Goal: Communication & Community: Answer question/provide support

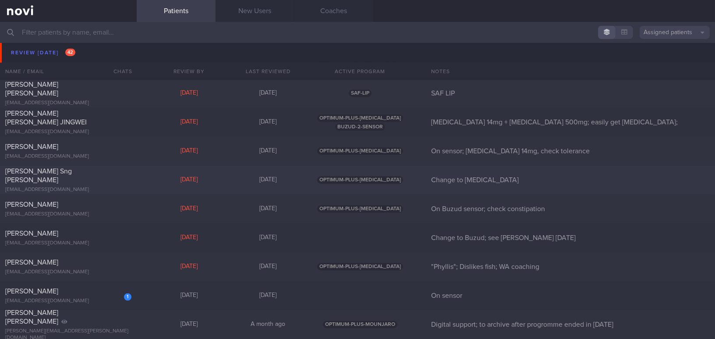
scroll to position [3349, 0]
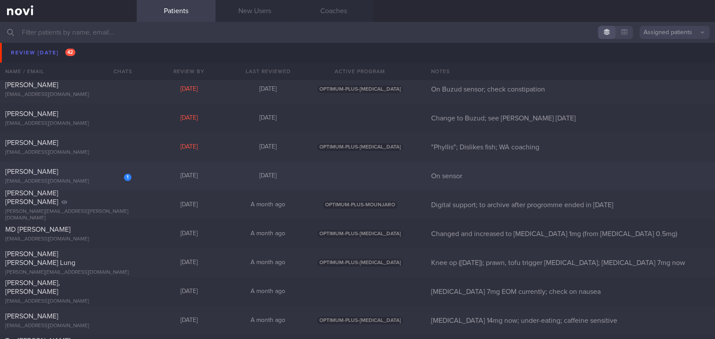
click at [94, 172] on div "[PERSON_NAME]" at bounding box center [67, 171] width 124 height 9
select select "7"
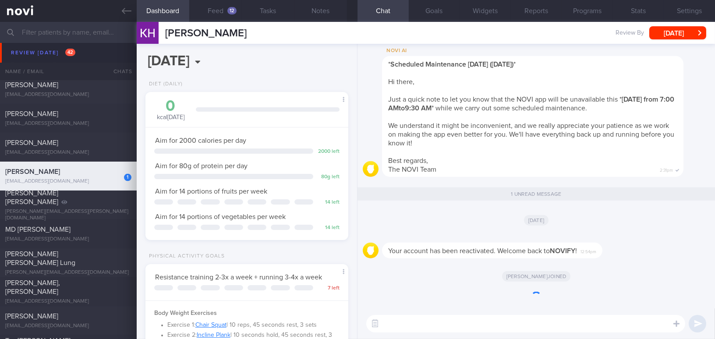
scroll to position [92, 184]
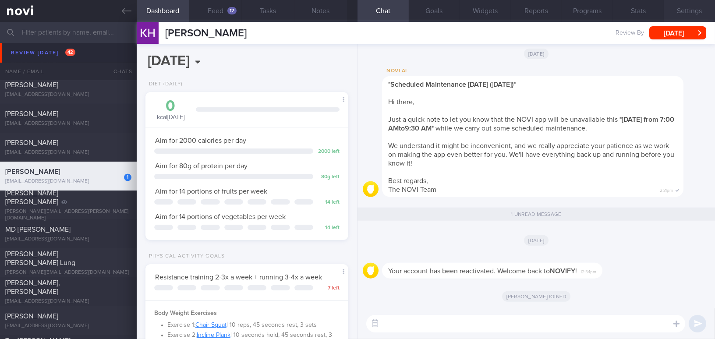
click at [699, 8] on button "Settings" at bounding box center [689, 11] width 51 height 22
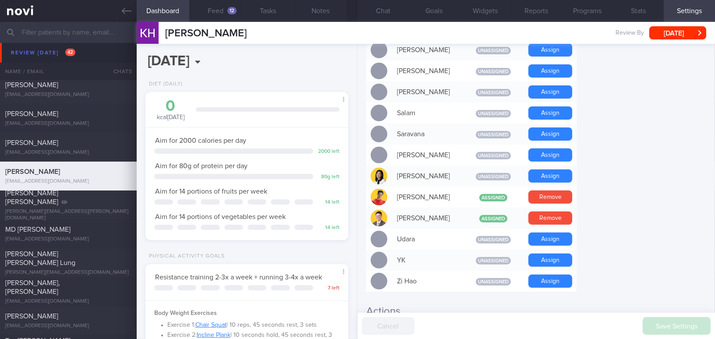
scroll to position [677, 0]
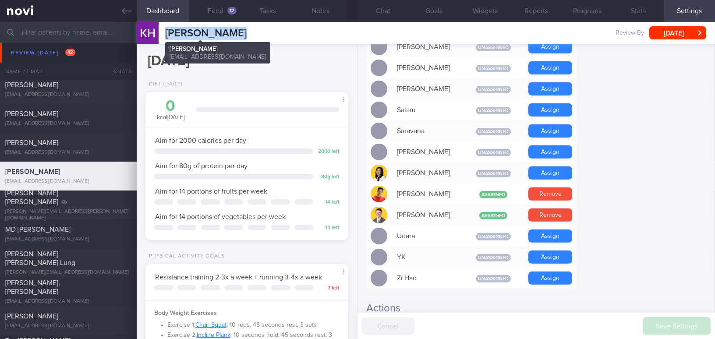
drag, startPoint x: 166, startPoint y: 30, endPoint x: 233, endPoint y: 35, distance: 67.2
click at [233, 35] on span "[PERSON_NAME]" at bounding box center [205, 33] width 81 height 11
copy span "[PERSON_NAME]"
click at [326, 7] on button "Notes" at bounding box center [320, 11] width 53 height 22
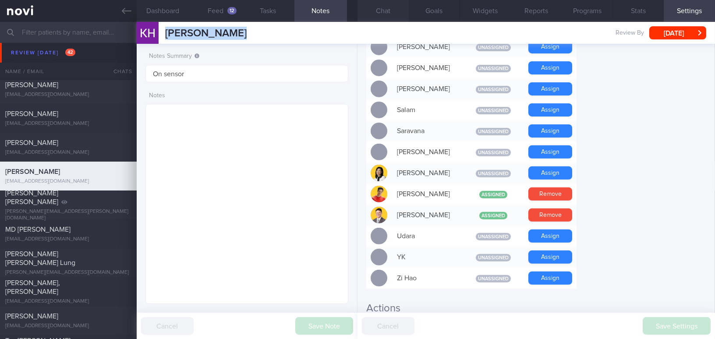
click at [389, 8] on button "Chat" at bounding box center [383, 11] width 51 height 22
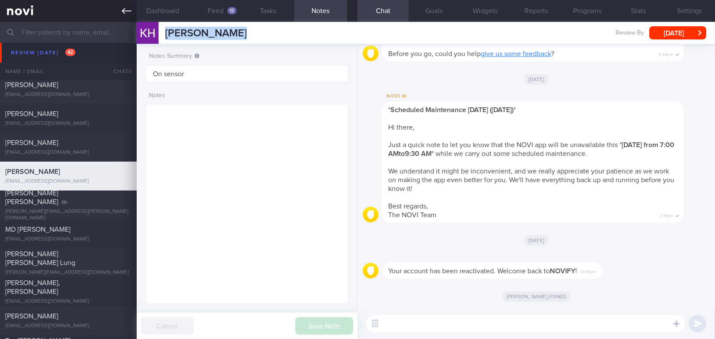
click at [128, 7] on icon at bounding box center [127, 11] width 10 height 10
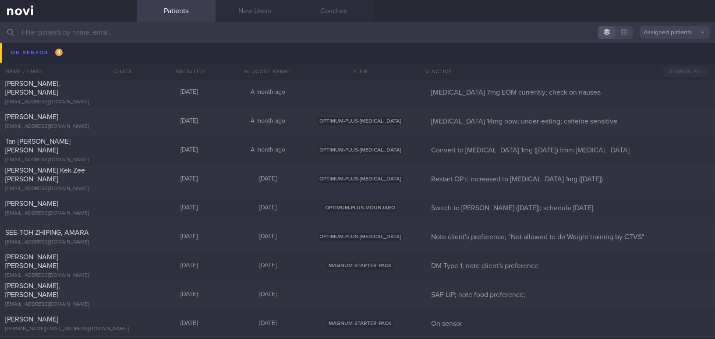
scroll to position [3947, 0]
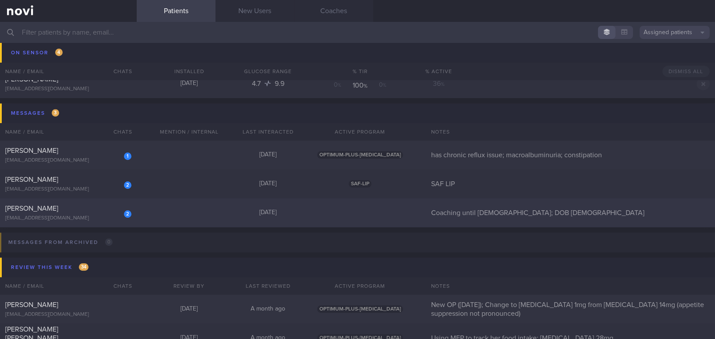
click at [69, 209] on div "TEO KIM CHOO" at bounding box center [67, 208] width 124 height 9
select select "7"
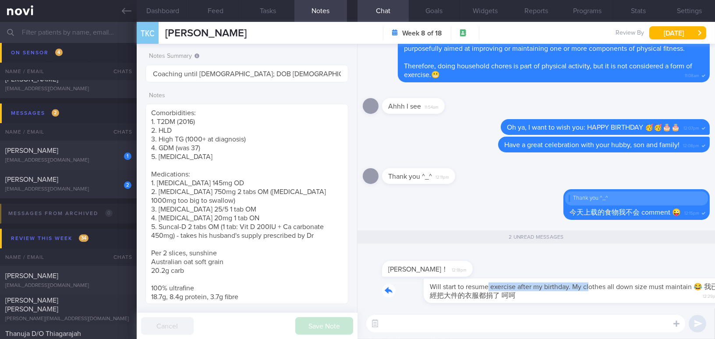
drag, startPoint x: 446, startPoint y: 280, endPoint x: 549, endPoint y: 282, distance: 102.6
click at [549, 282] on div "Will start to resume exercise after my birthday. My clothes all down size must …" at bounding box center [546, 291] width 328 height 25
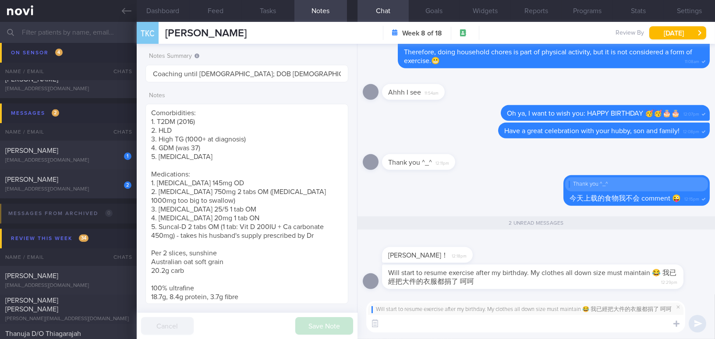
paste textarea "Besides looking at the number on the weighing scale, it’s important to consider…"
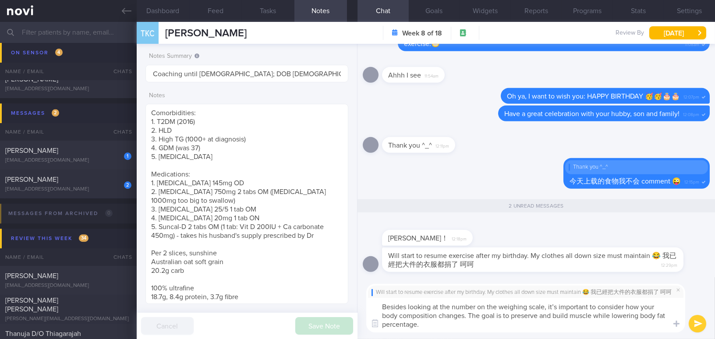
click at [556, 305] on textarea "Besides looking at the number on the weighing scale, it’s important to consider…" at bounding box center [525, 315] width 319 height 35
click at [580, 327] on textarea "Besides looking at the number on the weighing scale, it is important to conside…" at bounding box center [525, 315] width 319 height 35
type textarea "Besides looking at the number on the weighing scale, it is important to conside…"
click at [698, 326] on button "submit" at bounding box center [698, 324] width 18 height 18
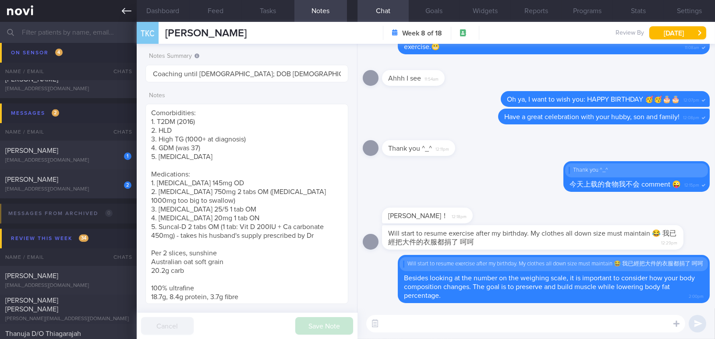
click at [122, 12] on icon at bounding box center [127, 11] width 10 height 10
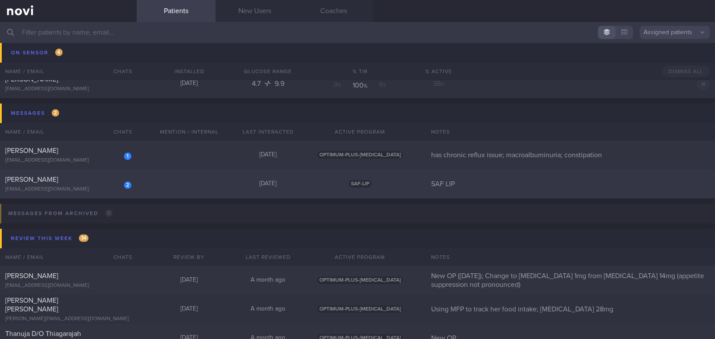
click at [92, 179] on div "Huang Zongren" at bounding box center [67, 179] width 124 height 9
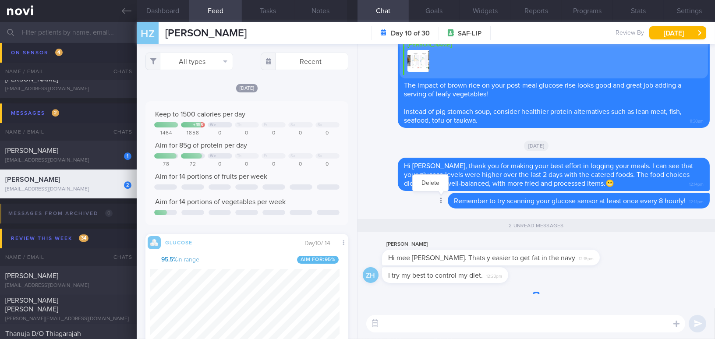
scroll to position [124, 189]
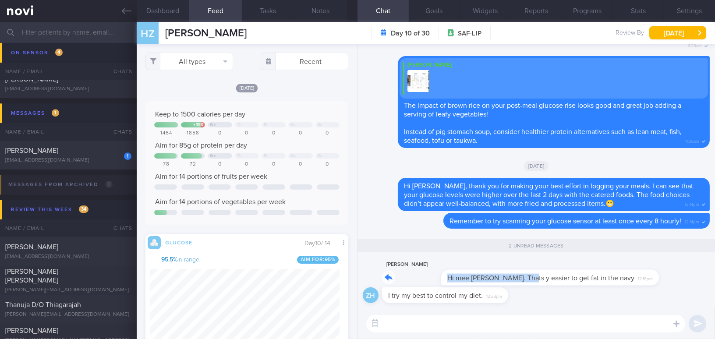
drag, startPoint x: 461, startPoint y: 272, endPoint x: 652, endPoint y: 272, distance: 190.6
click at [652, 272] on div "Zongren Huang Hi mee li, ya. Thats y easier to get fat in the navy 12:18pm" at bounding box center [536, 273] width 347 height 28
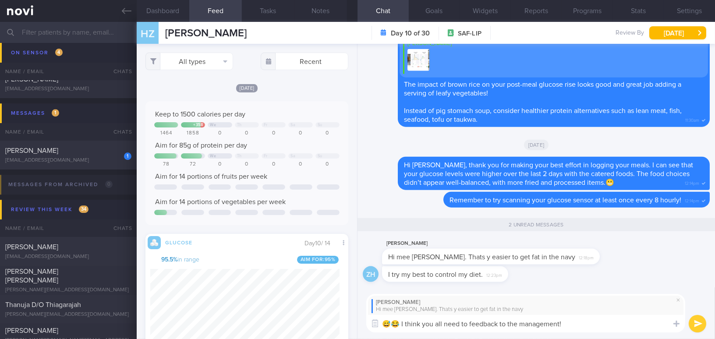
drag, startPoint x: 445, startPoint y: 323, endPoint x: 606, endPoint y: 330, distance: 161.4
click at [606, 330] on textarea "😅😂 I think you all need to feedback to the management!" at bounding box center [525, 324] width 319 height 18
drag, startPoint x: 401, startPoint y: 322, endPoint x: 601, endPoint y: 326, distance: 199.8
click at [601, 326] on textarea "😅😂 I think you all may consider feedback to the management" at bounding box center [525, 324] width 319 height 18
click at [415, 324] on textarea "😅😂 I think you all may consider feedback to the management" at bounding box center [525, 324] width 319 height 18
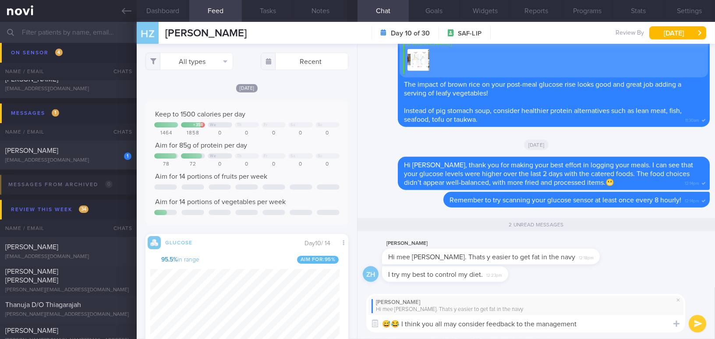
drag, startPoint x: 403, startPoint y: 324, endPoint x: 605, endPoint y: 334, distance: 202.2
click at [605, 334] on div "Zongren Huang Hi mee li, ya. Thats y easier to get fat in the navy 😅😂 I think y…" at bounding box center [537, 313] width 358 height 52
paste textarea "ould consider raising this feedback to the management."
click at [405, 325] on textarea "😅😂 ould consider raising this feedback to the management." at bounding box center [525, 324] width 319 height 18
click at [645, 328] on textarea "😅😂 Perhaps you all could consider raising this feedback to the management." at bounding box center [525, 324] width 319 height 18
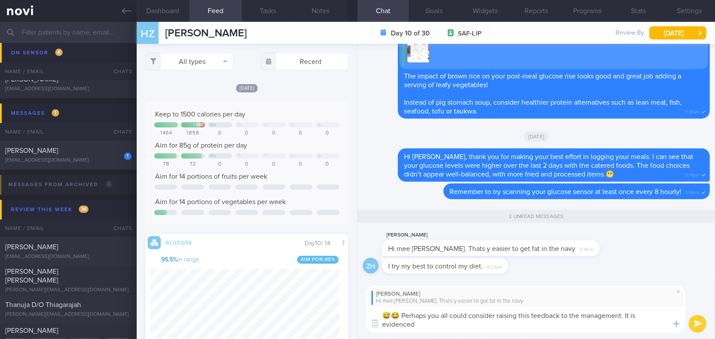
scroll to position [0, 0]
type textarea "😅😂 Perhaps you all could consider raising this feedback to the management. It i…"
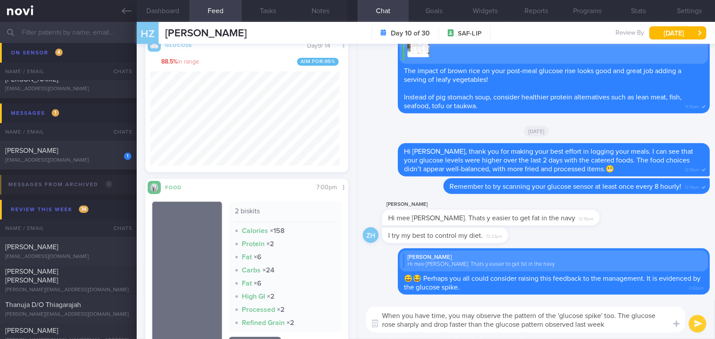
drag, startPoint x: 516, startPoint y: 323, endPoint x: 269, endPoint y: 291, distance: 249.6
click at [269, 291] on div "Dashboard Feed Tasks Notes Chat Goals Widgets Reports Programs Stats Settings H…" at bounding box center [426, 180] width 578 height 317
click at [454, 323] on textarea "When you have time, you may observe the pattern of the 'glucose spike' too. The…" at bounding box center [525, 320] width 319 height 26
drag, startPoint x: 613, startPoint y: 323, endPoint x: 292, endPoint y: 288, distance: 323.5
click at [292, 288] on div "Dashboard Feed Tasks Notes Chat Goals Widgets Reports Programs Stats Settings H…" at bounding box center [426, 180] width 578 height 317
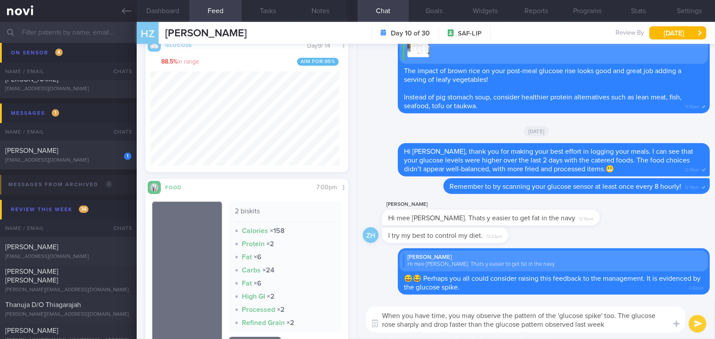
paste textarea "also observe the pattern of the ‘glucose spike’. The glucose rose sharply and d…"
click at [503, 322] on textarea "When you have time, you may also observe the pattern of the ‘glucose spike’. Th…" at bounding box center [525, 320] width 319 height 26
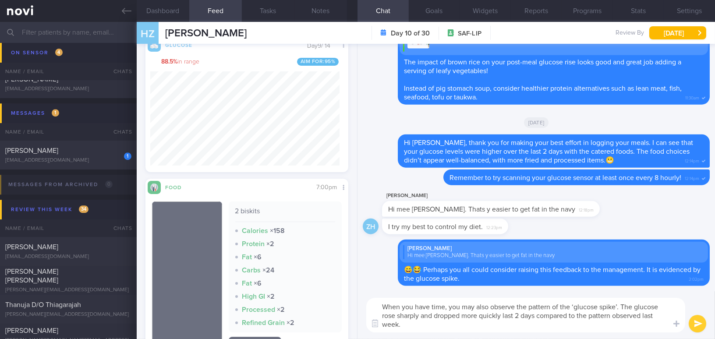
click at [634, 307] on textarea "When you have time, you may also observe the pattern of the ‘glucose spike’. Th…" at bounding box center [525, 315] width 319 height 35
type textarea "When you have time, you may also observe the pattern of the ‘glucose spike’. Th…"
click at [699, 322] on button "submit" at bounding box center [698, 324] width 18 height 18
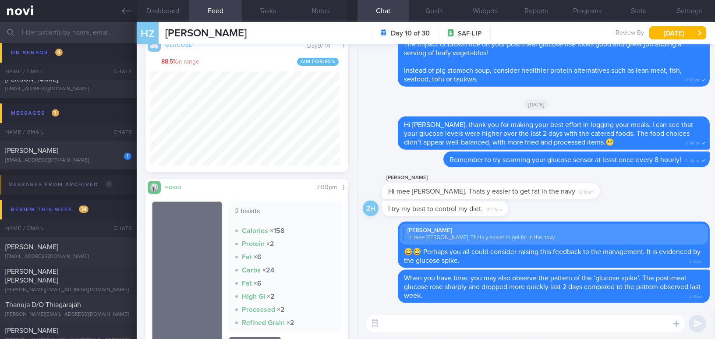
click at [125, 22] on input "text" at bounding box center [357, 32] width 715 height 21
click at [125, 14] on icon at bounding box center [127, 11] width 10 height 10
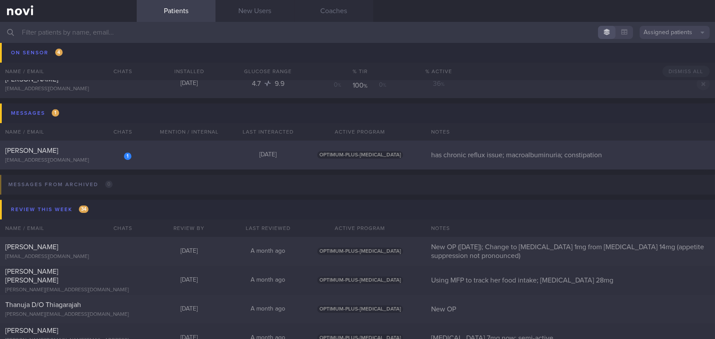
click at [94, 154] on div "Woo Lee Choo" at bounding box center [67, 150] width 124 height 9
select select "8"
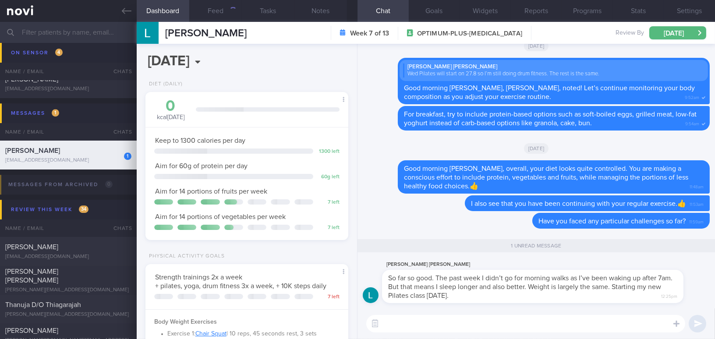
scroll to position [103, 181]
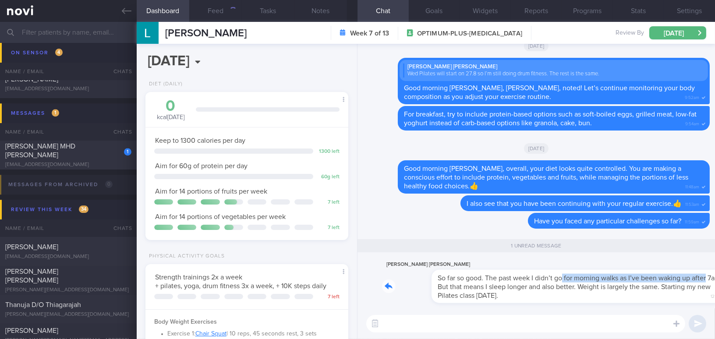
drag, startPoint x: 513, startPoint y: 271, endPoint x: 681, endPoint y: 280, distance: 168.9
click at [681, 280] on div "Lee Choo Woo So far so good. The past week I didn’t go for morning walks as I’v…" at bounding box center [546, 281] width 328 height 44
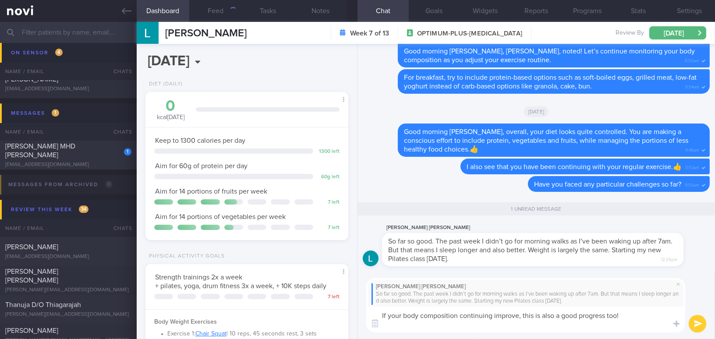
scroll to position [0, 0]
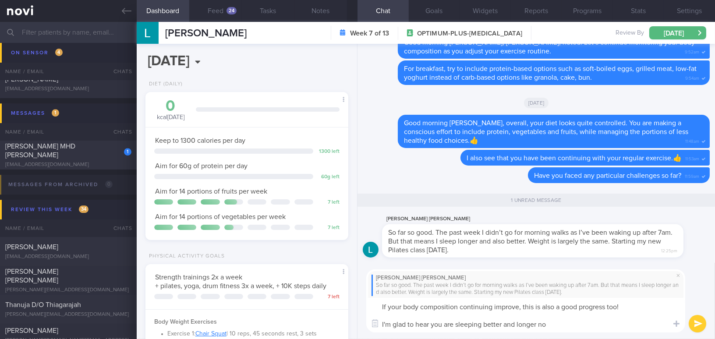
type textarea "If your body composition continuing improve, this is also a good progress too! …"
drag, startPoint x: 593, startPoint y: 321, endPoint x: 401, endPoint y: 308, distance: 192.8
click at [374, 308] on textarea "If your body composition continuing improve, this is also a good progress too! …" at bounding box center [525, 315] width 319 height 35
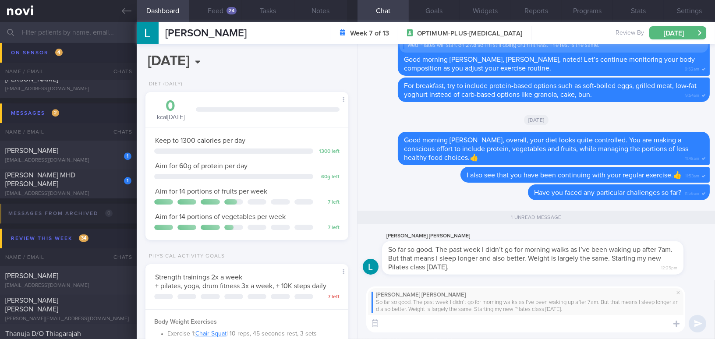
click at [432, 315] on textarea at bounding box center [525, 324] width 319 height 18
paste textarea "If your body composition continues to improve, that’s also great progress! I’m …"
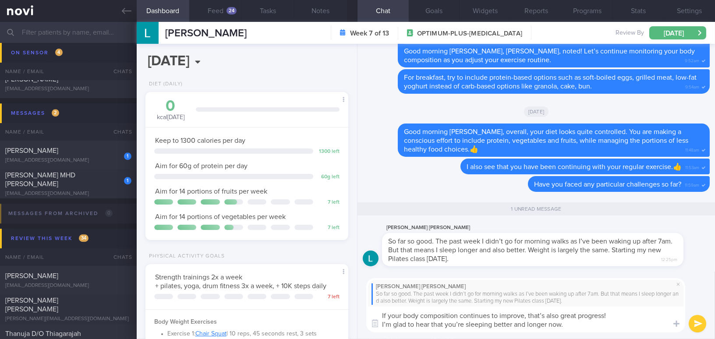
click at [463, 323] on textarea "If your body composition continues to improve, that’s also great progress! I’m …" at bounding box center [525, 320] width 319 height 26
type textarea "If your body composition continues to improve, that’s also great progress! I’m …"
click at [699, 320] on button "submit" at bounding box center [698, 324] width 18 height 18
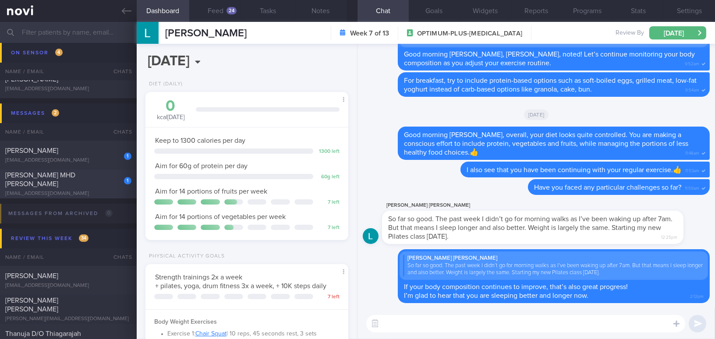
click at [86, 187] on div "NUR FAIZAH BINTE MHD YASSIN" at bounding box center [67, 180] width 124 height 18
type input "Wegovy 0.25mg (start 21/8/25)"
select select "7"
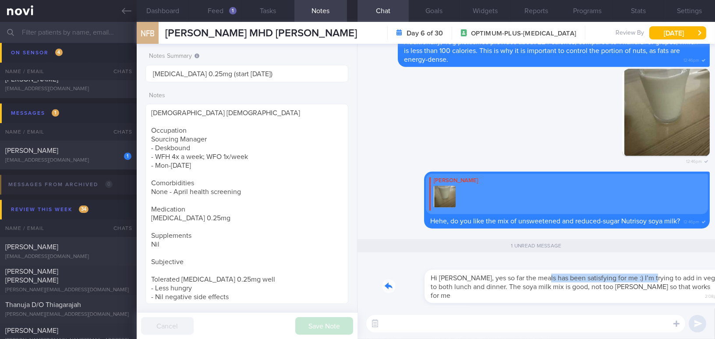
drag, startPoint x: 496, startPoint y: 278, endPoint x: 603, endPoint y: 284, distance: 106.6
click at [603, 284] on div "Hi Mee Li, yes so far the meals has been satisfying for me :) I’m trying to add…" at bounding box center [546, 281] width 328 height 44
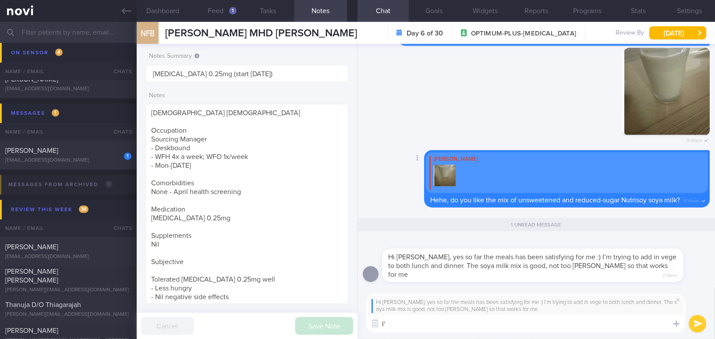
type textarea "I"
type textarea "I'm glad to hear that! Please continue making small changes to your daily diet"
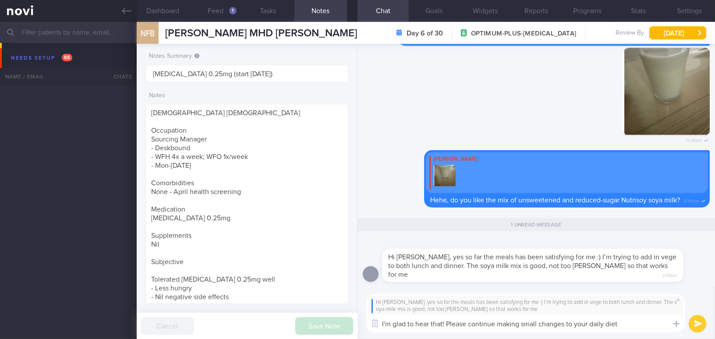
scroll to position [3947, 0]
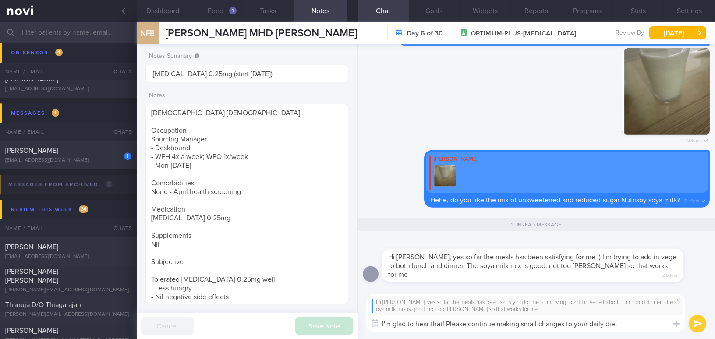
drag, startPoint x: 626, startPoint y: 325, endPoint x: 272, endPoint y: 305, distance: 355.0
click at [272, 305] on div "Dashboard Feed 1 Tasks Notes Chat 1 Goals Widgets Reports Programs Stats Settin…" at bounding box center [426, 180] width 578 height 317
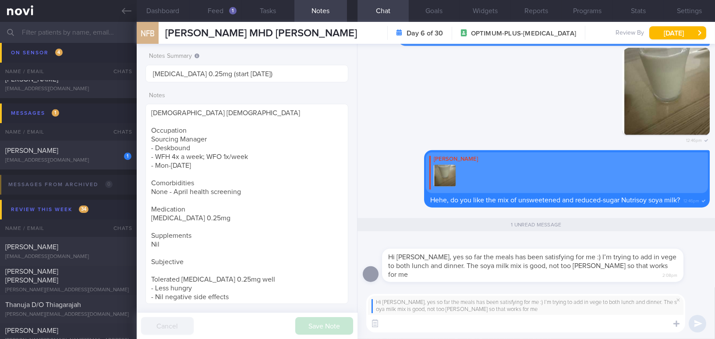
paste textarea "I’m glad to hear that! Please continue making small changes to your daily diet.…"
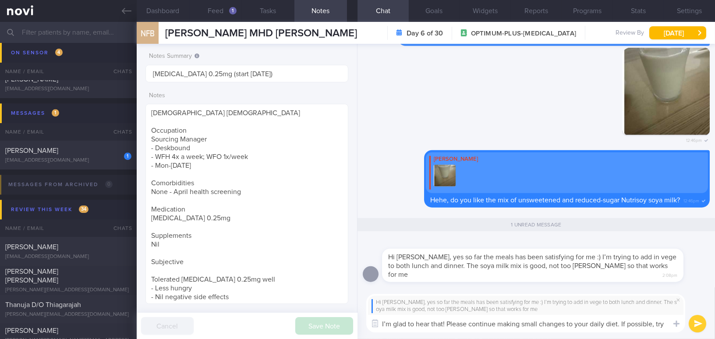
scroll to position [0, 0]
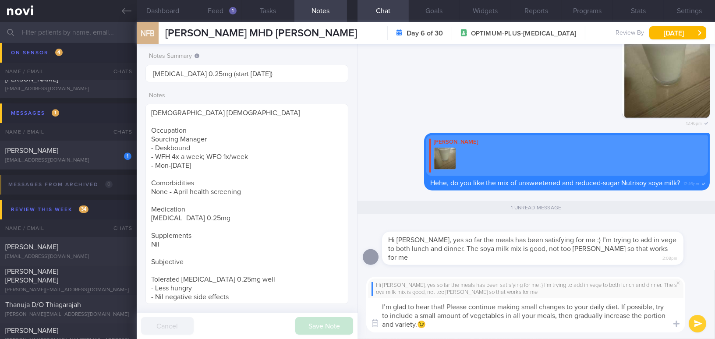
type textarea "I’m glad to hear that! Please continue making small changes to your daily diet.…"
click at [703, 327] on button "submit" at bounding box center [698, 324] width 18 height 18
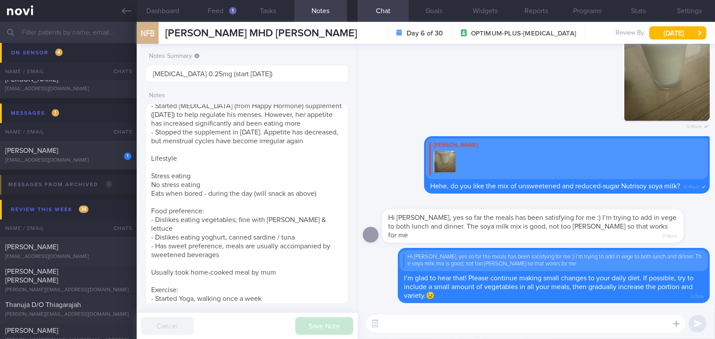
scroll to position [212, 0]
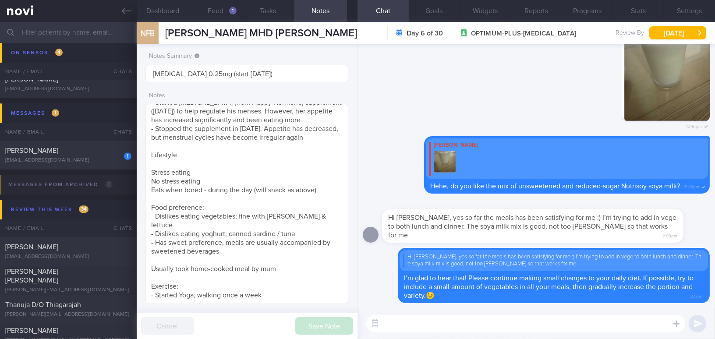
click at [314, 11] on button "Notes" at bounding box center [320, 11] width 53 height 22
click at [420, 326] on textarea at bounding box center [525, 324] width 319 height 18
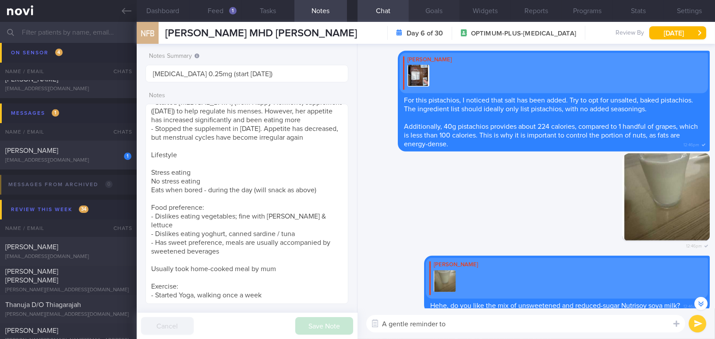
click at [425, 12] on button "Goals" at bounding box center [434, 11] width 51 height 22
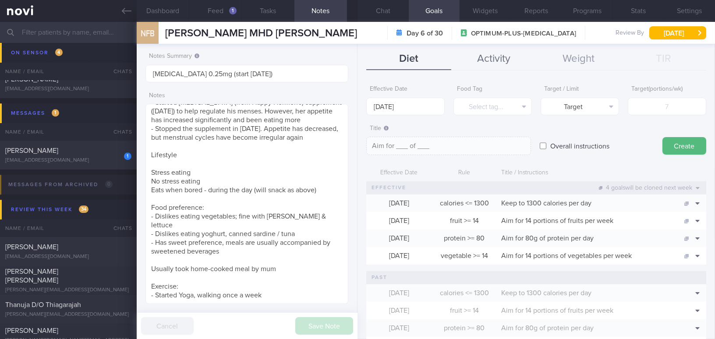
click at [476, 67] on button "Activity" at bounding box center [493, 59] width 85 height 22
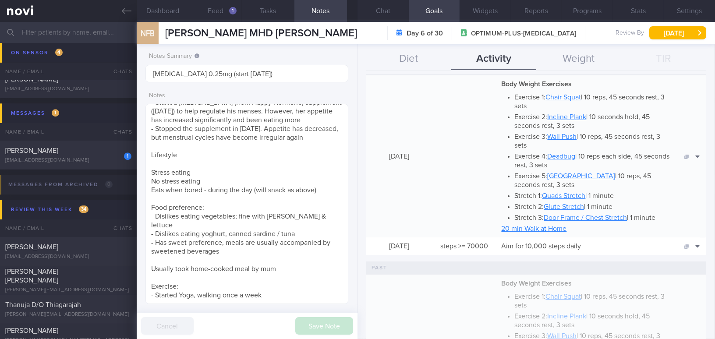
scroll to position [199, 0]
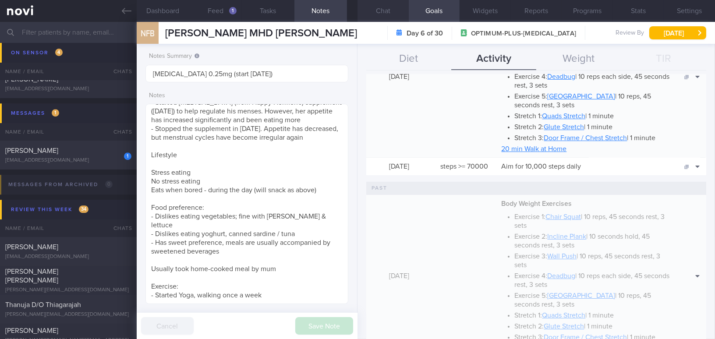
click at [376, 11] on button "Chat" at bounding box center [383, 11] width 51 height 22
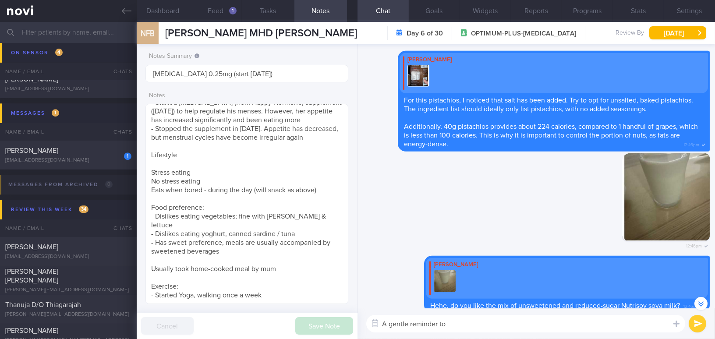
click at [482, 323] on textarea "A gentle reminder to" at bounding box center [525, 324] width 319 height 18
drag, startPoint x: 604, startPoint y: 323, endPoint x: 341, endPoint y: 312, distance: 263.1
click at [341, 312] on div "Dashboard Feed 1 Tasks Notes Chat Goals Widgets Reports Programs Stats Settings…" at bounding box center [426, 180] width 578 height 317
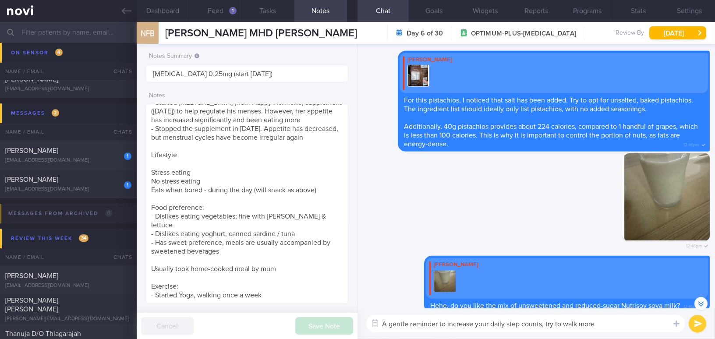
click at [622, 329] on textarea "A gentle reminder to increase your daily step counts, try to walk more" at bounding box center [525, 324] width 319 height 18
drag, startPoint x: 604, startPoint y: 328, endPoint x: 348, endPoint y: 326, distance: 255.9
click at [348, 326] on div "Dashboard Feed 1 Tasks Notes Chat Goals Widgets Reports Programs Stats Settings…" at bounding box center [426, 180] width 578 height 317
paste textarea "—try to walk more."
click at [544, 326] on textarea "A gentle reminder to increase your daily step count—try to walk more." at bounding box center [525, 324] width 319 height 18
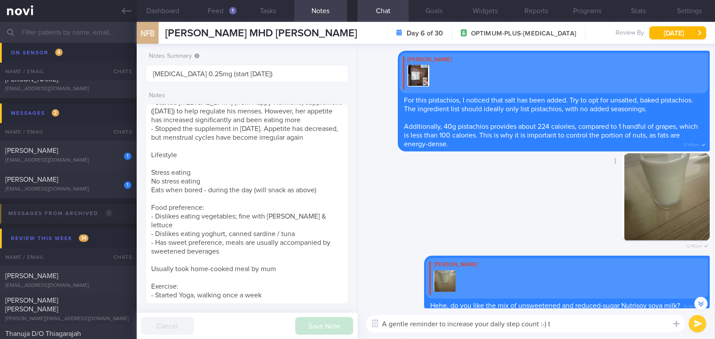
type textarea "A gentle reminder to increase your daily step count :-)"
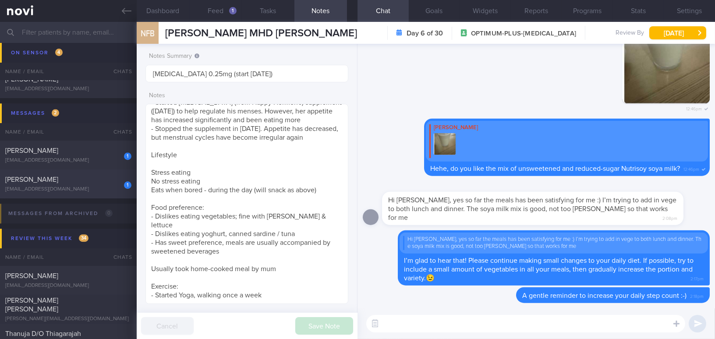
click at [55, 182] on div "Woo Lee Choo" at bounding box center [67, 179] width 124 height 9
type input "has chronic reflux issue; macroalbuminuria; constipation"
type textarea "59 year old Woman Occupation Accountant Alcohol Intake Infreq Co-morbidities At…"
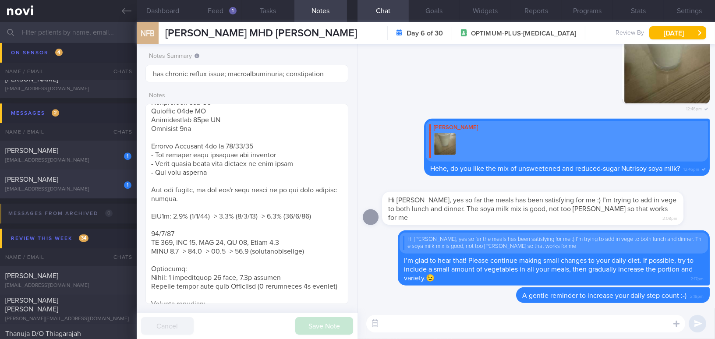
select select "8"
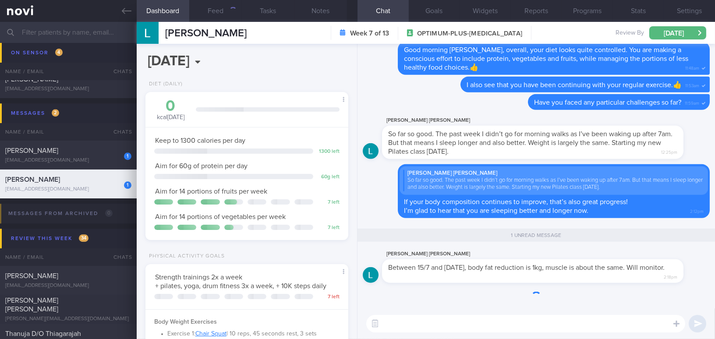
scroll to position [103, 181]
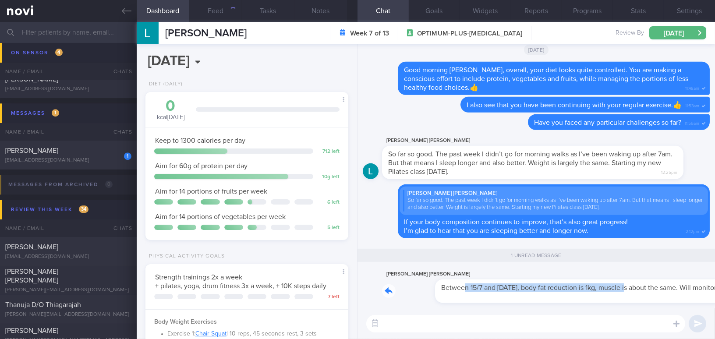
drag, startPoint x: 411, startPoint y: 282, endPoint x: 570, endPoint y: 283, distance: 159.0
click at [570, 283] on div "Lee Choo Woo Between 15/7 and today, body fat reduction is 1kg, muscle is about…" at bounding box center [546, 286] width 328 height 35
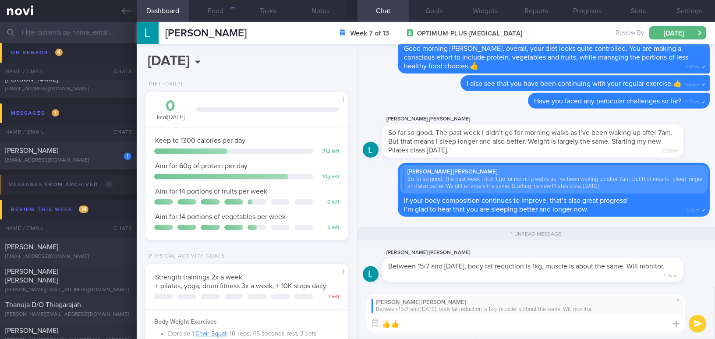
type textarea "👍👍"
click at [701, 322] on button "submit" at bounding box center [698, 324] width 18 height 18
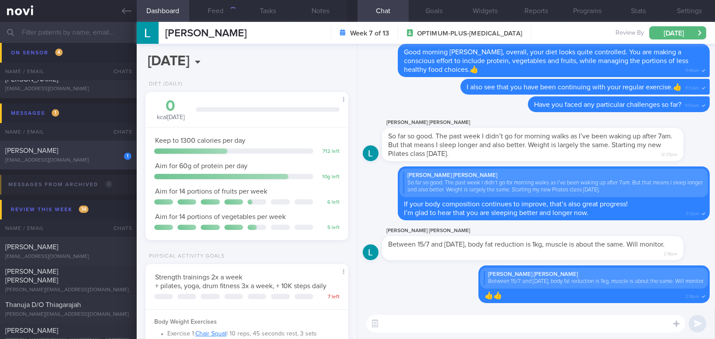
click at [58, 153] on span "Larah Mia Trinidad Samson" at bounding box center [31, 150] width 53 height 7
type input "On Buzud; Dr Larah; on manage 3-5k steps before leg starts to hurt"
type textarea "50 year old Female - Wife of Dr Andrew - Married with 2 kids Occupation Homemak…"
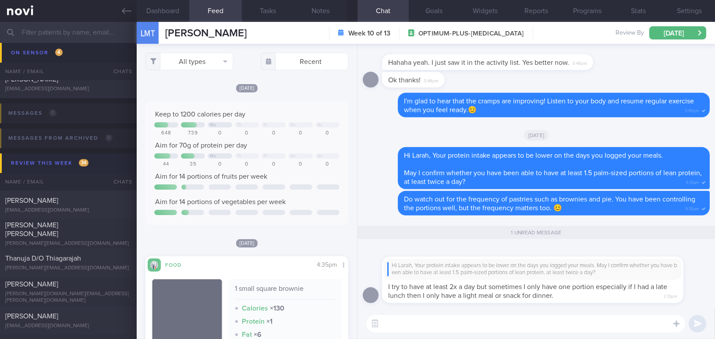
scroll to position [104, 189]
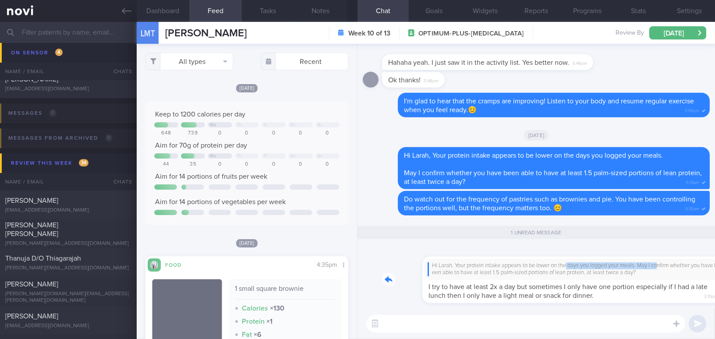
drag, startPoint x: 528, startPoint y: 259, endPoint x: 624, endPoint y: 261, distance: 96.0
click at [624, 261] on div "Hi Larah, Your protein intake appears to be lower on the days you logged your m…" at bounding box center [546, 274] width 328 height 57
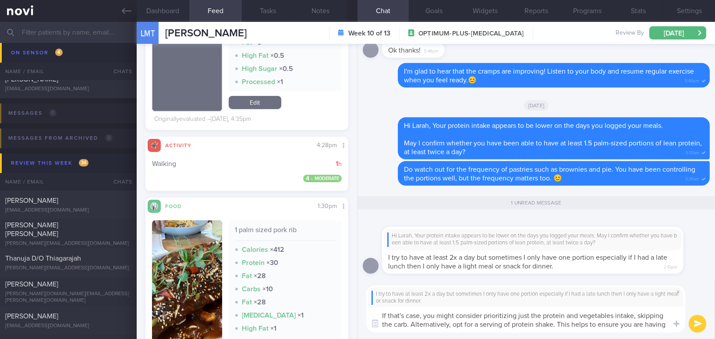
scroll to position [0, 0]
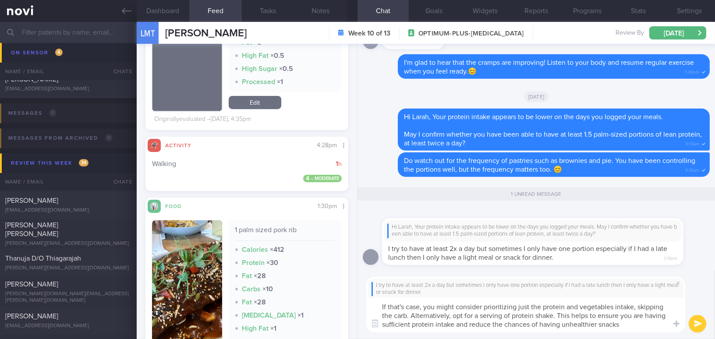
drag, startPoint x: 622, startPoint y: 326, endPoint x: 373, endPoint y: 303, distance: 250.3
click at [373, 303] on textarea "If that's case, you might consider prioritizing just the protein and vegetables…" at bounding box center [525, 315] width 319 height 35
click at [515, 301] on textarea "If that's case, you might consider prioritizing just the protein and vegetables…" at bounding box center [525, 315] width 319 height 35
drag, startPoint x: 627, startPoint y: 324, endPoint x: 262, endPoint y: 276, distance: 368.6
click at [262, 276] on div "Dashboard Feed Tasks Notes Chat 1 Goals Widgets Reports Programs Stats Settings…" at bounding box center [426, 180] width 578 height 317
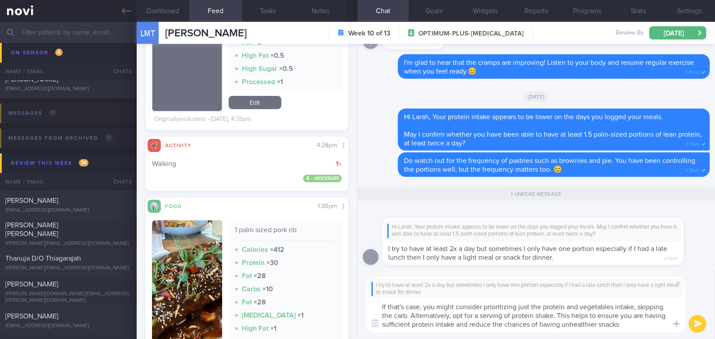
paste textarea "’s the case, you might consider prioritizing protein and vegetables while skipp…"
click at [553, 318] on textarea "If that’s the case, you might consider prioritizing protein and vegetables whil…" at bounding box center [525, 315] width 319 height 35
drag, startPoint x: 623, startPoint y: 315, endPoint x: 665, endPoint y: 328, distance: 43.9
click at [665, 328] on textarea "If that’s the case, you might consider prioritizing protein and vegetables whil…" at bounding box center [525, 315] width 319 height 35
paste textarea "meet your protein needs while lowering the likelihood of reaching for less heal…"
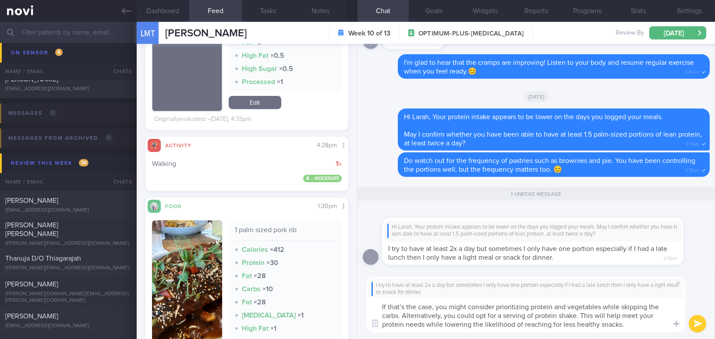
click at [643, 325] on textarea "If that’s the case, you might consider prioritizing protein and vegetables whil…" at bounding box center [525, 315] width 319 height 35
type textarea "If that’s the case, you might consider prioritizing protein and vegetables whil…"
click at [699, 323] on button "submit" at bounding box center [698, 324] width 18 height 18
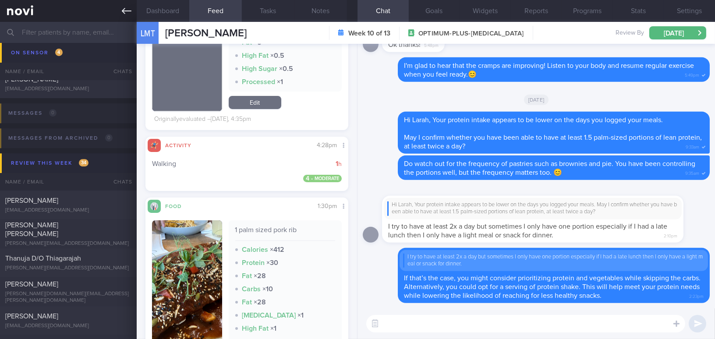
click at [126, 12] on icon at bounding box center [127, 11] width 10 height 10
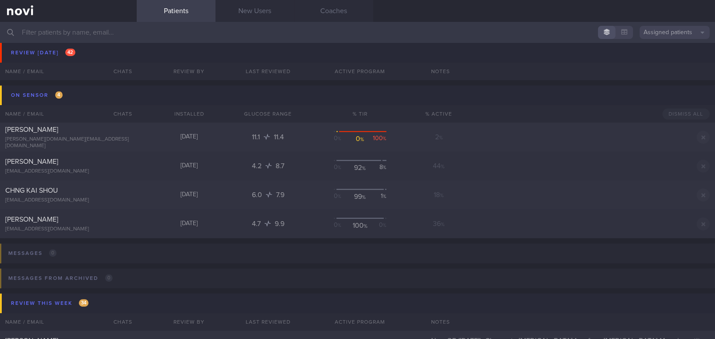
scroll to position [3668, 0]
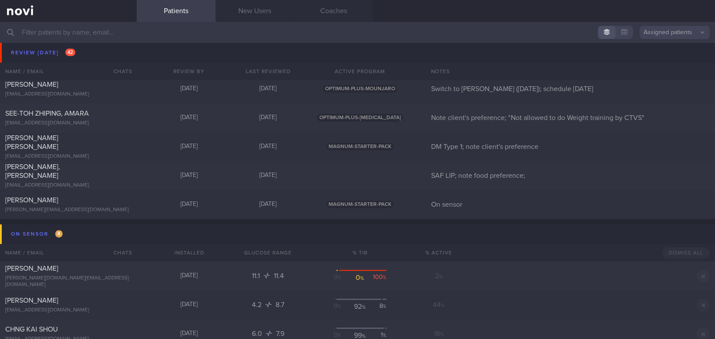
click at [94, 33] on input "text" at bounding box center [357, 32] width 715 height 21
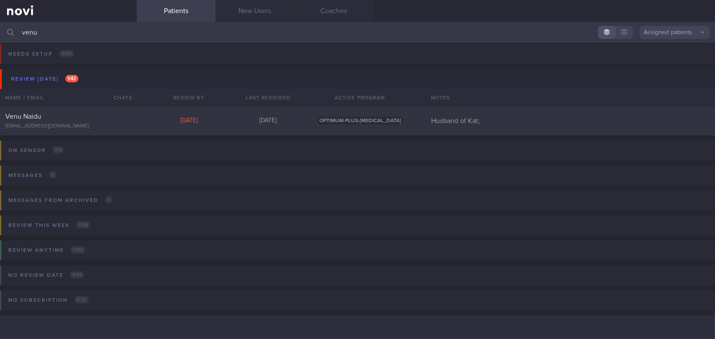
scroll to position [4, 0]
type input "venu"
click at [42, 121] on div "Venu Naidu naiduv@gmail.com" at bounding box center [68, 122] width 137 height 18
select select "7"
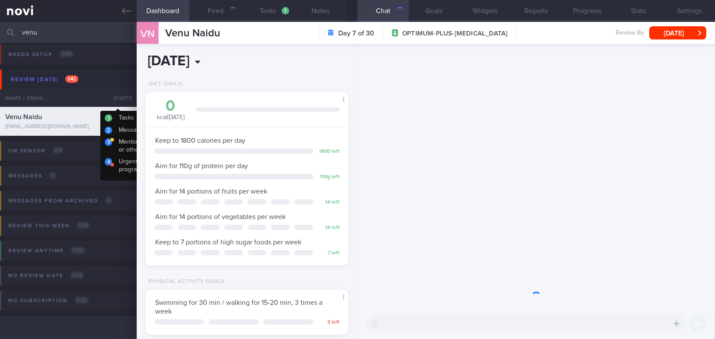
scroll to position [103, 181]
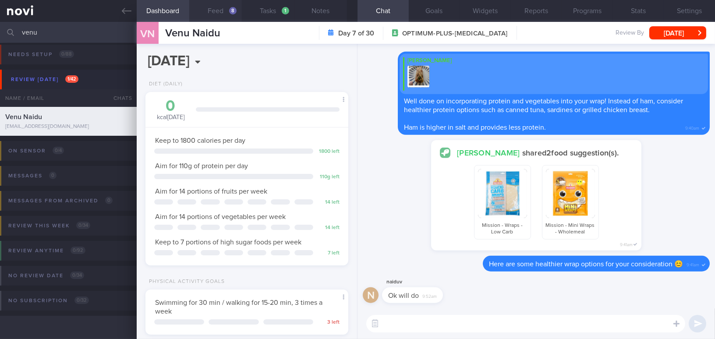
click at [213, 9] on button "Feed 8" at bounding box center [215, 11] width 53 height 22
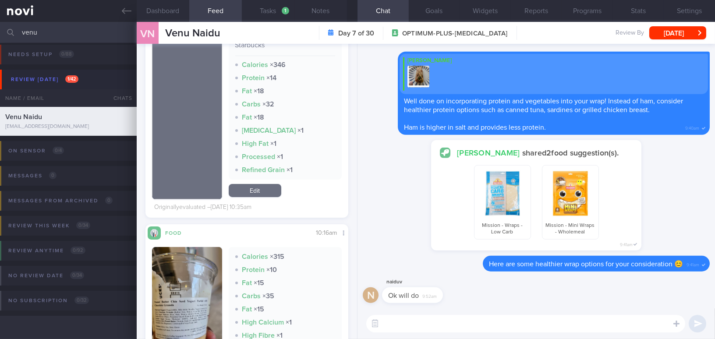
scroll to position [358, 0]
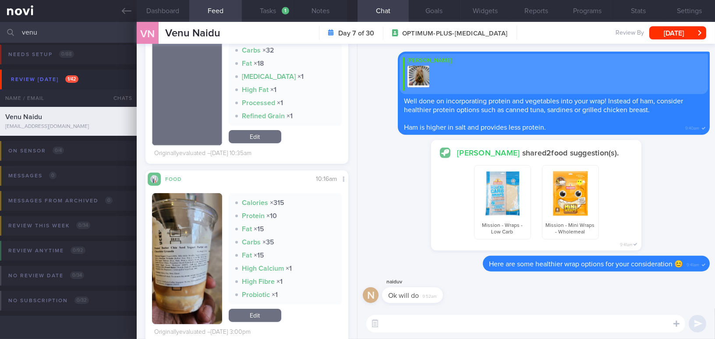
click at [211, 221] on button "button" at bounding box center [187, 258] width 70 height 131
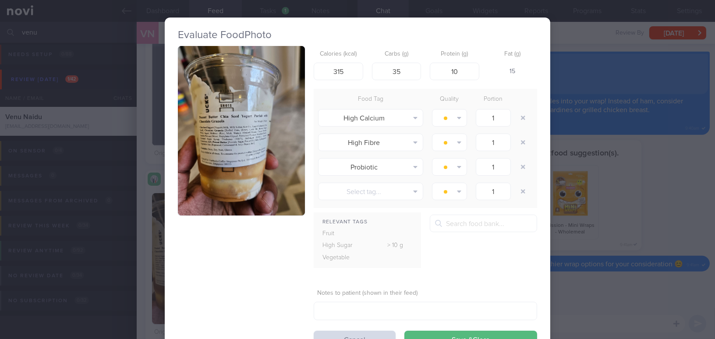
click at [219, 155] on button "button" at bounding box center [241, 131] width 127 height 170
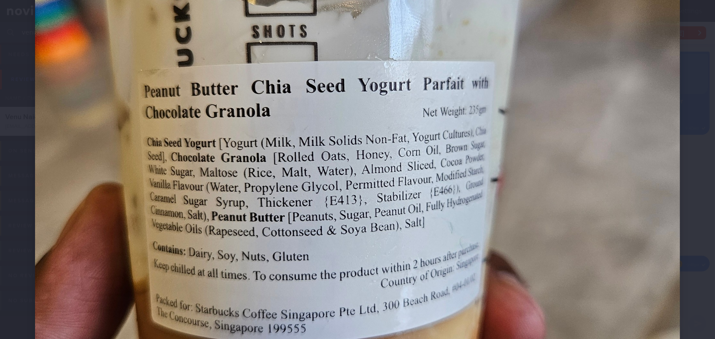
scroll to position [358, 0]
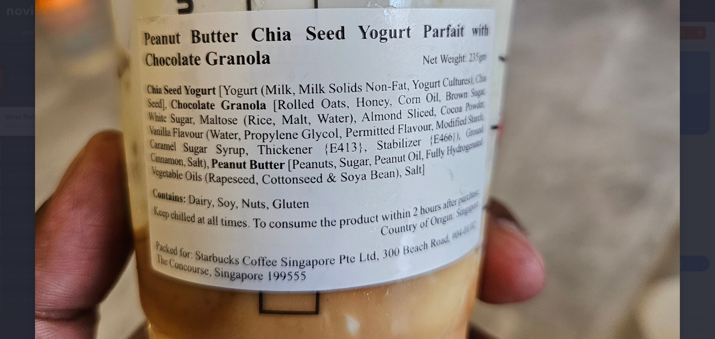
click at [428, 186] on img at bounding box center [357, 107] width 645 height 860
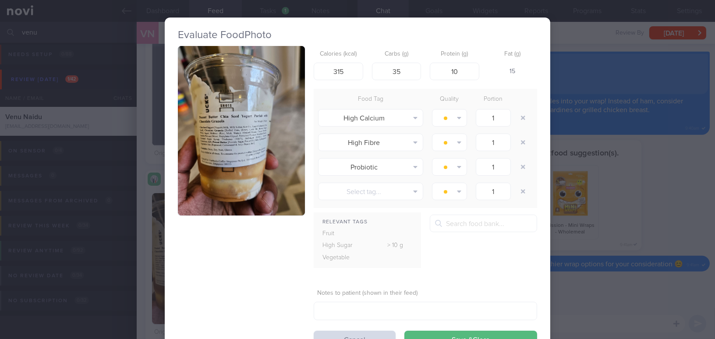
click at [659, 209] on div "Evaluate Food Photo Calories (kcal) 315 Carbs (g) 35 Protein (g) 10 Fat (g) 15 …" at bounding box center [357, 169] width 715 height 339
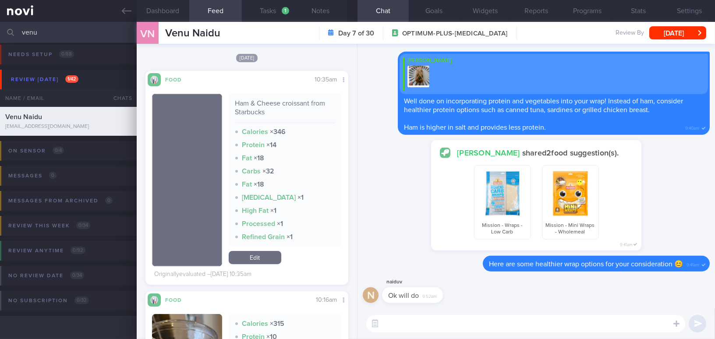
scroll to position [239, 0]
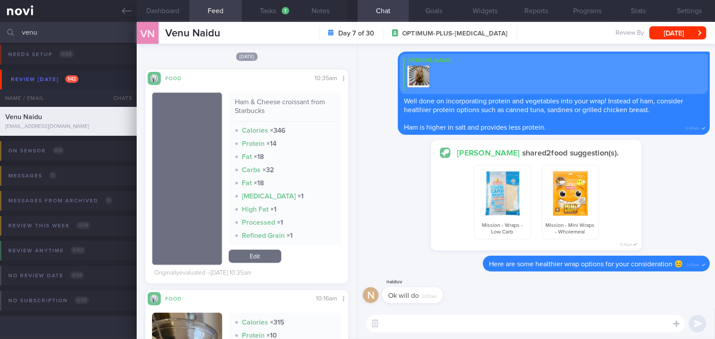
click at [414, 323] on textarea at bounding box center [525, 324] width 319 height 18
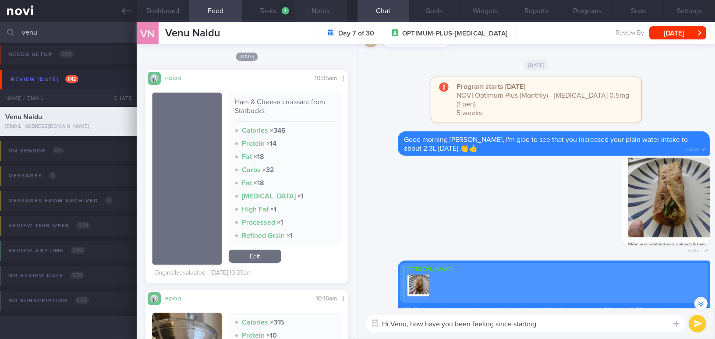
type textarea "Hi Venu, how have you been feeling since starting"
click at [322, 10] on button "Notes" at bounding box center [320, 11] width 53 height 22
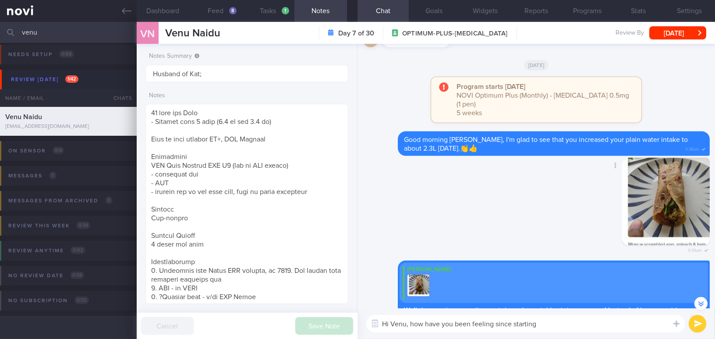
click at [522, 170] on div "Delete 9:39am" at bounding box center [536, 209] width 347 height 103
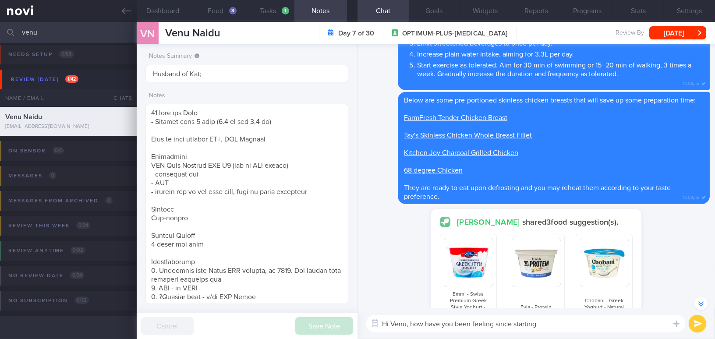
scroll to position [-806, 0]
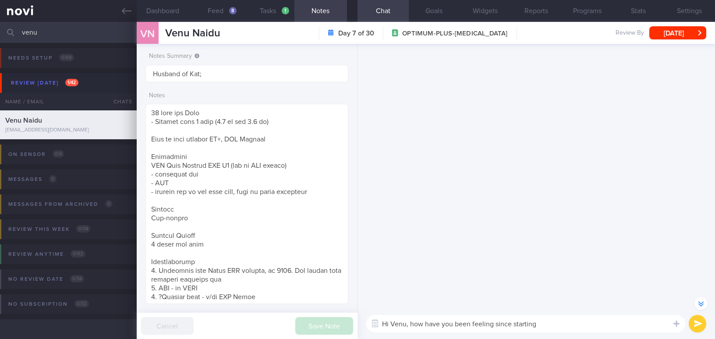
select select "7"
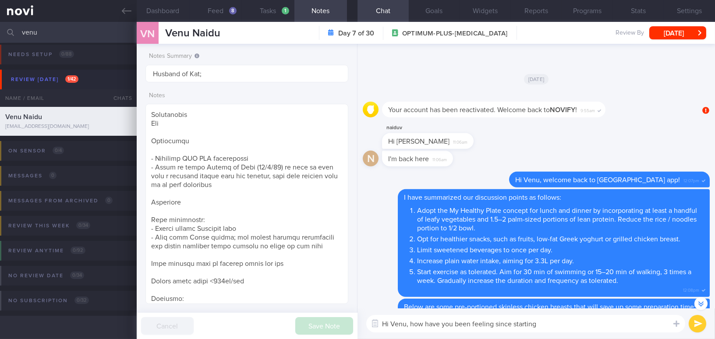
scroll to position [299, 0]
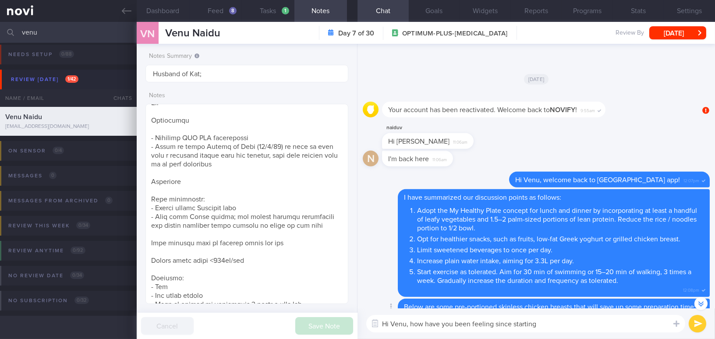
drag, startPoint x: 555, startPoint y: 326, endPoint x: 569, endPoint y: 299, distance: 30.4
click at [555, 326] on textarea "Hi Venu, how have you been feeling since starting" at bounding box center [525, 324] width 319 height 18
drag, startPoint x: 411, startPoint y: 323, endPoint x: 631, endPoint y: 323, distance: 220.4
click at [631, 323] on textarea "Hi Venu, how have you been feeling since starting Wegovy last Thursday?" at bounding box center [525, 324] width 319 height 18
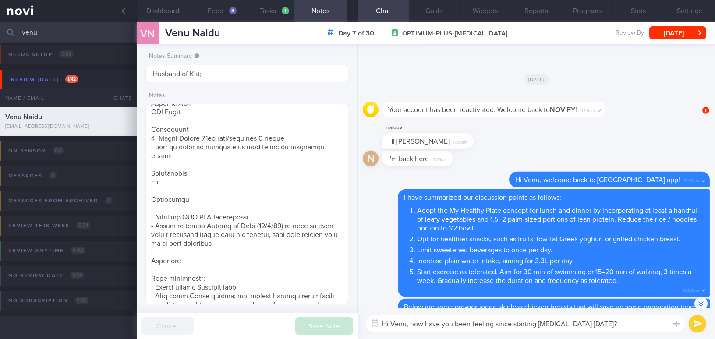
click at [450, 326] on textarea "Hi Venu, how have you been feeling since starting Wegovy last Thursday?" at bounding box center [525, 324] width 319 height 18
drag, startPoint x: 411, startPoint y: 326, endPoint x: 622, endPoint y: 326, distance: 210.7
click at [622, 326] on textarea "Hi Venu, how have you been feeling since starting Wegovy last Thursday?" at bounding box center [525, 324] width 319 height 18
paste textarea "H"
click at [414, 322] on textarea "Hi Venu, How have you been feeling since starting Wegovy last Thursday?" at bounding box center [525, 324] width 319 height 18
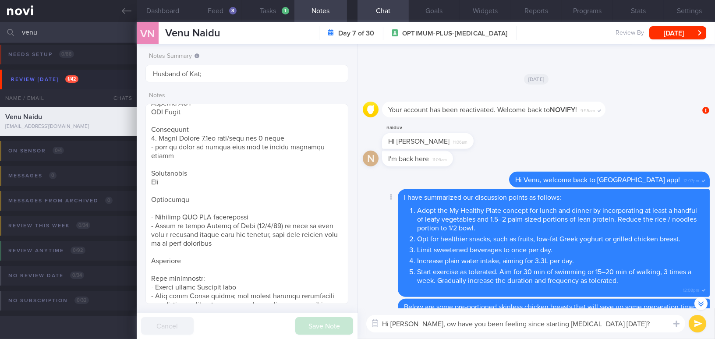
type textarea "Hi Venu, how have you been feeling since starting Wegovy last Thursday?"
click at [702, 326] on button "submit" at bounding box center [698, 324] width 18 height 18
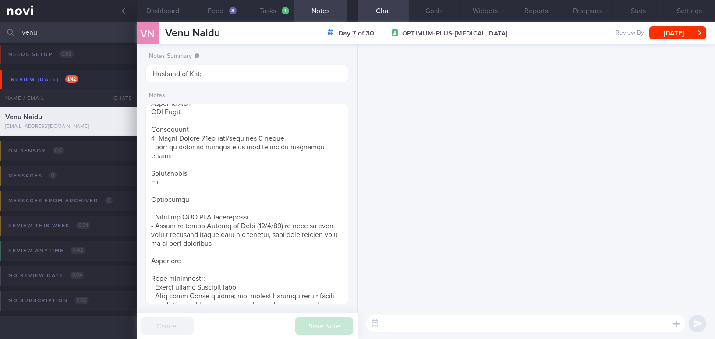
scroll to position [0, 0]
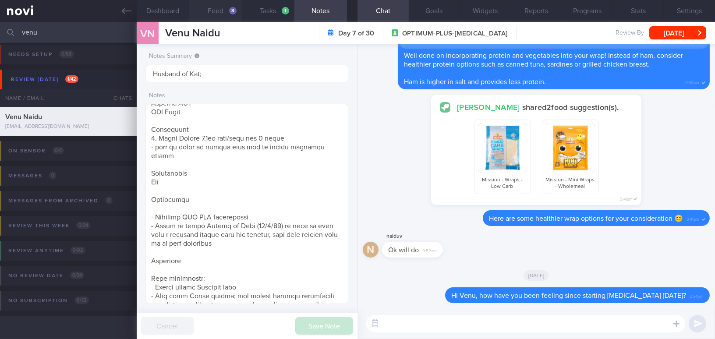
click at [220, 7] on button "Feed 8" at bounding box center [215, 11] width 53 height 22
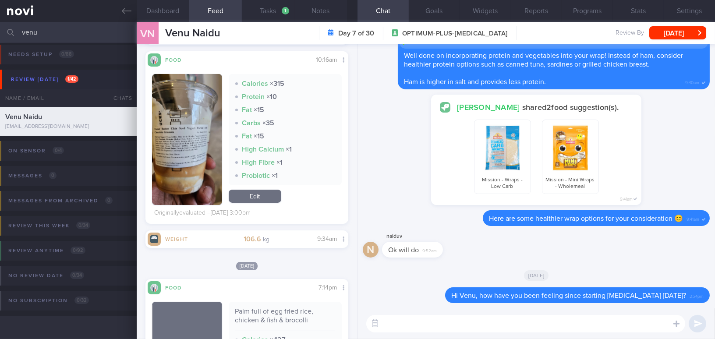
scroll to position [597, 0]
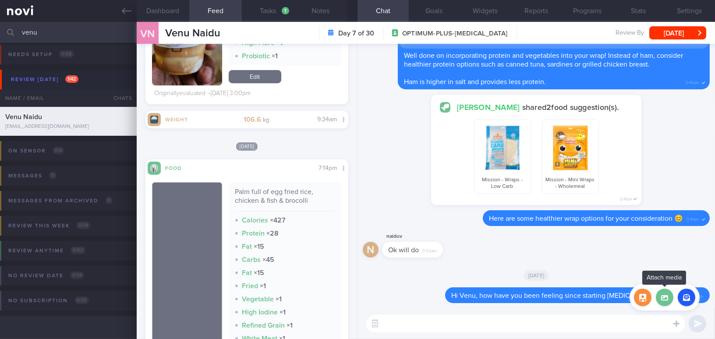
click at [666, 302] on label at bounding box center [665, 298] width 18 height 18
click at [0, 0] on input "file" at bounding box center [0, 0] width 0 height 0
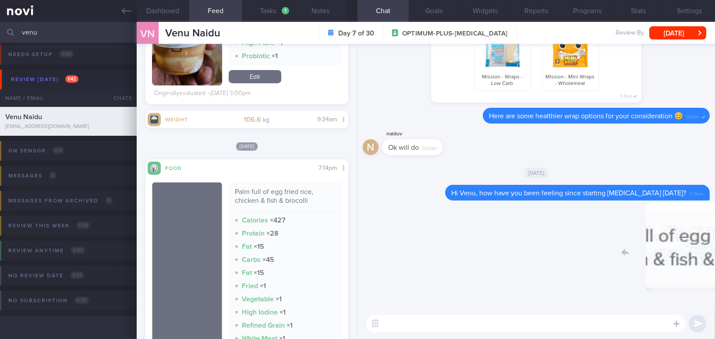
drag, startPoint x: 641, startPoint y: 253, endPoint x: 715, endPoint y: 258, distance: 74.3
click at [715, 258] on html "You are offline! Some functionality will be unavailable Patients New Users Coac…" at bounding box center [357, 169] width 715 height 339
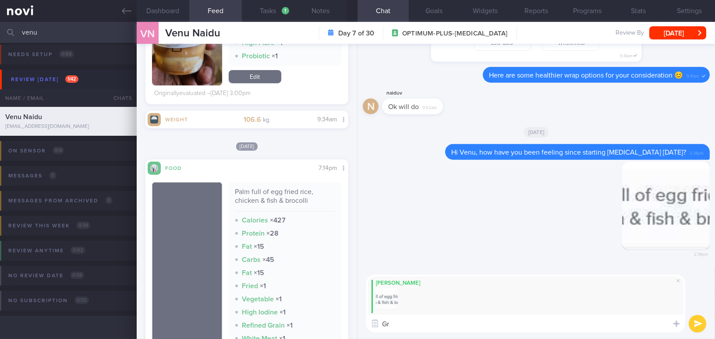
type textarea "G"
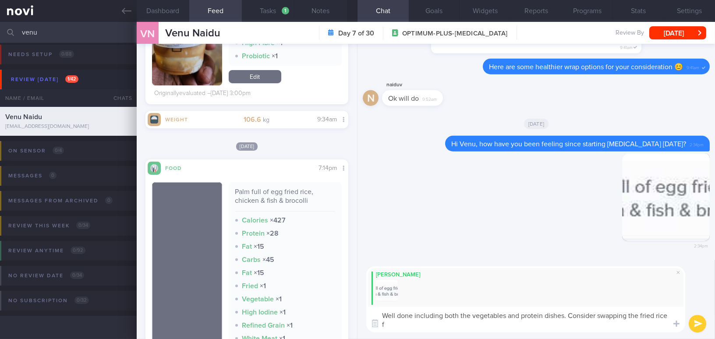
scroll to position [0, 0]
drag, startPoint x: 584, startPoint y: 322, endPoint x: 348, endPoint y: 307, distance: 235.8
click at [348, 307] on div "Dashboard Feed 8 Tasks 1 Notes Chat Goals Widgets Reports Programs Stats Settin…" at bounding box center [426, 180] width 578 height 317
click at [495, 324] on textarea "Well done including both the vegetables and protein dishes. Consider swapping t…" at bounding box center [525, 320] width 319 height 26
drag, startPoint x: 578, startPoint y: 326, endPoint x: 267, endPoint y: 284, distance: 314.0
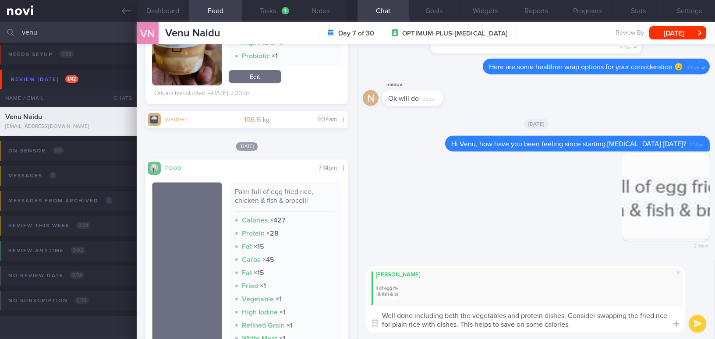
click at [267, 284] on div "Dashboard Feed 8 Tasks 1 Notes Chat Goals Widgets Reports Programs Stats Settin…" at bounding box center [426, 180] width 578 height 317
paste textarea "vegetables and protein dishes. Consider swapping the fried rice for plain rice …"
click at [466, 325] on textarea "Well done including both vegetables and protein dishes. Consider swapping the f…" at bounding box center [525, 320] width 319 height 26
type textarea "Well done including both vegetables and protein dishes. Consider swapping the f…"
click at [697, 328] on button "submit" at bounding box center [698, 324] width 18 height 18
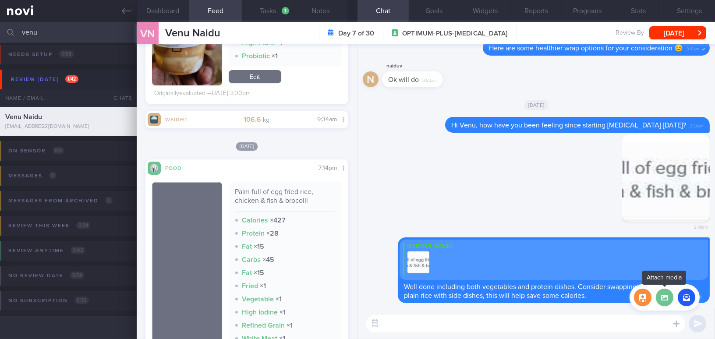
click at [662, 301] on label at bounding box center [665, 298] width 18 height 18
click at [0, 0] on input "file" at bounding box center [0, 0] width 0 height 0
click at [468, 197] on div "Delete 2:34pm" at bounding box center [536, 186] width 347 height 103
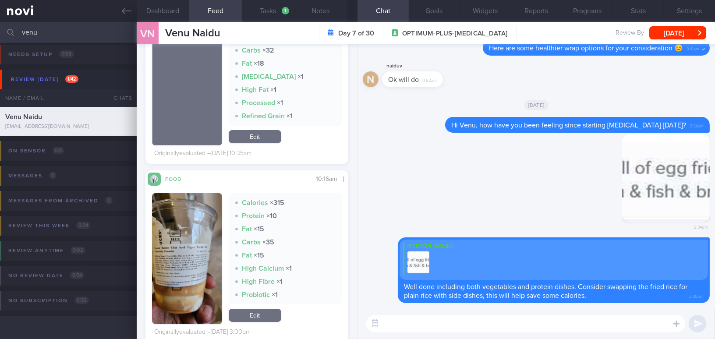
scroll to position [239, 0]
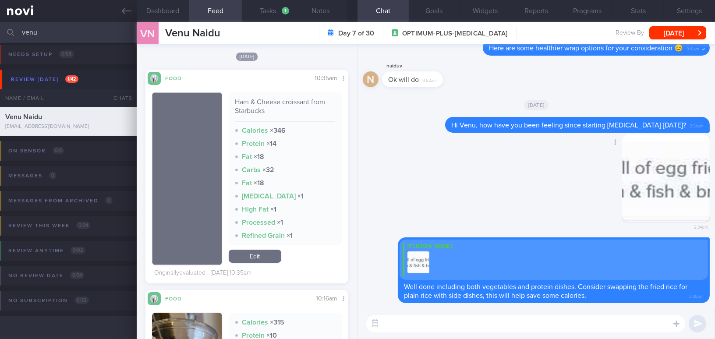
click at [485, 215] on div "Delete 2:34pm" at bounding box center [536, 186] width 347 height 103
click at [664, 300] on label at bounding box center [665, 298] width 18 height 18
click at [0, 0] on input "file" at bounding box center [0, 0] width 0 height 0
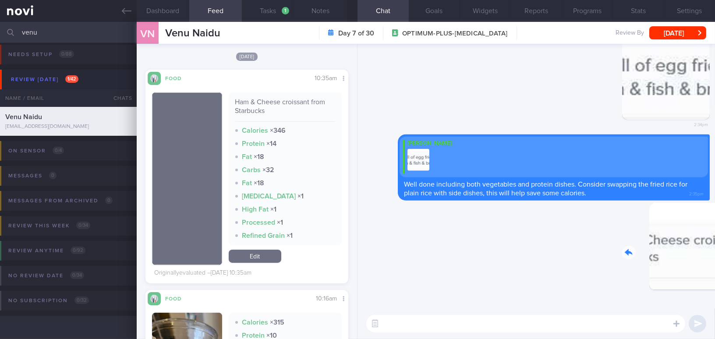
drag, startPoint x: 648, startPoint y: 257, endPoint x: 711, endPoint y: 263, distance: 63.4
click at [711, 263] on div "Delete 2:36pm Delete Mee Li Well done including both vegetables and protein dis…" at bounding box center [537, 176] width 358 height 265
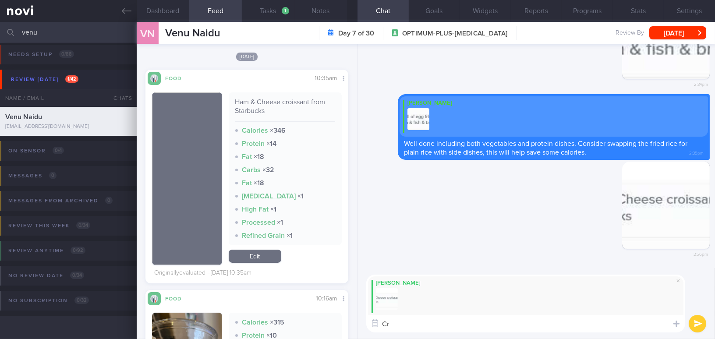
type textarea "C"
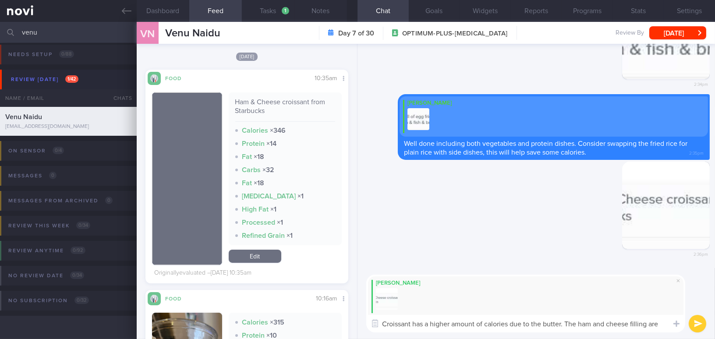
scroll to position [0, 0]
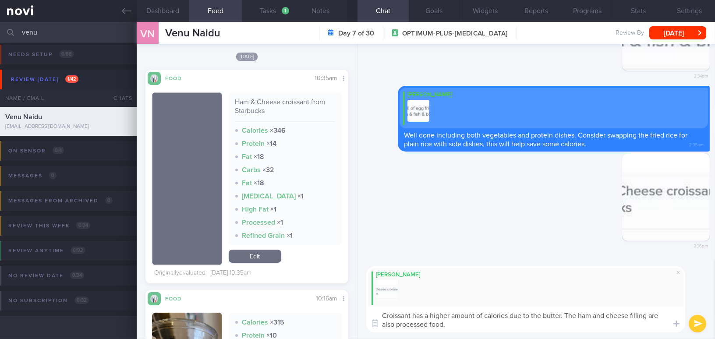
drag, startPoint x: 456, startPoint y: 326, endPoint x: 358, endPoint y: 307, distance: 100.0
click at [358, 307] on div "Mee Li Croissant has a higher amount of calories due to the butter. The ham and…" at bounding box center [537, 299] width 358 height 79
click at [425, 326] on textarea "Croissant has a higher amount of calories due to the butter. The ham and cheese…" at bounding box center [525, 320] width 319 height 26
drag, startPoint x: 450, startPoint y: 328, endPoint x: 326, endPoint y: 308, distance: 125.6
click at [326, 308] on div "Dashboard Feed 8 Tasks 1 Notes Chat Goals Widgets Reports Programs Stats Settin…" at bounding box center [426, 180] width 578 height 317
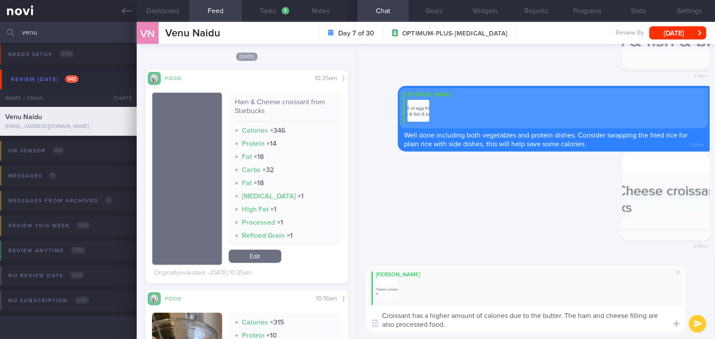
paste textarea "s are higher in calories because of the butter. The ham and cheese filling is"
type textarea "Croissants are higher in calories because of the butter. The ham and cheese fil…"
click at [698, 324] on button "submit" at bounding box center [698, 324] width 18 height 18
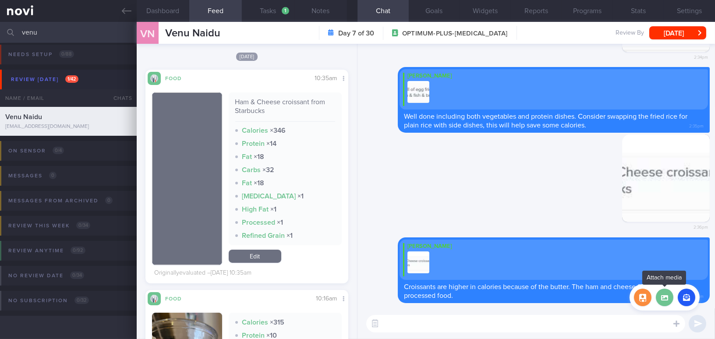
click at [665, 302] on label at bounding box center [665, 298] width 18 height 18
click at [0, 0] on input "file" at bounding box center [0, 0] width 0 height 0
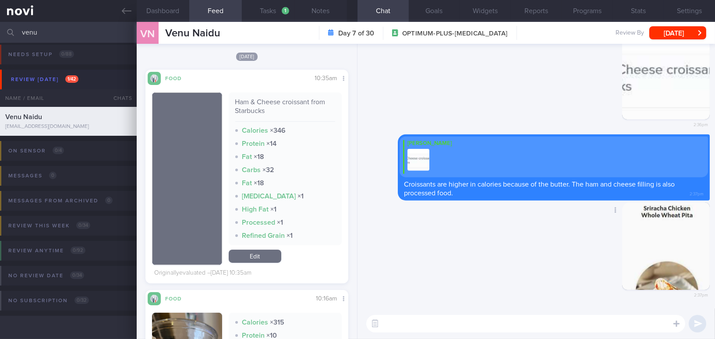
click at [636, 249] on button "button" at bounding box center [666, 246] width 88 height 88
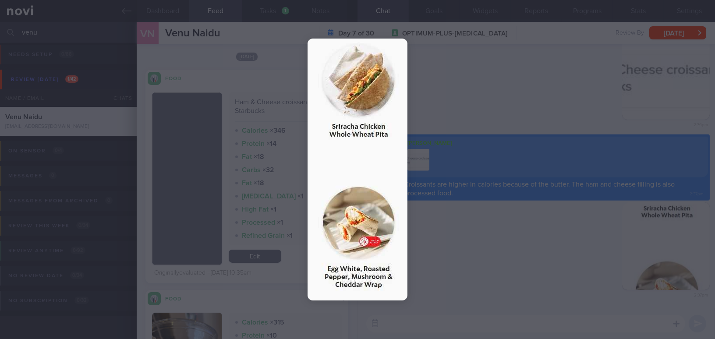
click at [557, 260] on div at bounding box center [357, 169] width 715 height 339
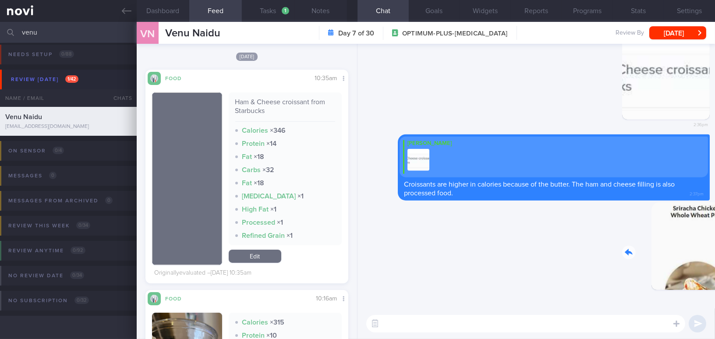
drag, startPoint x: 641, startPoint y: 256, endPoint x: 745, endPoint y: 262, distance: 103.6
click at [715, 262] on html "You are offline! Some functionality will be unavailable Patients New Users Coac…" at bounding box center [357, 169] width 715 height 339
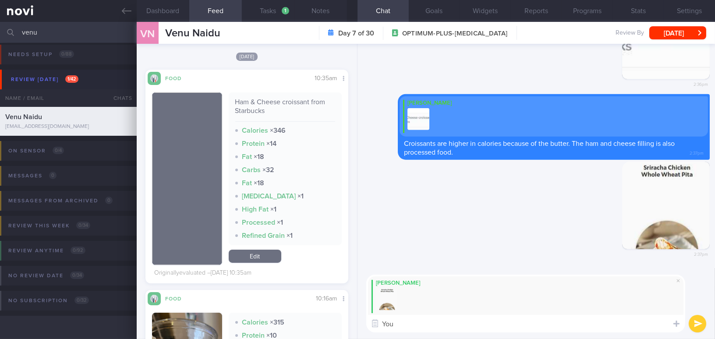
drag, startPoint x: 425, startPoint y: 326, endPoint x: 332, endPoint y: 322, distance: 93.8
click at [332, 322] on div "Dashboard Feed 8 Tasks 1 Notes Chat Goals Widgets Reports Programs Stats Settin…" at bounding box center [426, 180] width 578 height 317
paste textarea "may consider these healthier swaps next time you have breakfast at Starbucks."
type textarea "You may consider these healthier swaps next time you have breakfast at Starbuck…"
click at [701, 322] on button "submit" at bounding box center [698, 324] width 18 height 18
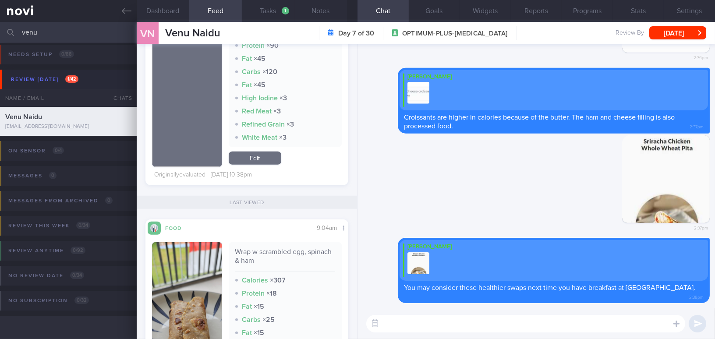
scroll to position [1593, 0]
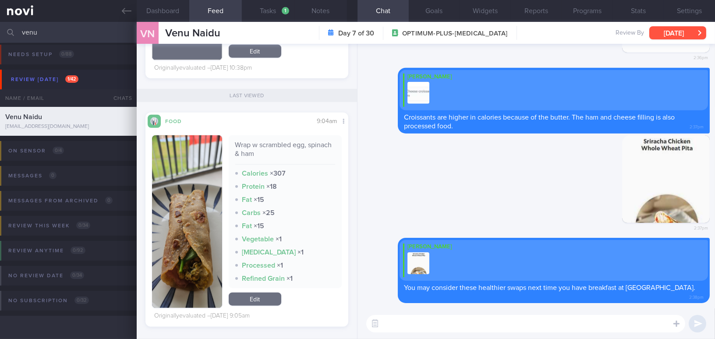
click at [662, 32] on button "[DATE]" at bounding box center [677, 32] width 57 height 13
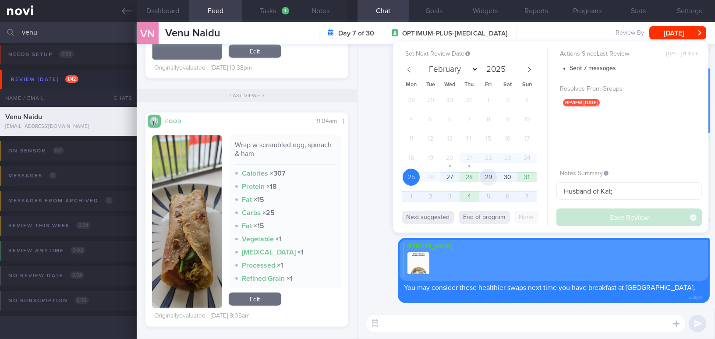
click at [490, 175] on span "29" at bounding box center [488, 177] width 17 height 17
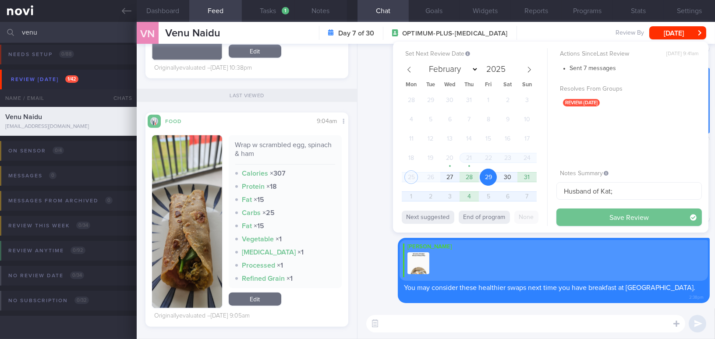
click at [579, 218] on button "Save Review" at bounding box center [628, 218] width 145 height 18
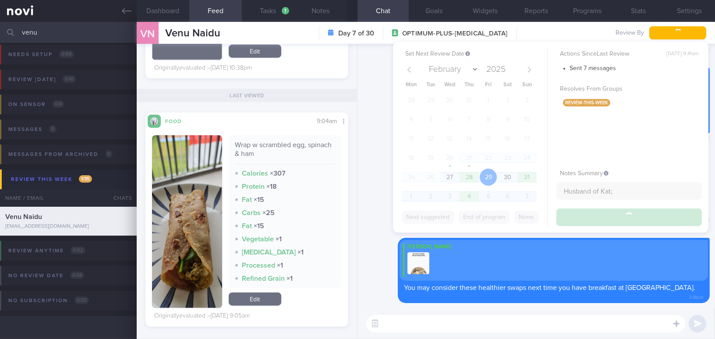
scroll to position [0, 0]
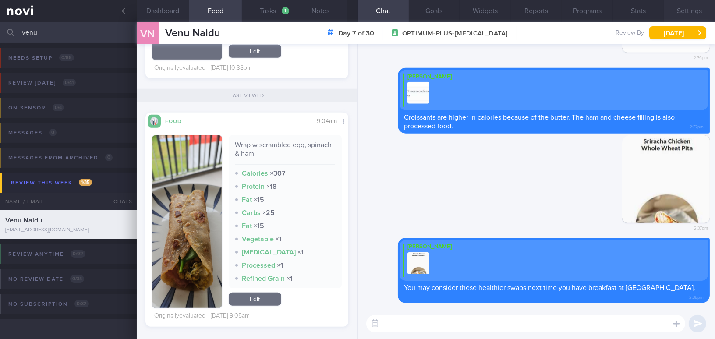
click at [688, 15] on button "Settings" at bounding box center [689, 11] width 51 height 22
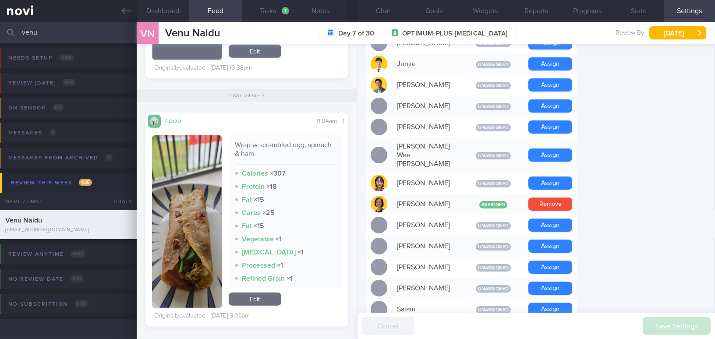
scroll to position [597, 0]
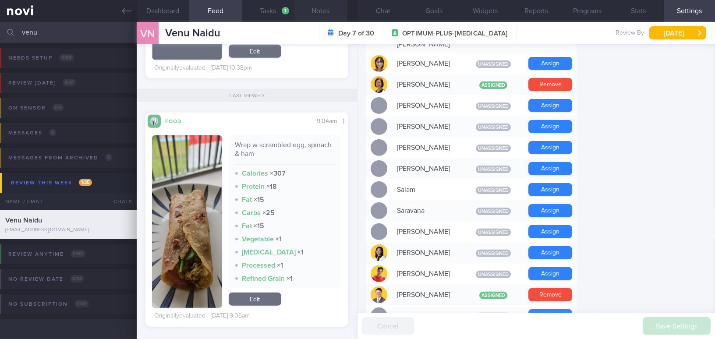
click at [321, 11] on button "Notes" at bounding box center [320, 11] width 53 height 22
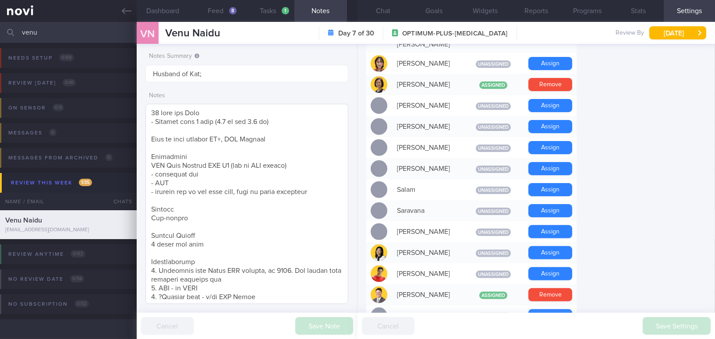
scroll to position [79, 0]
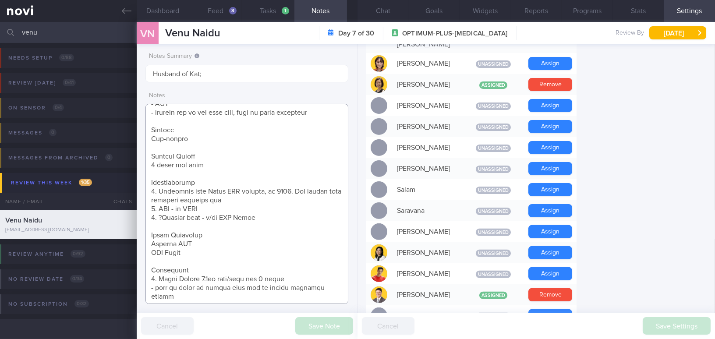
click at [150, 191] on textarea at bounding box center [246, 204] width 203 height 200
drag, startPoint x: 158, startPoint y: 191, endPoint x: 288, endPoint y: 190, distance: 130.6
click at [288, 190] on textarea at bounding box center [246, 204] width 203 height 200
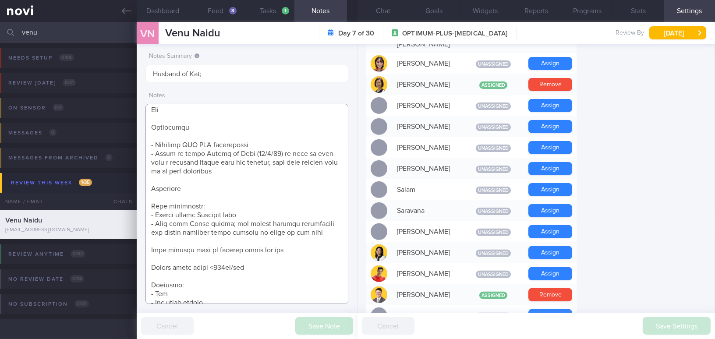
scroll to position [299, 0]
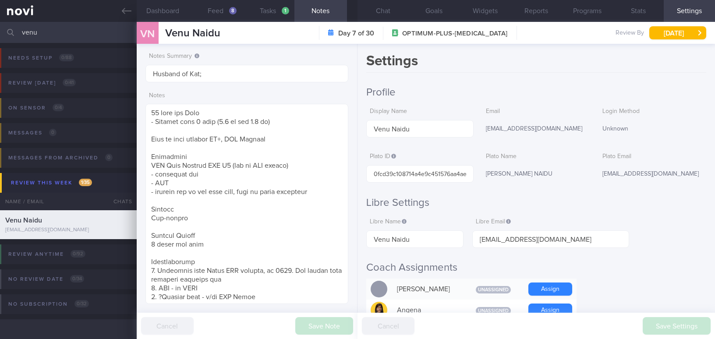
select select "7"
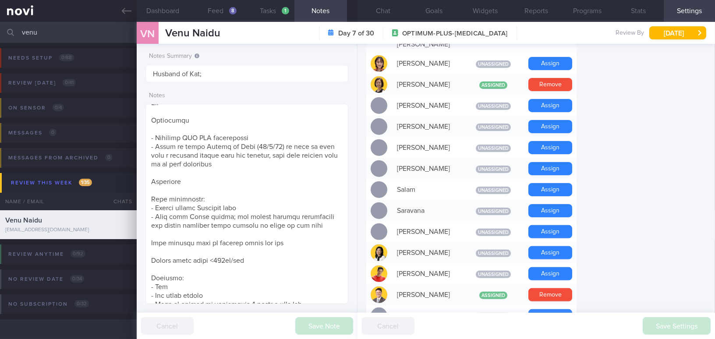
drag, startPoint x: 586, startPoint y: 8, endPoint x: 541, endPoint y: 39, distance: 54.8
click at [586, 8] on button "Programs" at bounding box center [587, 11] width 51 height 22
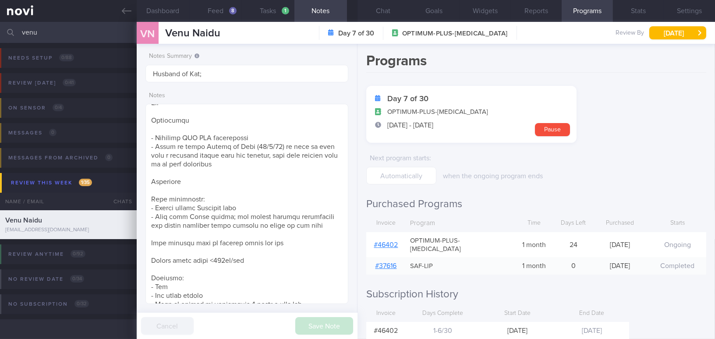
click at [383, 241] on link "# 46402" at bounding box center [386, 244] width 24 height 7
drag, startPoint x: 55, startPoint y: 31, endPoint x: 0, endPoint y: 25, distance: 55.1
click at [0, 25] on input "venu" at bounding box center [357, 32] width 715 height 21
click at [209, 11] on button "Feed 8" at bounding box center [215, 11] width 53 height 22
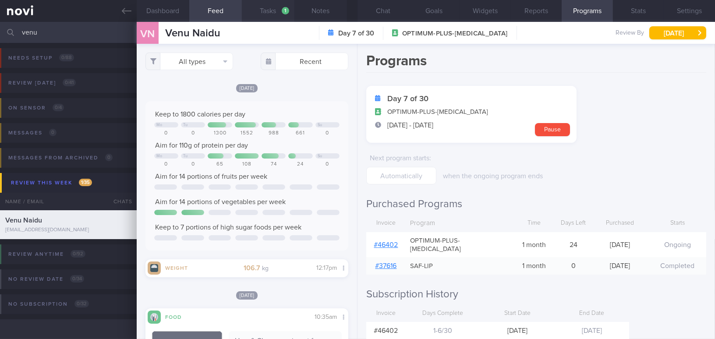
click at [268, 11] on button "Tasks 1" at bounding box center [268, 11] width 53 height 22
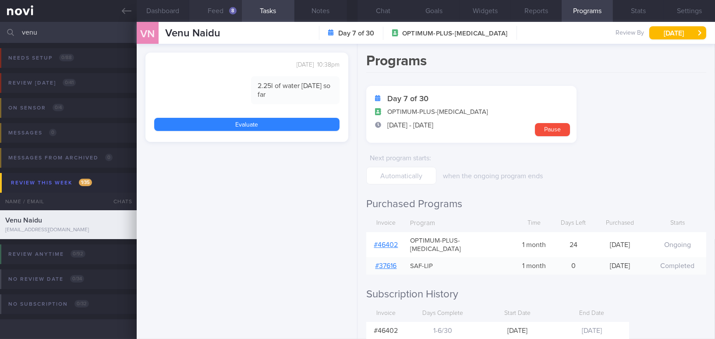
click at [202, 8] on button "Feed 8" at bounding box center [215, 11] width 53 height 22
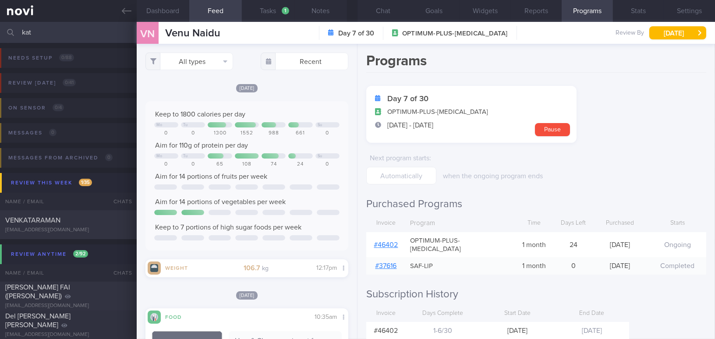
click at [62, 36] on input "kat" at bounding box center [357, 32] width 715 height 21
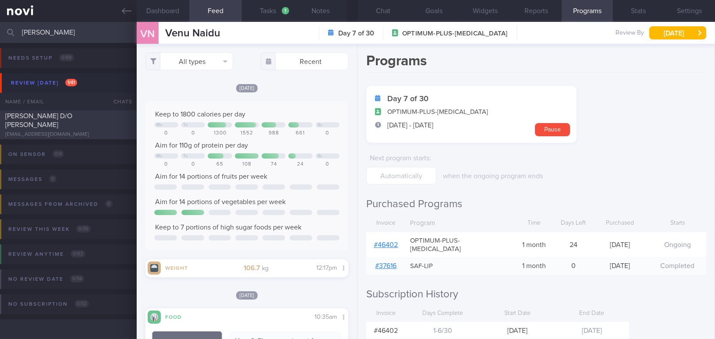
type input "kastur"
click at [58, 124] on div "[PERSON_NAME] D/O [PERSON_NAME]" at bounding box center [67, 121] width 124 height 18
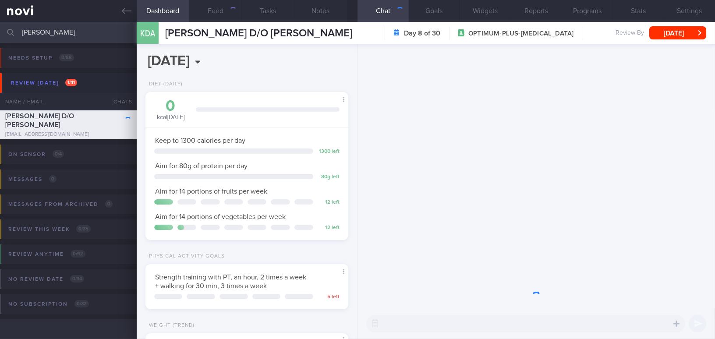
scroll to position [103, 181]
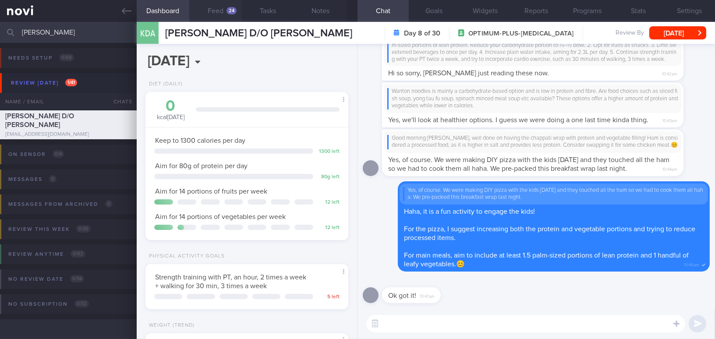
click at [215, 11] on button "Feed 24" at bounding box center [215, 11] width 53 height 22
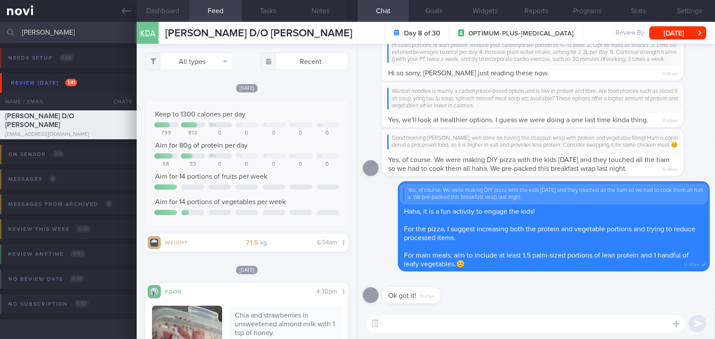
click at [159, 11] on button "Dashboard" at bounding box center [163, 11] width 53 height 22
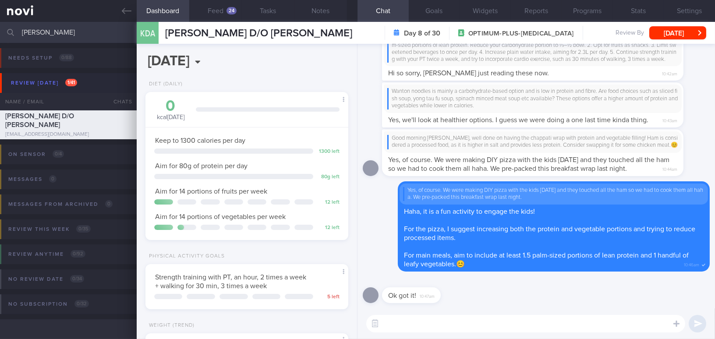
scroll to position [134, 0]
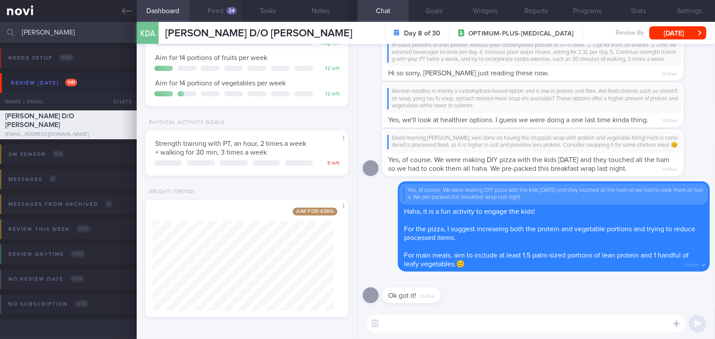
click at [220, 9] on button "Feed 24" at bounding box center [215, 11] width 53 height 22
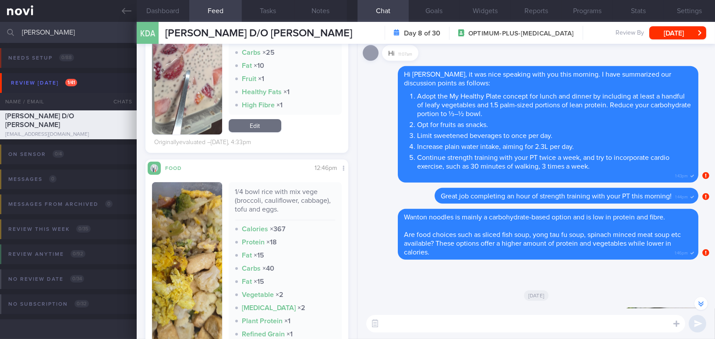
scroll to position [358, 0]
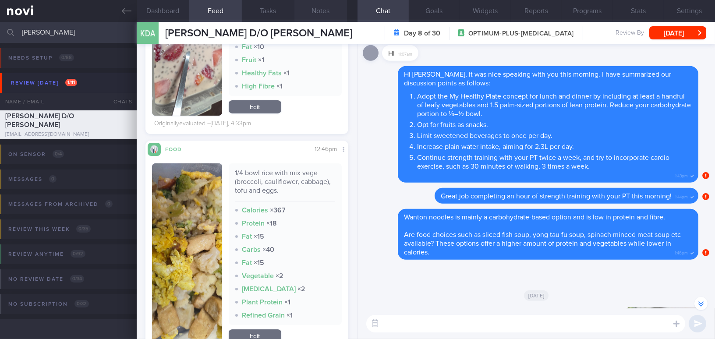
click at [322, 6] on button "Notes" at bounding box center [320, 11] width 53 height 22
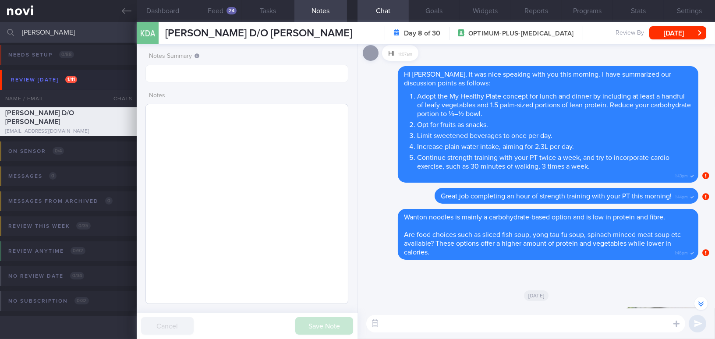
scroll to position [4, 0]
click at [684, 11] on button "Settings" at bounding box center [689, 11] width 51 height 22
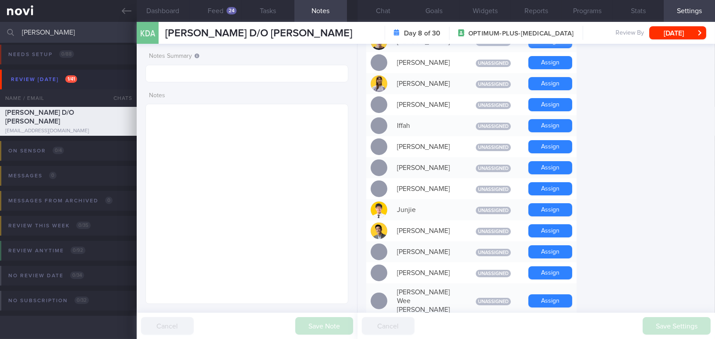
scroll to position [358, 0]
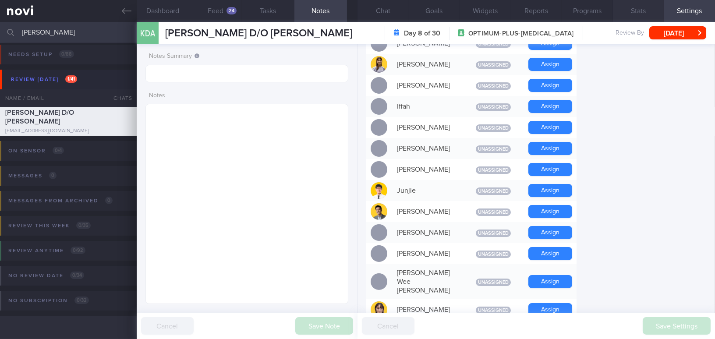
click at [636, 5] on button "Stats" at bounding box center [638, 11] width 51 height 22
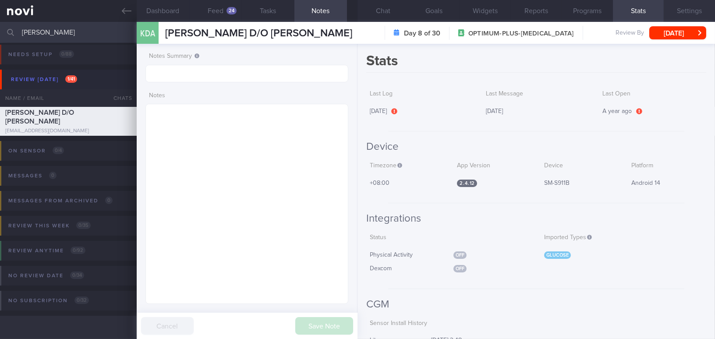
click at [684, 10] on button "Settings" at bounding box center [689, 11] width 51 height 22
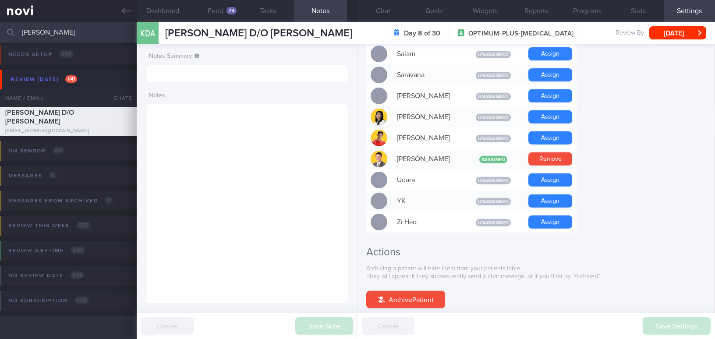
scroll to position [813, 0]
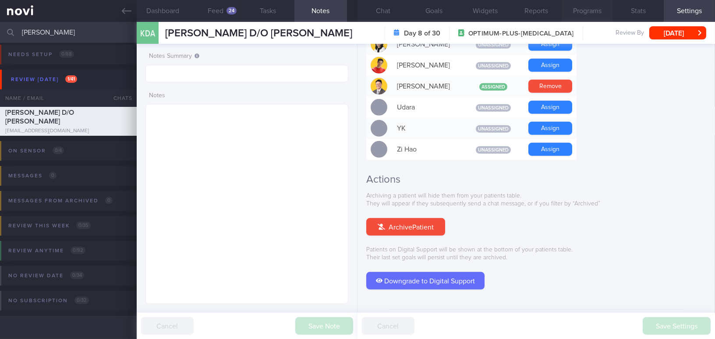
click at [588, 14] on button "Programs" at bounding box center [587, 11] width 51 height 22
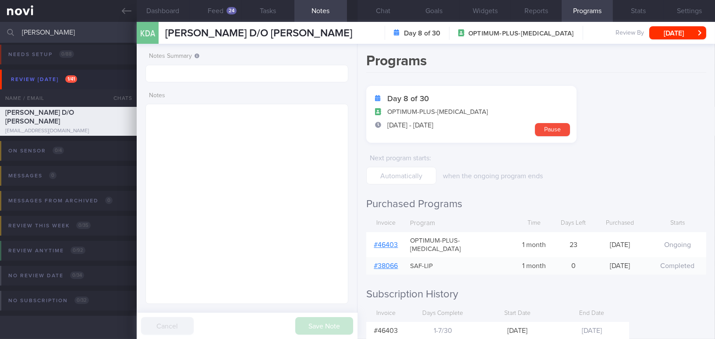
click at [389, 241] on link "# 46403" at bounding box center [386, 244] width 24 height 7
click at [181, 122] on textarea at bounding box center [246, 204] width 203 height 200
paste textarea "35 year old Female - Married with 2 kids (2.5 yo and 1.5 yo) Husband is also jo…"
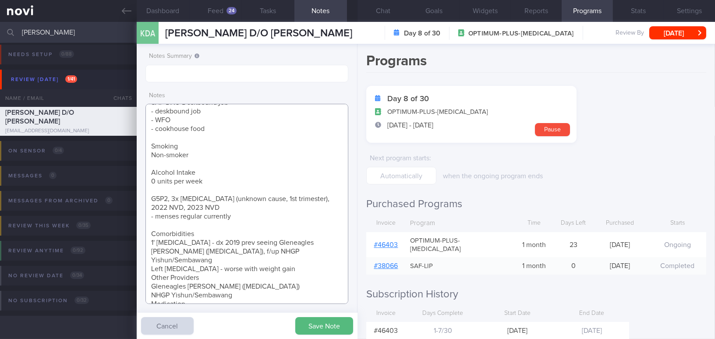
scroll to position [79, 0]
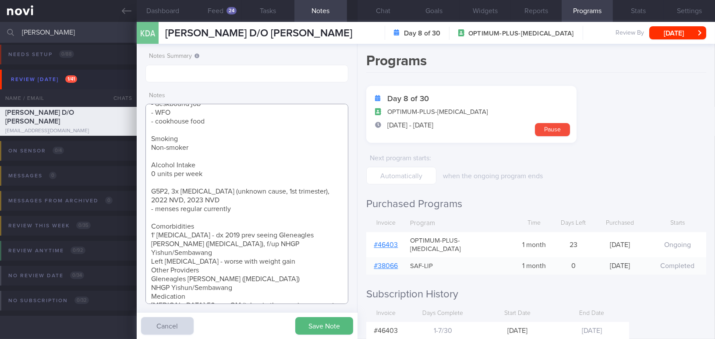
click at [158, 229] on textarea "35 year old Female - Married with 2 kids (2.5 yo and 1.5 yo) Husband is also jo…" at bounding box center [246, 204] width 203 height 200
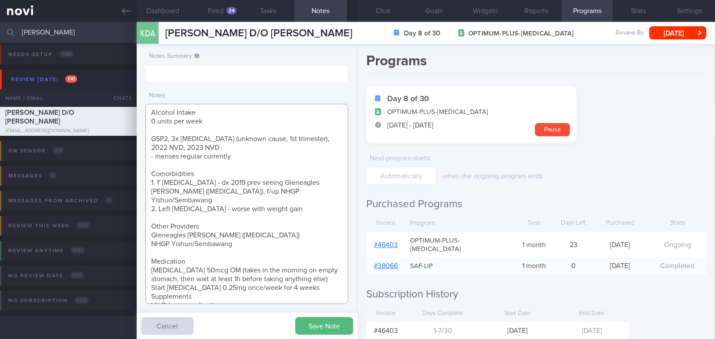
scroll to position [133, 0]
click at [153, 279] on textarea "35 year old Female - Married with 2 kids (2.5 yo and 1.5 yo) Husband is also jo…" at bounding box center [246, 204] width 203 height 200
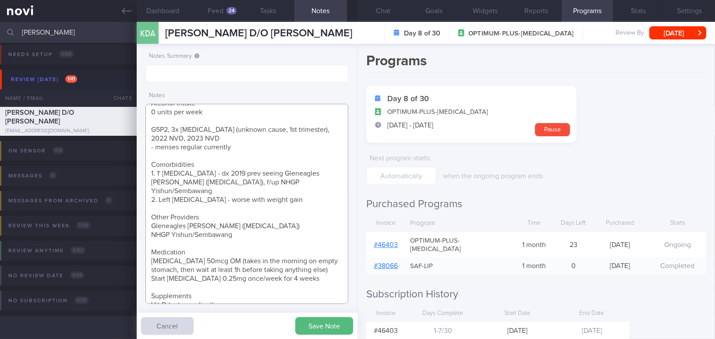
scroll to position [142, 0]
click at [230, 294] on textarea "35 year old Female - Married with 2 kids (2.5 yo and 1.5 yo) Husband is also jo…" at bounding box center [246, 204] width 203 height 200
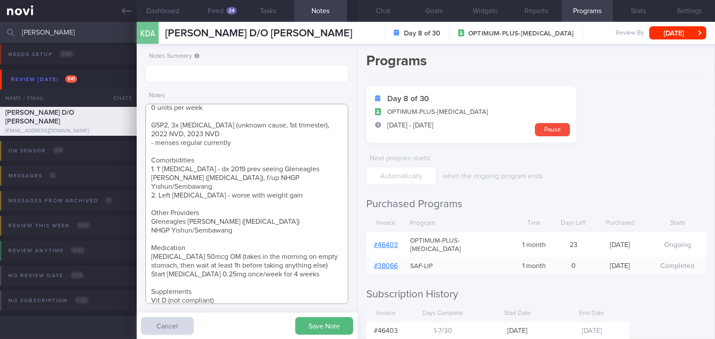
scroll to position [154, 0]
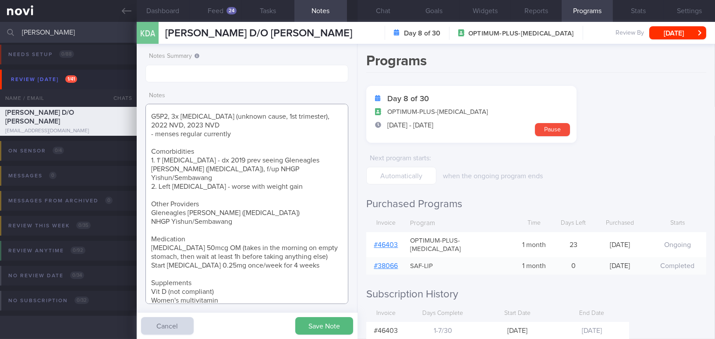
paste textarea "- Drinks plain water ~2L/day - Dislikes eating canned tuna / sardine / unsweete…"
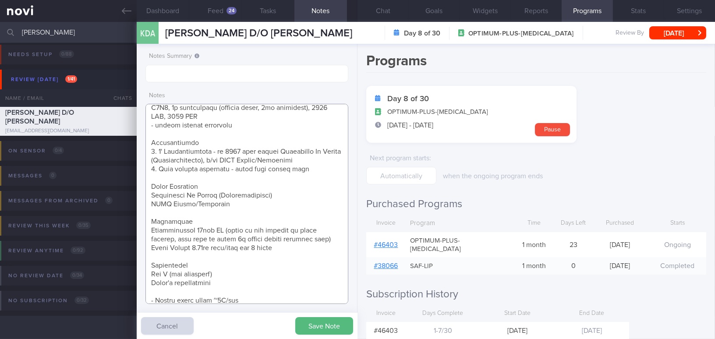
scroll to position [216, 0]
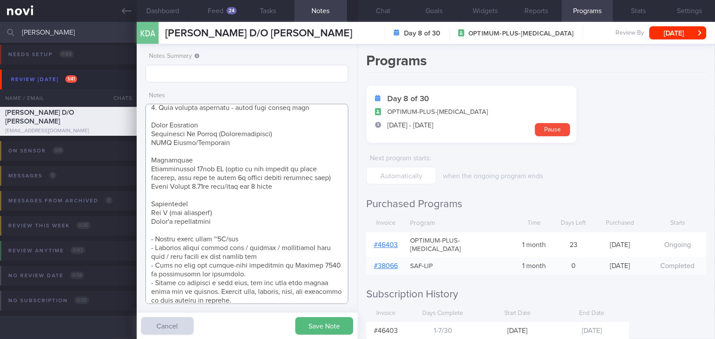
type textarea "35 year old Female - Married with 2 kids (2.5 yo and 1.5 yo) Husband is also jo…"
click at [207, 75] on input "text" at bounding box center [246, 74] width 203 height 18
type input "Pls note client's food preference"
click at [324, 329] on button "Save Note" at bounding box center [324, 326] width 58 height 18
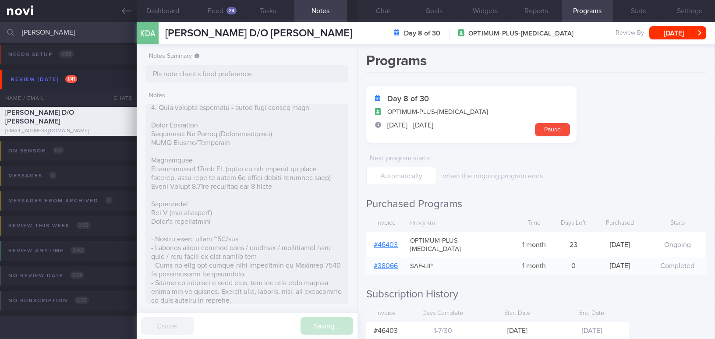
type input "Pls note client's food preference"
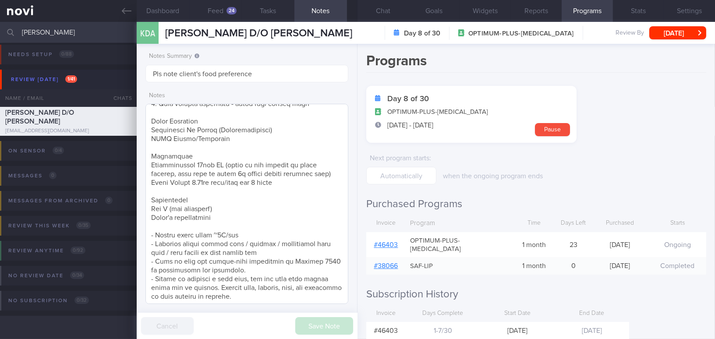
scroll to position [220, 0]
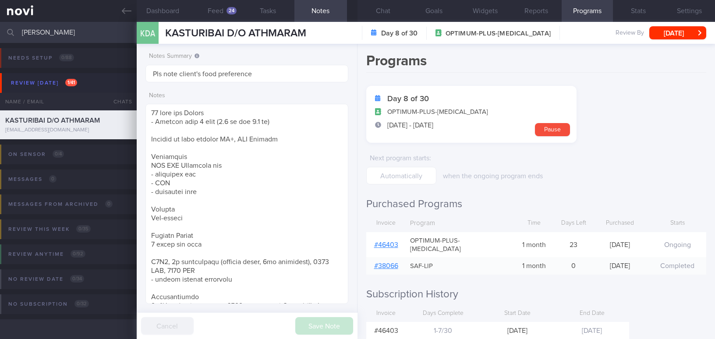
select select "7"
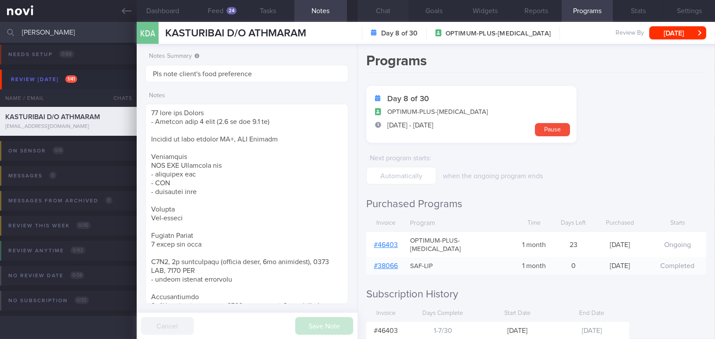
click at [384, 11] on button "Chat" at bounding box center [383, 11] width 51 height 22
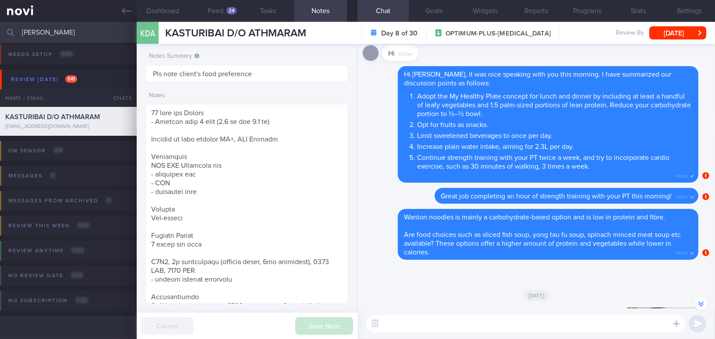
click at [445, 322] on textarea at bounding box center [525, 324] width 319 height 18
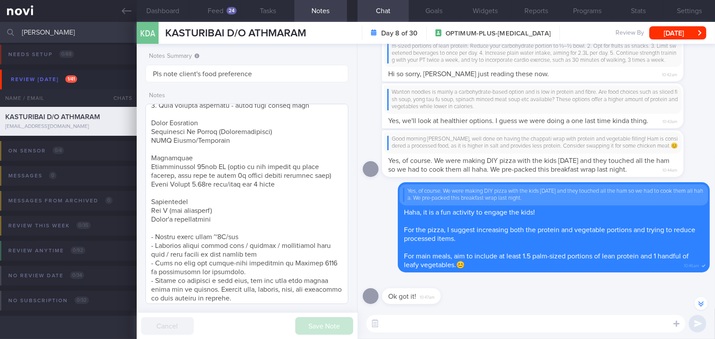
scroll to position [220, 0]
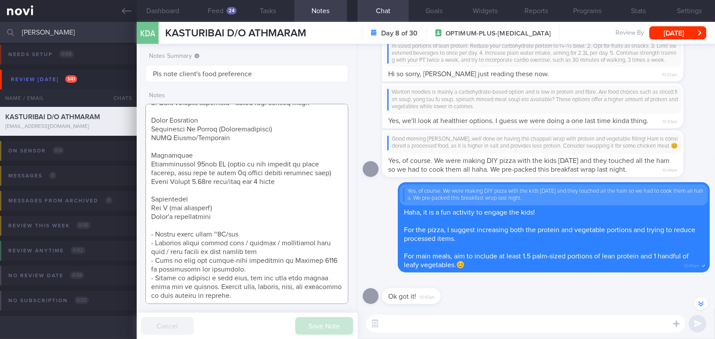
click at [276, 297] on textarea at bounding box center [246, 204] width 203 height 200
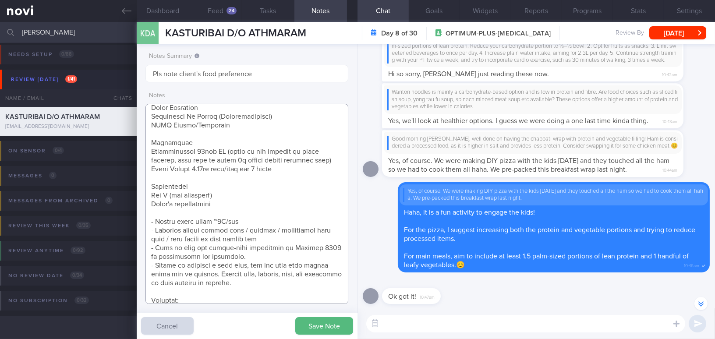
scroll to position [242, 0]
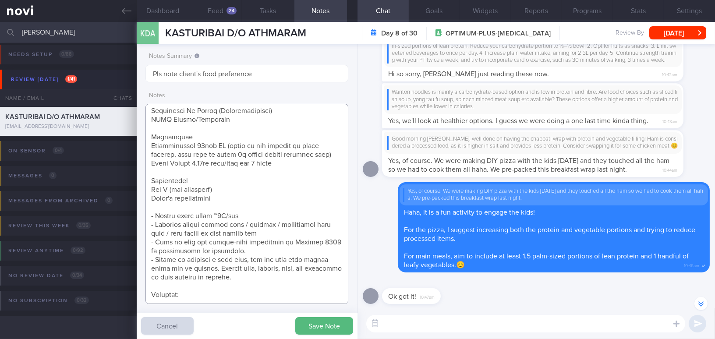
paste textarea "Goes to the Gym with PT, 1h, 2x/week (strength exercise)"
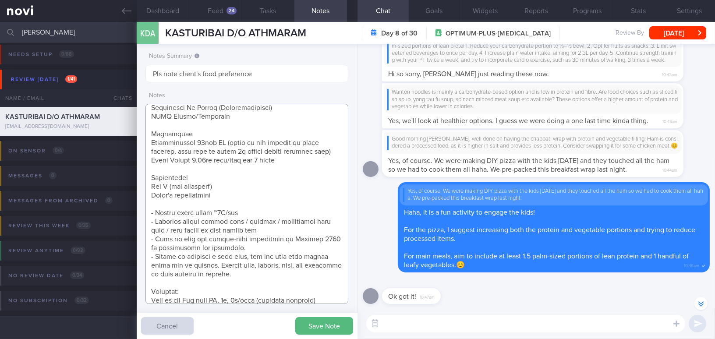
scroll to position [247, 0]
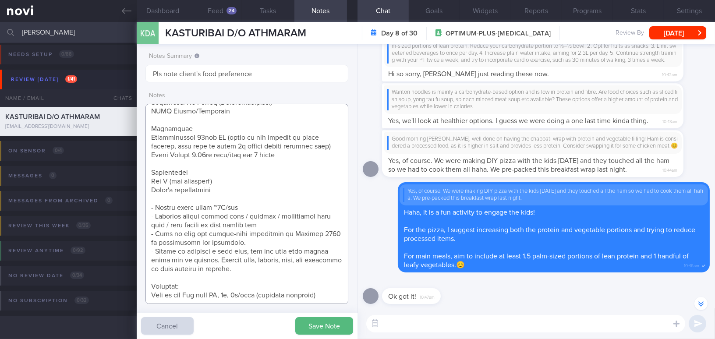
drag, startPoint x: 189, startPoint y: 300, endPoint x: 127, endPoint y: 294, distance: 62.0
click at [127, 294] on div "Patients New Users Coaches [GEOGRAPHIC_DATA] Assigned patients Assigned patient…" at bounding box center [357, 180] width 715 height 317
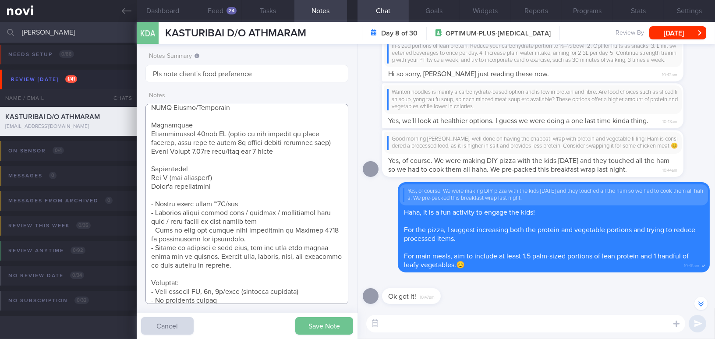
type textarea "[DEMOGRAPHIC_DATA] [DEMOGRAPHIC_DATA] - Married with 2 kids (2.[DEMOGRAPHIC_DAT…"
click at [314, 323] on button "Save Note" at bounding box center [324, 326] width 58 height 18
click at [424, 322] on textarea at bounding box center [525, 324] width 319 height 18
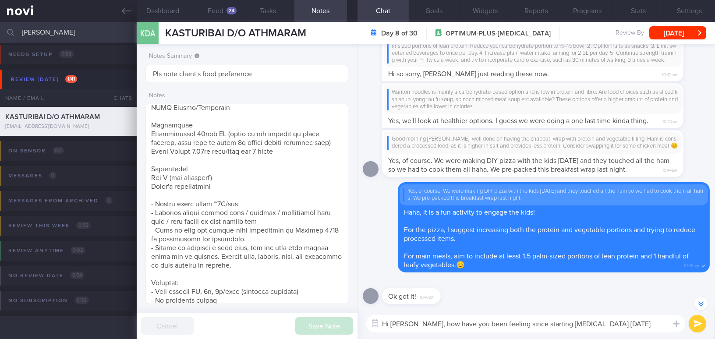
type textarea "Hi [PERSON_NAME], how have you been feeling since starting [MEDICAL_DATA] [DATE…"
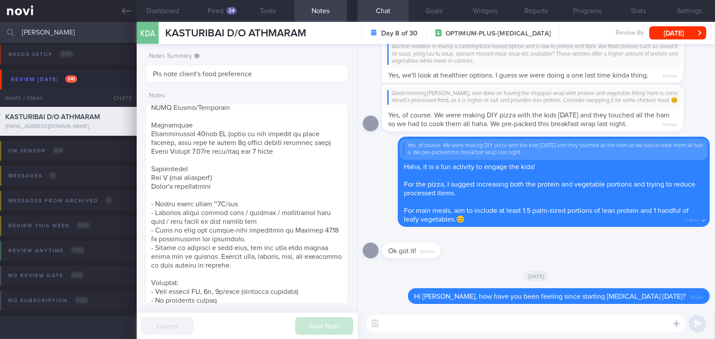
scroll to position [0, 0]
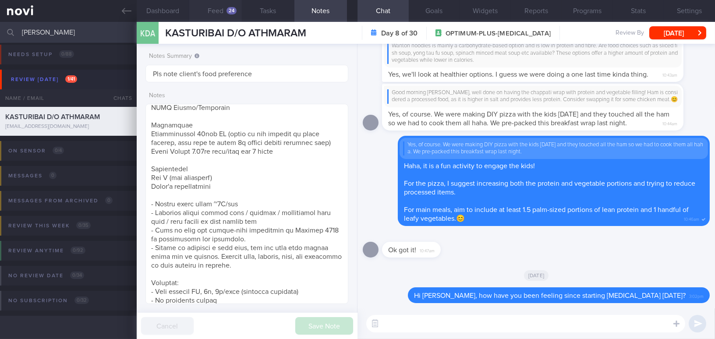
click at [222, 7] on button "Feed 24" at bounding box center [215, 11] width 53 height 22
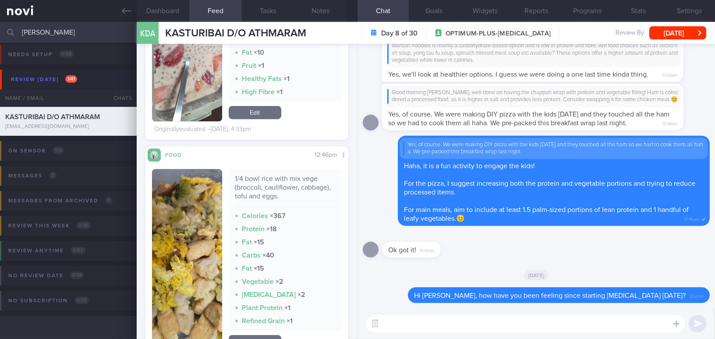
scroll to position [356, 0]
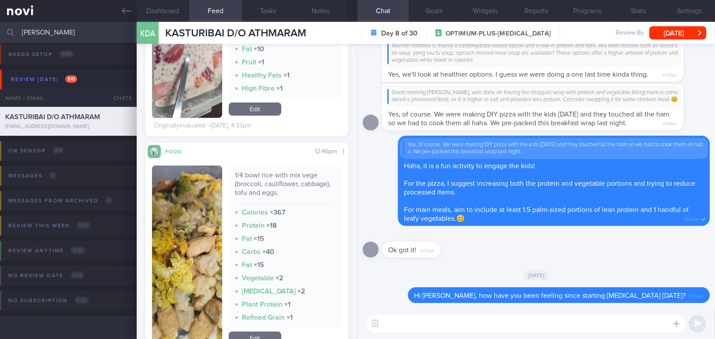
click at [187, 230] on button "button" at bounding box center [187, 256] width 70 height 181
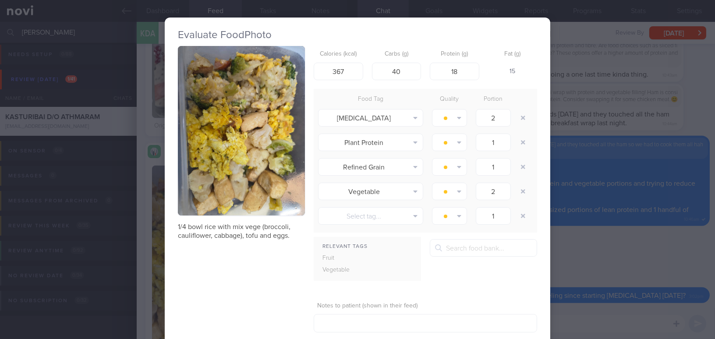
click at [234, 170] on button "button" at bounding box center [241, 131] width 127 height 170
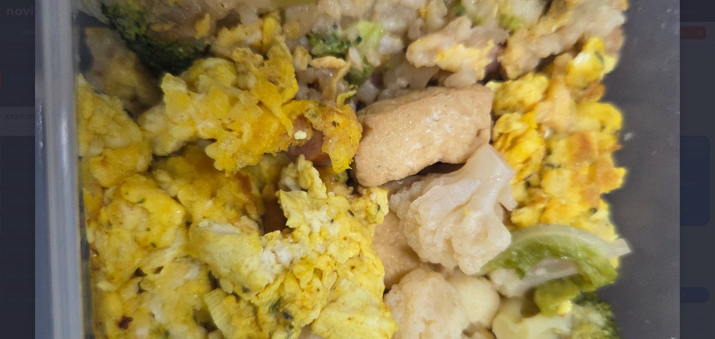
scroll to position [358, 0]
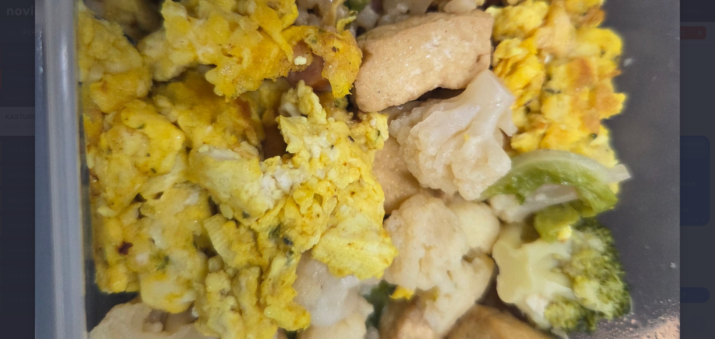
click at [272, 174] on img at bounding box center [357, 107] width 645 height 860
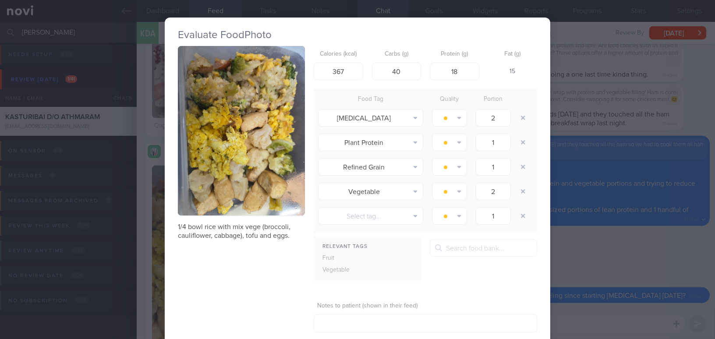
click at [615, 264] on div "Evaluate Food Photo 1/4 bowl rice with mix vege (broccoli, cauliflower, cabbage…" at bounding box center [357, 169] width 715 height 339
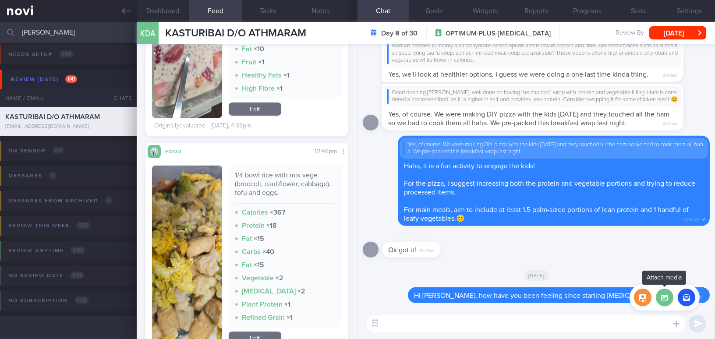
click at [668, 299] on label at bounding box center [665, 298] width 18 height 18
click at [0, 0] on input "file" at bounding box center [0, 0] width 0 height 0
click at [201, 219] on button "button" at bounding box center [187, 256] width 70 height 181
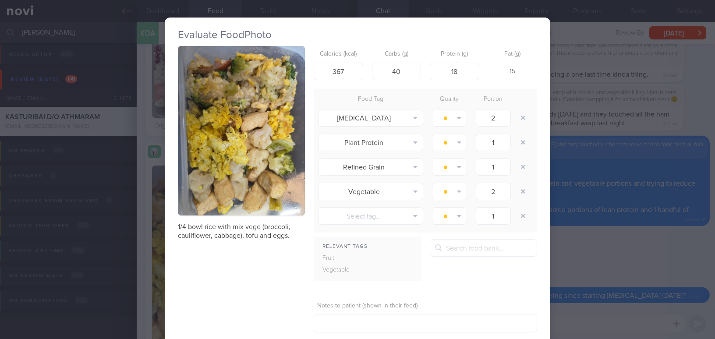
click at [661, 263] on div "Evaluate Food Photo 1/4 bowl rice with mix vege (broccoli, cauliflower, cabbage…" at bounding box center [357, 169] width 715 height 339
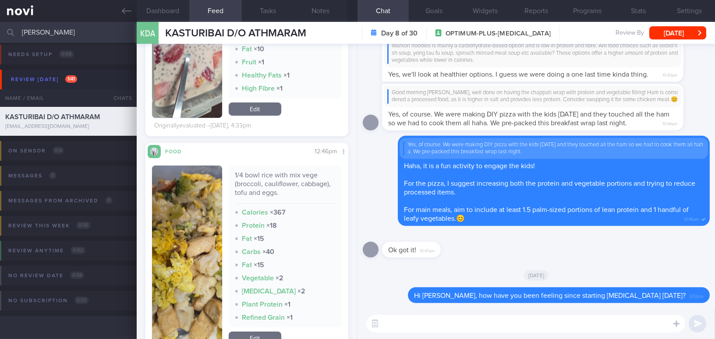
drag, startPoint x: 532, startPoint y: 273, endPoint x: 559, endPoint y: 280, distance: 27.9
click at [532, 273] on span "[DATE]" at bounding box center [536, 275] width 25 height 11
click at [661, 297] on label at bounding box center [665, 298] width 18 height 18
click at [0, 0] on input "file" at bounding box center [0, 0] width 0 height 0
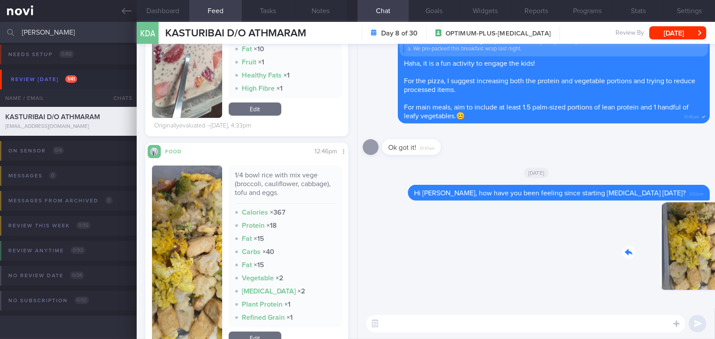
drag, startPoint x: 661, startPoint y: 250, endPoint x: 747, endPoint y: 251, distance: 86.3
click at [715, 251] on html "You are offline! Some functionality will be unavailable Patients New Users Coac…" at bounding box center [357, 169] width 715 height 339
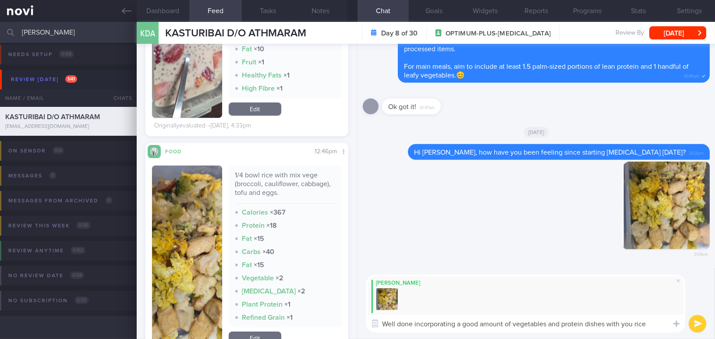
drag, startPoint x: 651, startPoint y: 324, endPoint x: 312, endPoint y: 288, distance: 340.1
click at [312, 288] on div "Dashboard Feed 24 Tasks Notes Chat Goals Widgets Reports Programs Stats Setting…" at bounding box center [426, 180] width 578 height 317
click at [658, 328] on textarea "Well done incorporating a good amount of vegetables and protein dishes with you…" at bounding box center [525, 324] width 319 height 18
drag, startPoint x: 658, startPoint y: 326, endPoint x: 296, endPoint y: 317, distance: 362.4
click at [296, 317] on div "Dashboard Feed 24 Tasks Notes Chat Goals Widgets Reports Programs Stats Setting…" at bounding box center [426, 180] width 578 height 317
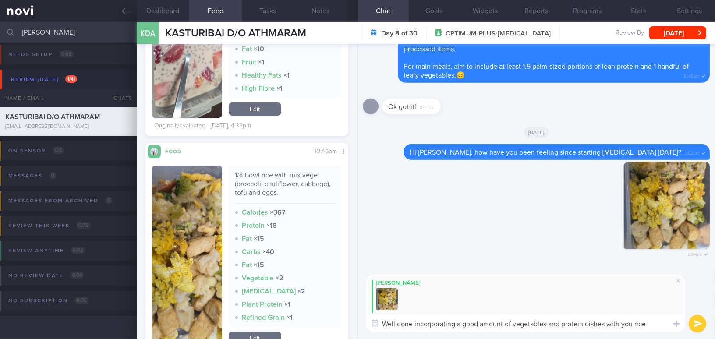
paste textarea "r rice."
type textarea "Well done incorporating a good amount of vegetables and protein dishes with you…"
click at [701, 321] on button "submit" at bounding box center [698, 324] width 18 height 18
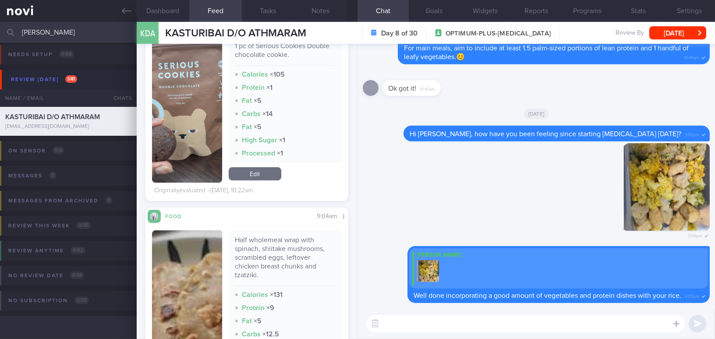
scroll to position [635, 0]
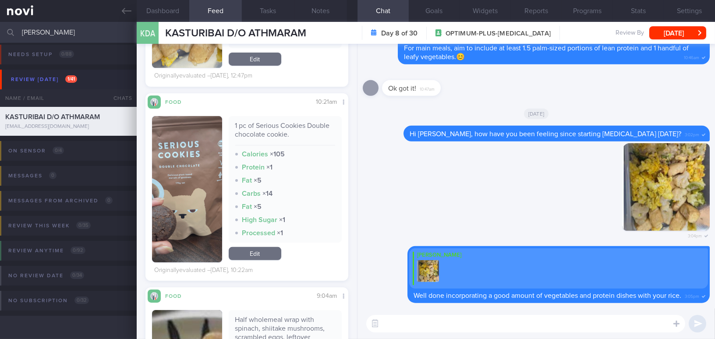
click at [203, 212] on button "button" at bounding box center [187, 189] width 70 height 146
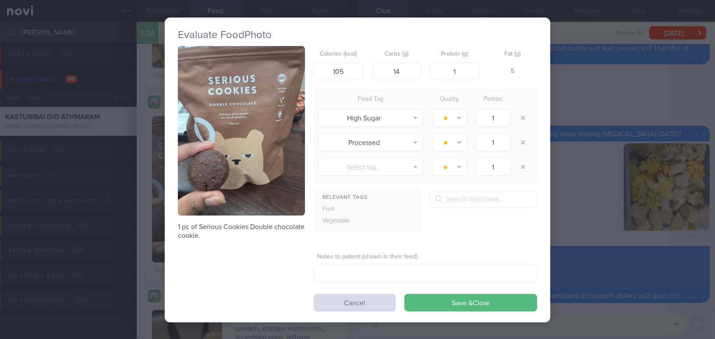
click at [237, 197] on button "button" at bounding box center [241, 131] width 127 height 170
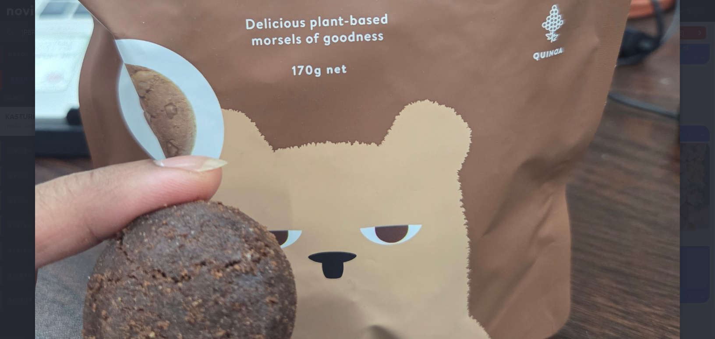
scroll to position [478, 0]
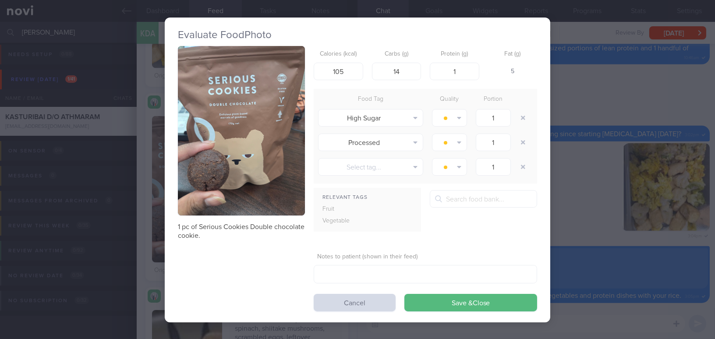
click at [611, 228] on div "Evaluate Food Photo 1 pc of Serious Cookies Double chocolate cookie. Calories (…" at bounding box center [357, 169] width 715 height 339
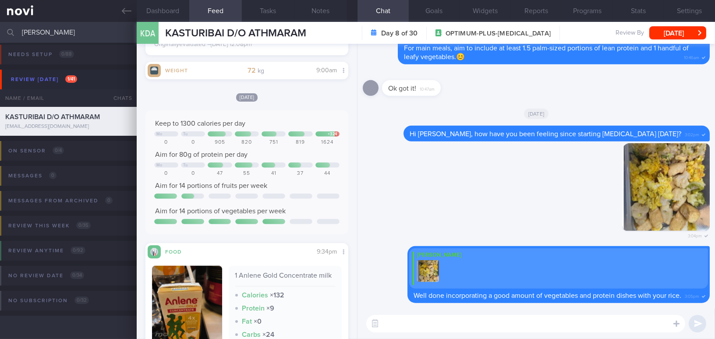
scroll to position [1872, 0]
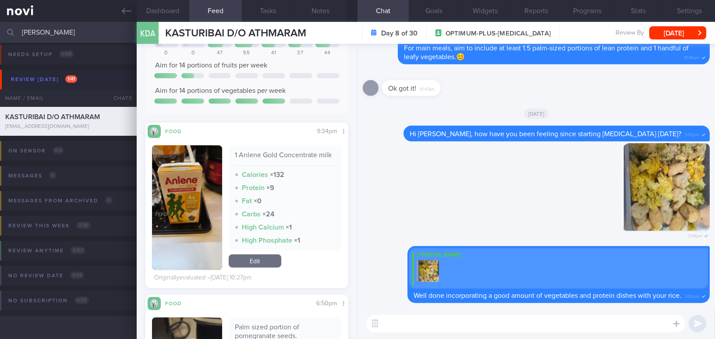
click at [216, 201] on button "button" at bounding box center [187, 207] width 70 height 124
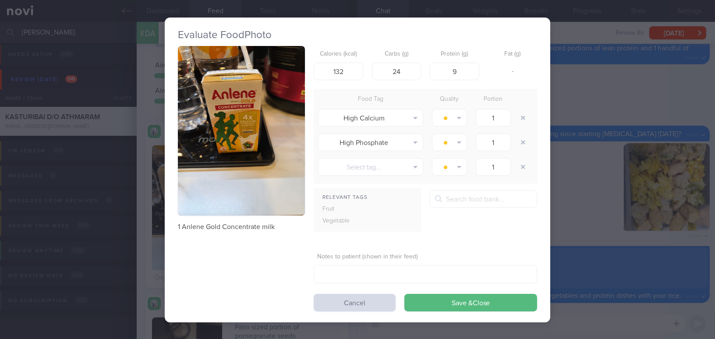
click at [239, 173] on button "button" at bounding box center [241, 131] width 127 height 170
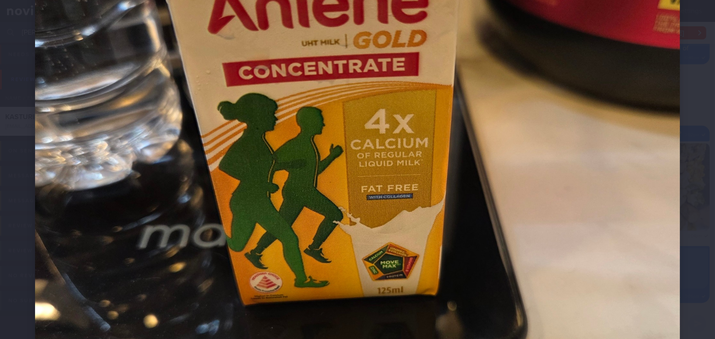
scroll to position [279, 0]
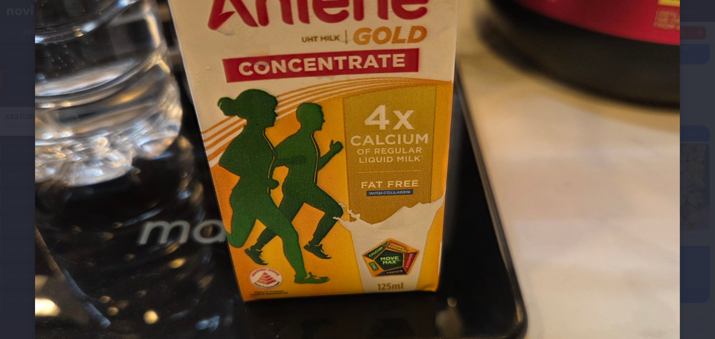
click at [239, 173] on img at bounding box center [357, 186] width 645 height 860
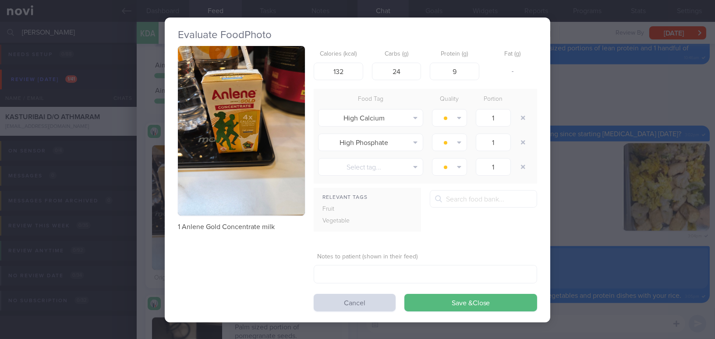
click at [552, 218] on div "Evaluate Food Photo 1 Anlene Gold Concentrate milk Calories (kcal) 132 Carbs (g…" at bounding box center [357, 169] width 715 height 339
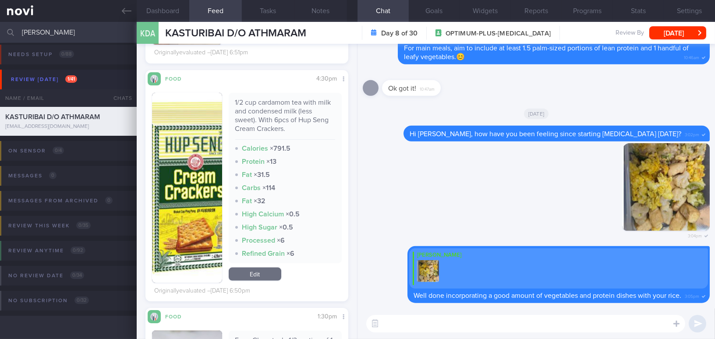
scroll to position [2270, 0]
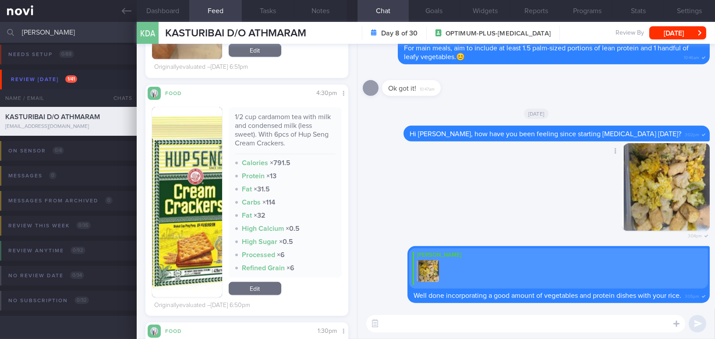
click at [448, 188] on div "Delete 3:04pm" at bounding box center [536, 194] width 347 height 103
click at [194, 194] on button "button" at bounding box center [187, 202] width 70 height 190
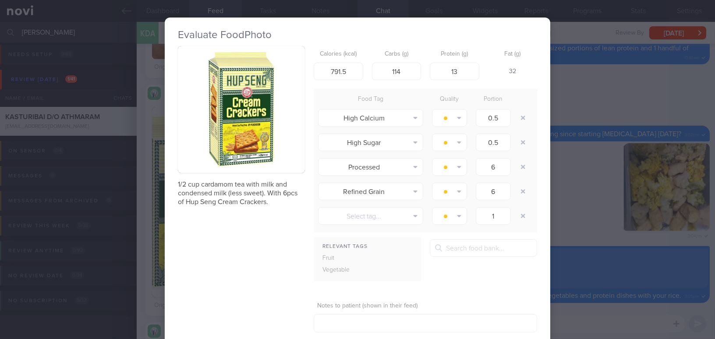
click at [581, 211] on div "Evaluate Food Photo 1/2 cup cardamom tea with milk and condensed milk (less swe…" at bounding box center [357, 169] width 715 height 339
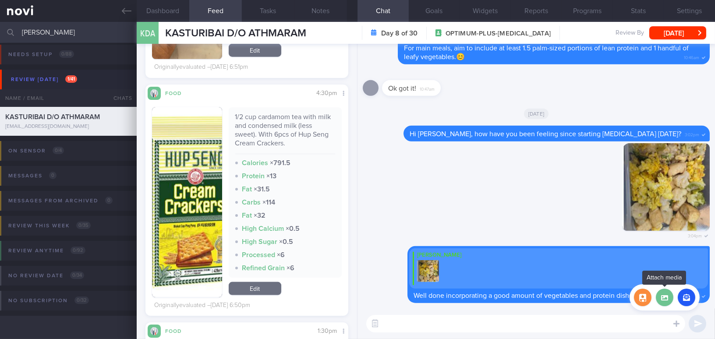
click at [666, 299] on label at bounding box center [665, 298] width 18 height 18
click at [0, 0] on input "file" at bounding box center [0, 0] width 0 height 0
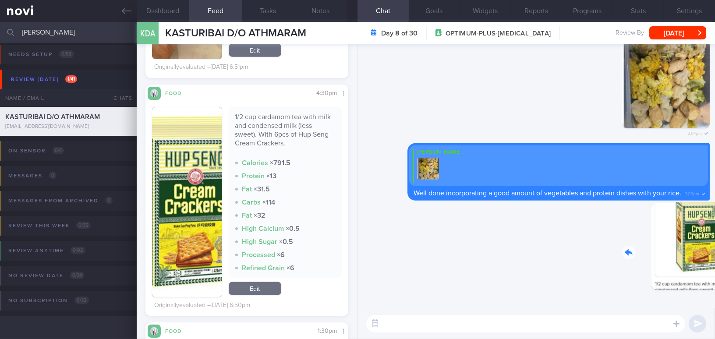
drag, startPoint x: 656, startPoint y: 248, endPoint x: 697, endPoint y: 252, distance: 41.4
click at [697, 252] on div "Delete 3:07pm" at bounding box center [648, 252] width 123 height 101
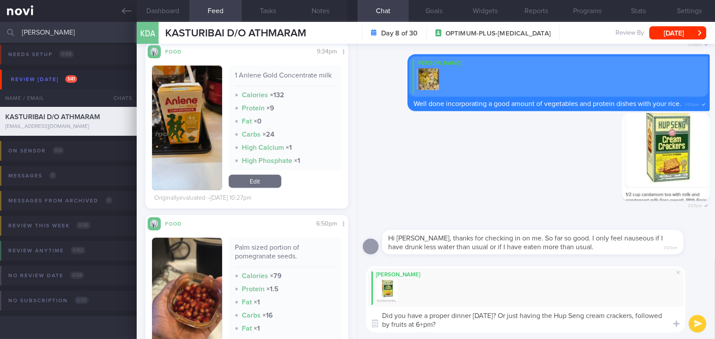
drag, startPoint x: 409, startPoint y: 318, endPoint x: 350, endPoint y: 308, distance: 59.1
click at [350, 308] on div "Dashboard Feed 24 Tasks Notes Chat Goals Widgets Reports Programs Stats Setting…" at bounding box center [426, 180] width 578 height 317
click at [431, 319] on textarea "Did you have a proper dinner on Sunday? Or just having the Hup Seng cream crack…" at bounding box center [525, 320] width 319 height 26
drag, startPoint x: 471, startPoint y: 325, endPoint x: 331, endPoint y: 303, distance: 141.4
click at [331, 303] on div "Dashboard Feed 24 Tasks Notes Chat Goals Widgets Reports Programs Stats Setting…" at bounding box center [426, 180] width 578 height 317
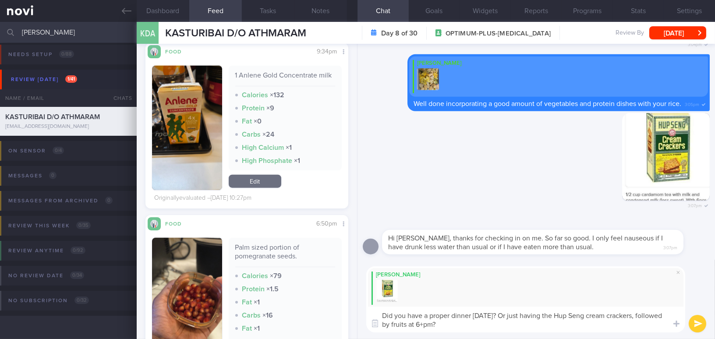
paste textarea ", or just Hup Seng cream crackers followed by fruits around 6"
click at [611, 315] on textarea "Did you have a proper dinner on Sunday, or just Hup Seng cream crackers followe…" at bounding box center [525, 320] width 319 height 26
drag, startPoint x: 409, startPoint y: 323, endPoint x: 425, endPoint y: 323, distance: 16.2
click at [425, 323] on textarea "Did you have a proper dinner on Sunday, or just Hup Seng cream crackers at 4+pm…" at bounding box center [525, 320] width 319 height 26
click at [438, 323] on textarea "Did you have a proper dinner on Sunday, or just Hup Seng cream crackers at 4+pm…" at bounding box center [525, 320] width 319 height 26
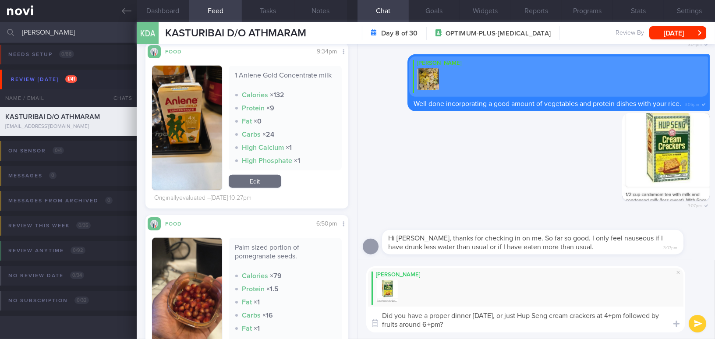
type textarea "Did you have a proper dinner on Sunday, or just Hup Seng cream crackers at 4+pm…"
click at [699, 320] on button "submit" at bounding box center [698, 324] width 18 height 18
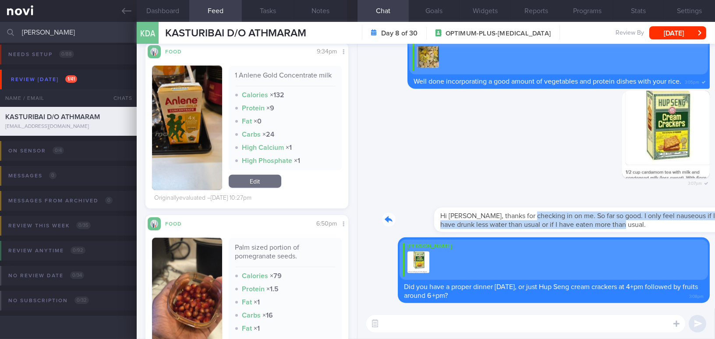
drag, startPoint x: 476, startPoint y: 209, endPoint x: 631, endPoint y: 222, distance: 155.2
click at [631, 222] on div "Hi Mee Li, thanks for checking in on me. So far so good. I only feel nauseous i…" at bounding box center [546, 214] width 328 height 35
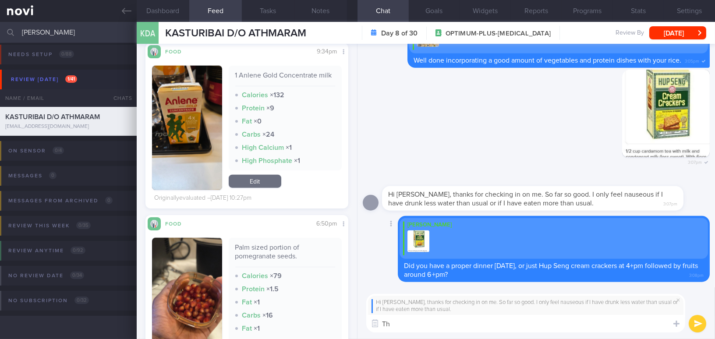
type textarea "T"
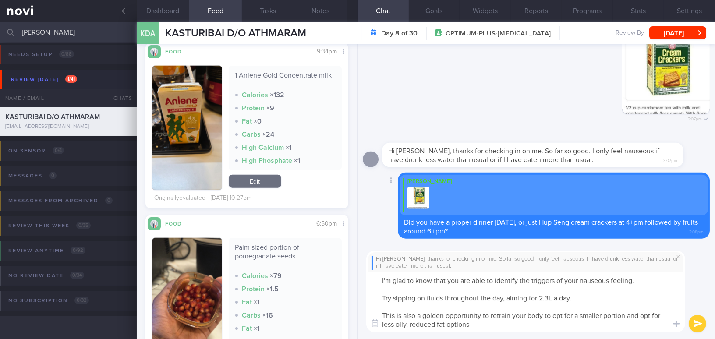
type textarea "I'm glad to know that you are able to identify the triggers of your nauseous fe…"
drag, startPoint x: 486, startPoint y: 323, endPoint x: 393, endPoint y: 278, distance: 103.3
click at [343, 273] on div "Dashboard Feed 24 Tasks Notes Chat Goals Widgets Reports Programs Stats Setting…" at bounding box center [426, 180] width 578 height 317
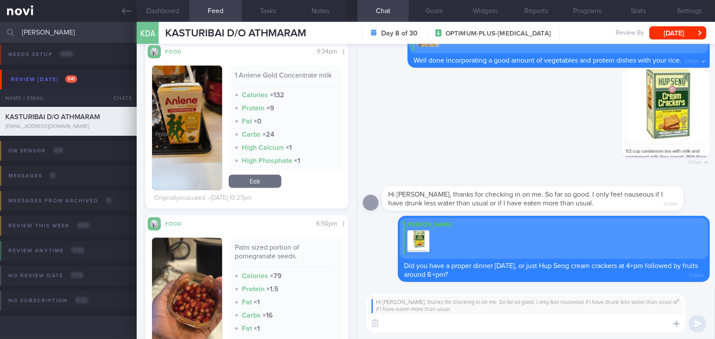
paste textarea "I’m glad to hear that you are able to identify the triggers of your nausea. Try…"
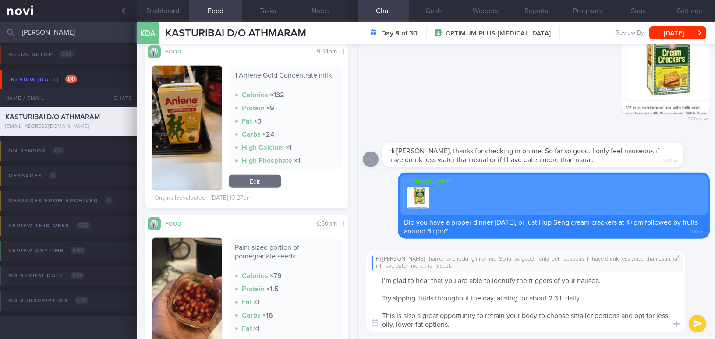
click at [381, 301] on textarea "I’m glad to hear that you are able to identify the triggers of your nausea. Try…" at bounding box center [525, 302] width 319 height 61
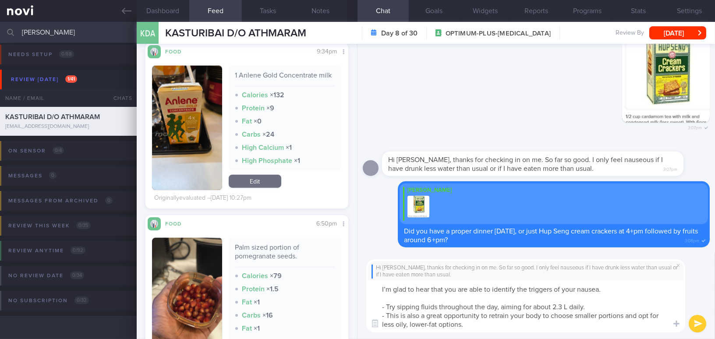
click at [611, 288] on textarea "I’m glad to hear that you are able to identify the triggers of your nausea. - T…" at bounding box center [525, 306] width 319 height 52
type textarea "I’m glad to hear that you are able to identify the triggers of your nauseous. -…"
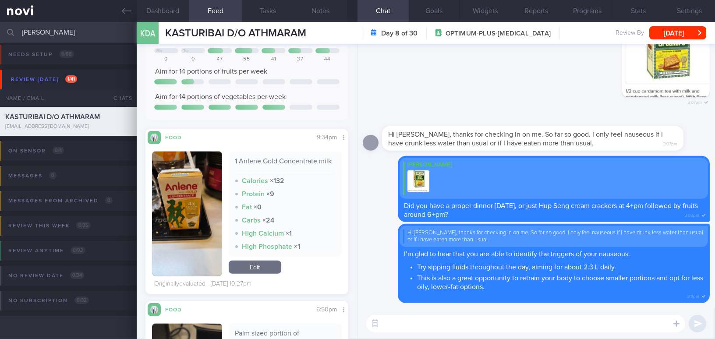
scroll to position [1792, 0]
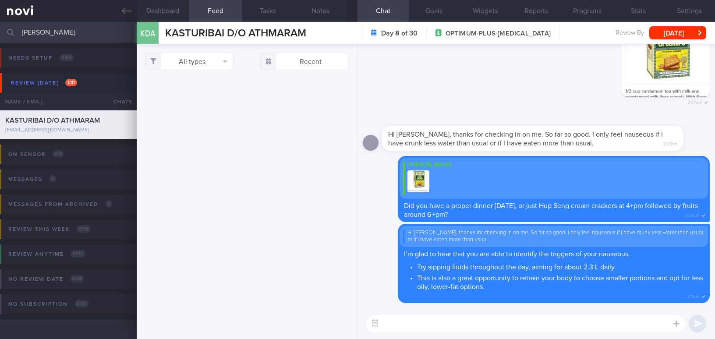
select select "7"
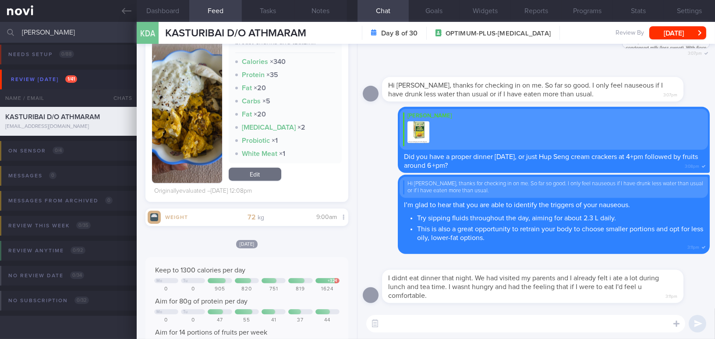
scroll to position [1673, 0]
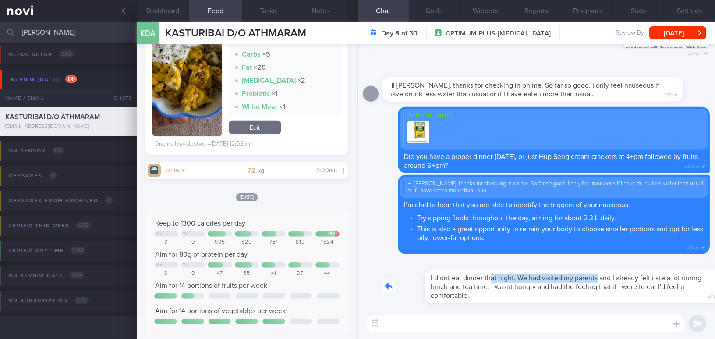
drag, startPoint x: 446, startPoint y: 272, endPoint x: 555, endPoint y: 273, distance: 108.2
click at [555, 273] on div "I didnt eat dinner that night. We had visited my parents and I already felt i a…" at bounding box center [546, 281] width 328 height 44
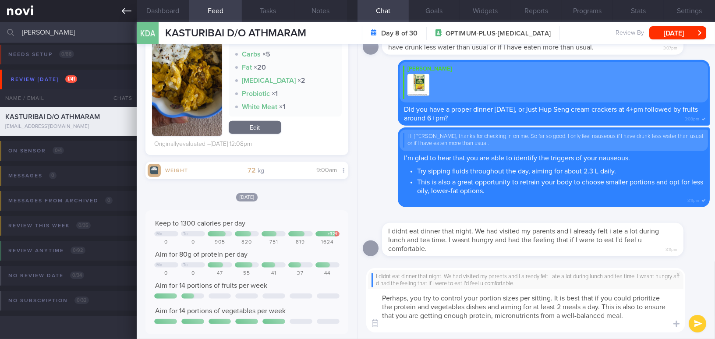
scroll to position [0, 0]
type textarea "Perhaps, you try to control your portion sizes per sitting. It is best that if …"
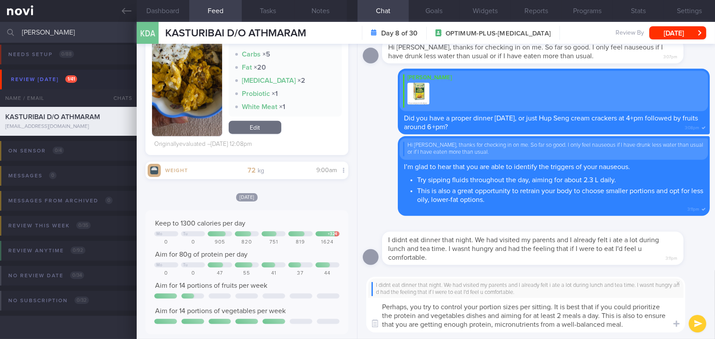
drag, startPoint x: 623, startPoint y: 326, endPoint x: 377, endPoint y: 297, distance: 248.0
click at [377, 297] on div "I didnt eat dinner that night. We had visited my parents and I already felt i a…" at bounding box center [525, 305] width 319 height 56
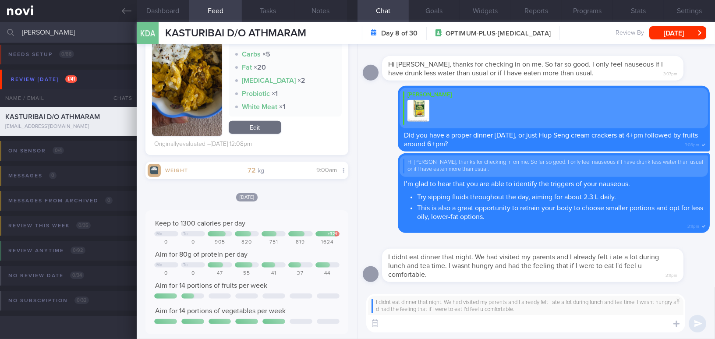
paste textarea "Perhaps you could try controlling your portion sizes per sitting. It would be b…"
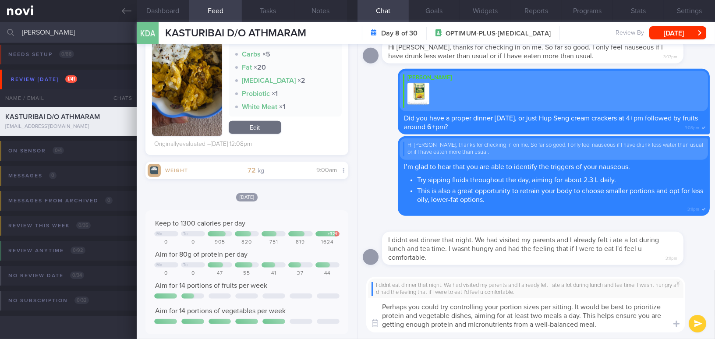
click at [534, 326] on textarea "Perhaps you could try controlling your portion sizes per sitting. It would be b…" at bounding box center [525, 315] width 319 height 35
type textarea "Perhaps you could try controlling your portion sizes per sitting. It would be b…"
click at [696, 326] on button "submit" at bounding box center [698, 324] width 18 height 18
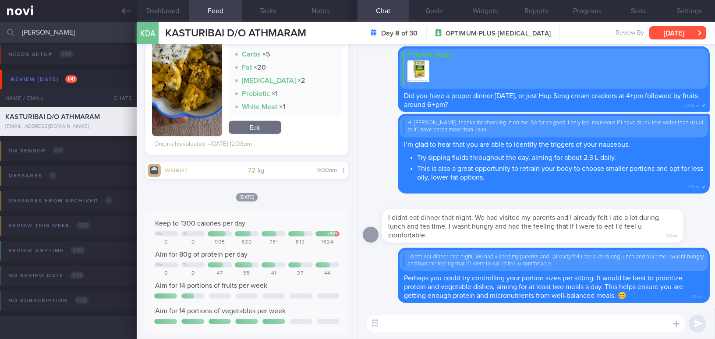
drag, startPoint x: 0, startPoint y: 7, endPoint x: 687, endPoint y: 34, distance: 687.1
click at [687, 34] on button "[DATE]" at bounding box center [677, 32] width 57 height 13
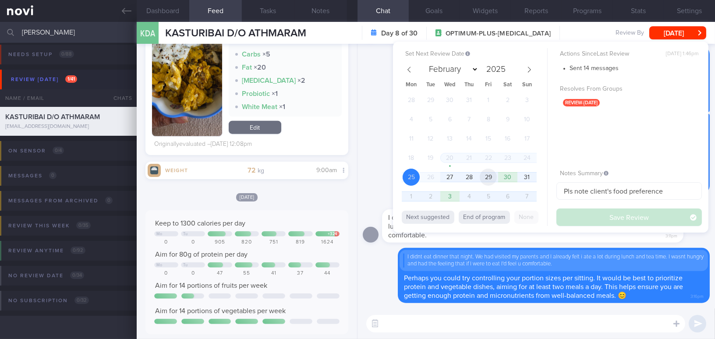
click at [488, 176] on span "29" at bounding box center [488, 177] width 17 height 17
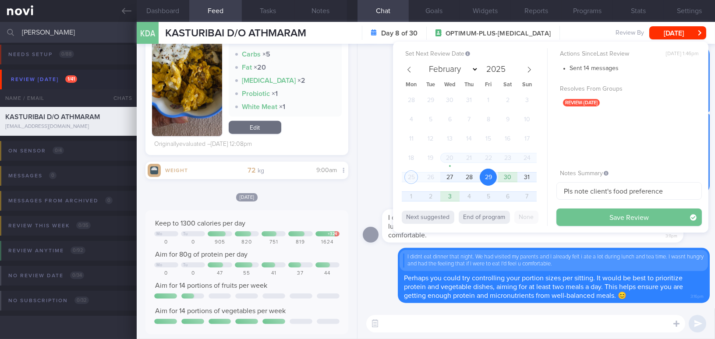
click at [588, 214] on button "Save Review" at bounding box center [628, 218] width 145 height 18
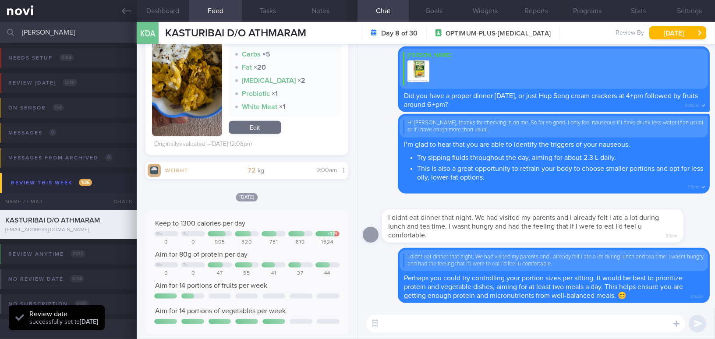
drag, startPoint x: 62, startPoint y: 35, endPoint x: 0, endPoint y: 35, distance: 62.2
click at [0, 35] on input "kastur" at bounding box center [357, 32] width 715 height 21
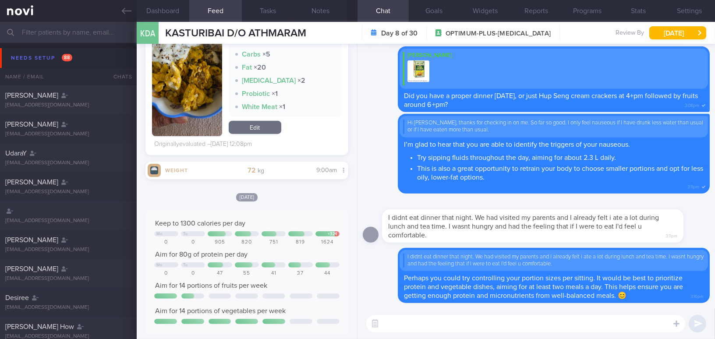
drag, startPoint x: 53, startPoint y: 35, endPoint x: 46, endPoint y: 30, distance: 7.9
click at [53, 35] on input "text" at bounding box center [357, 32] width 715 height 21
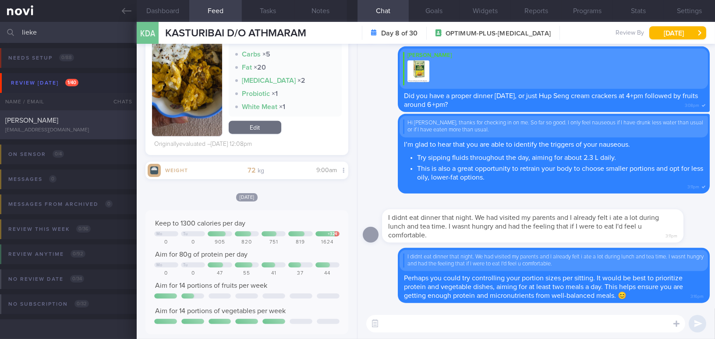
type input "lieke"
click at [69, 122] on div "[PERSON_NAME]" at bounding box center [67, 120] width 124 height 9
type input "Started [MEDICAL_DATA] [DATE]"
type textarea "46 year old Female - Indonesian Chinese - based in Jakarta, but travels to Sing…"
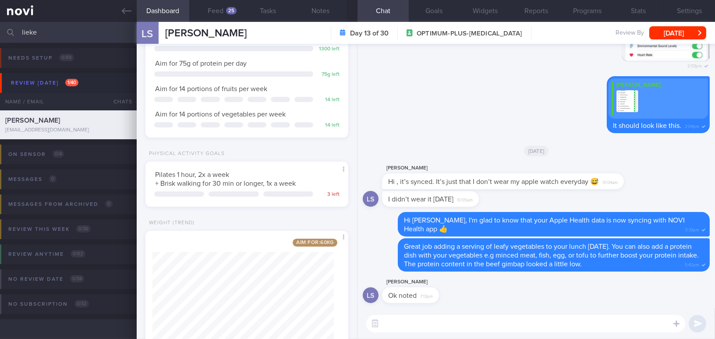
scroll to position [219, 0]
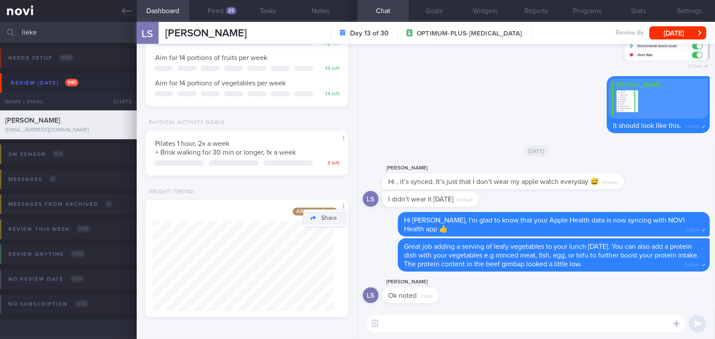
click at [334, 222] on button "Share" at bounding box center [325, 218] width 42 height 13
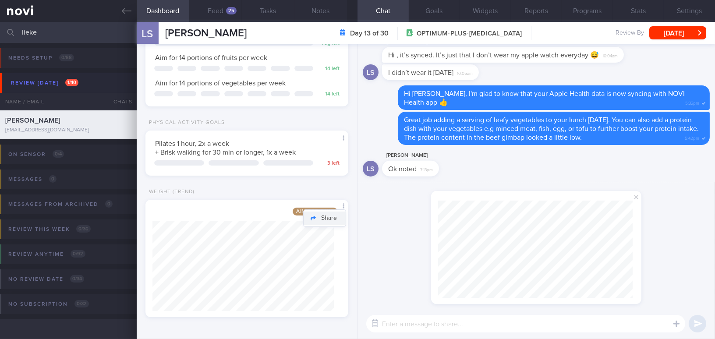
scroll to position [97, 194]
click at [706, 259] on div "shared your weight from Sat, 23 Aug :" at bounding box center [537, 245] width 358 height 126
click at [635, 195] on span at bounding box center [636, 197] width 11 height 11
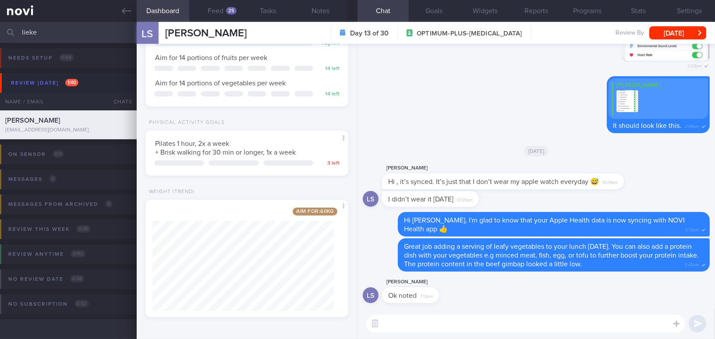
click at [491, 321] on textarea at bounding box center [525, 324] width 319 height 18
type textarea "Good afternoon Lieke"
drag, startPoint x: 472, startPoint y: 323, endPoint x: 257, endPoint y: 320, distance: 215.1
click at [257, 320] on div "Dashboard Feed 25 Tasks Notes Chat Goals Widgets Reports Programs Stats Setting…" at bounding box center [426, 180] width 578 height 317
click at [664, 304] on label at bounding box center [665, 298] width 18 height 18
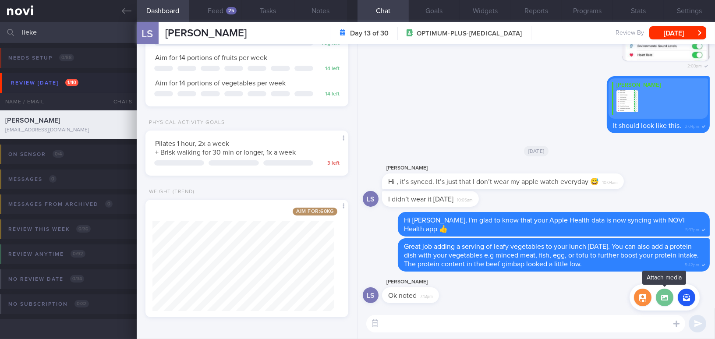
click at [0, 0] on input "file" at bounding box center [0, 0] width 0 height 0
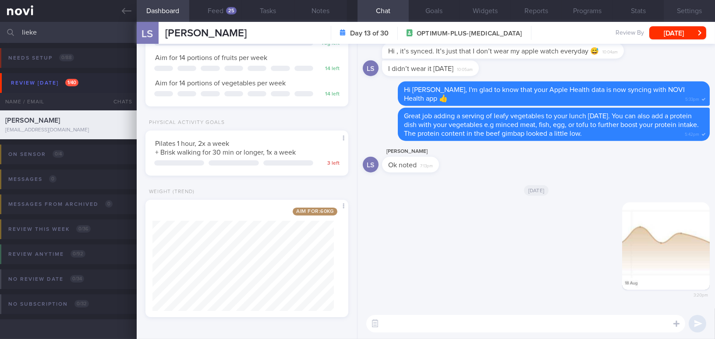
click at [683, 12] on button "Settings" at bounding box center [689, 11] width 51 height 22
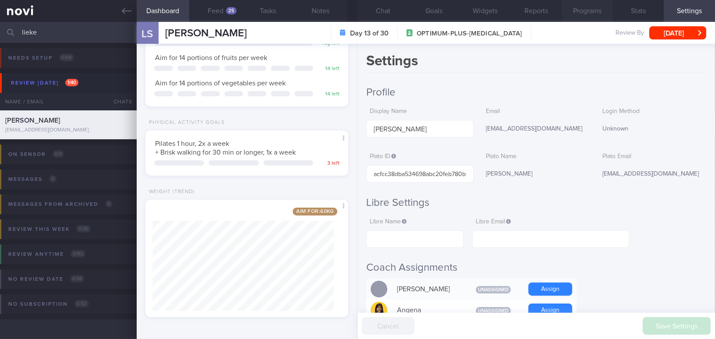
click at [587, 14] on button "Programs" at bounding box center [587, 11] width 51 height 22
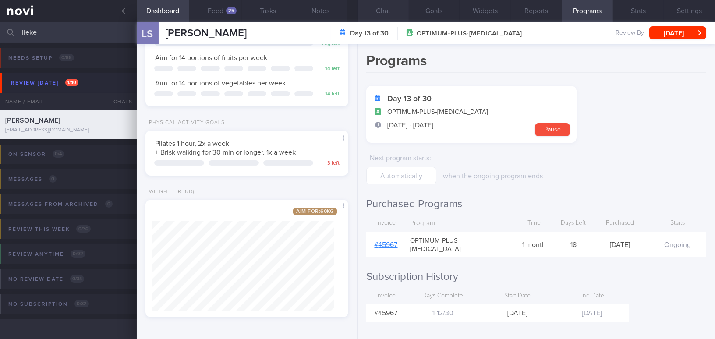
click at [389, 9] on button "Chat" at bounding box center [383, 11] width 51 height 22
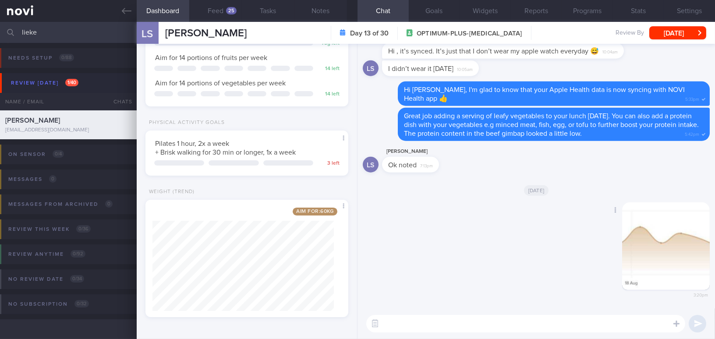
click at [634, 269] on button "button" at bounding box center [666, 246] width 88 height 88
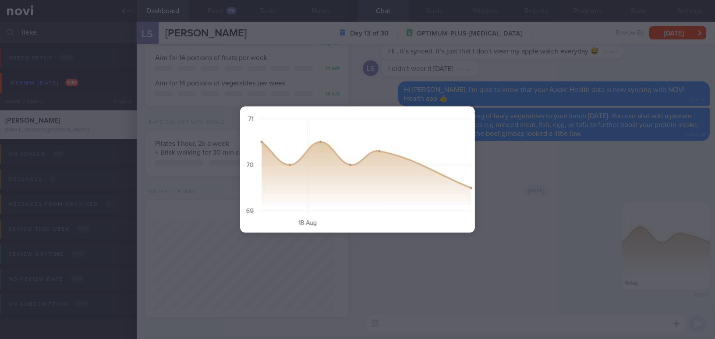
click at [531, 260] on div at bounding box center [357, 169] width 715 height 339
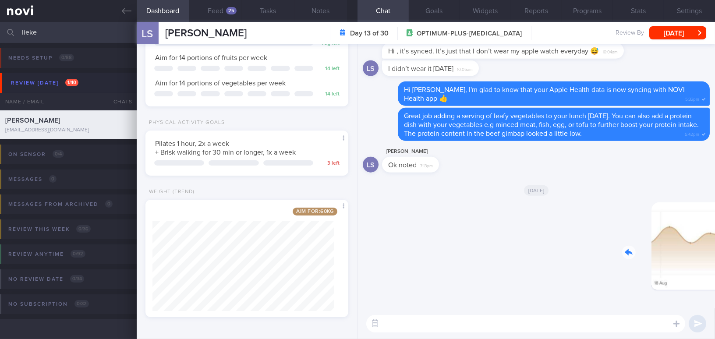
drag, startPoint x: 681, startPoint y: 263, endPoint x: 688, endPoint y: 262, distance: 7.5
click at [688, 262] on div "Delete 3:20pm" at bounding box center [648, 252] width 123 height 101
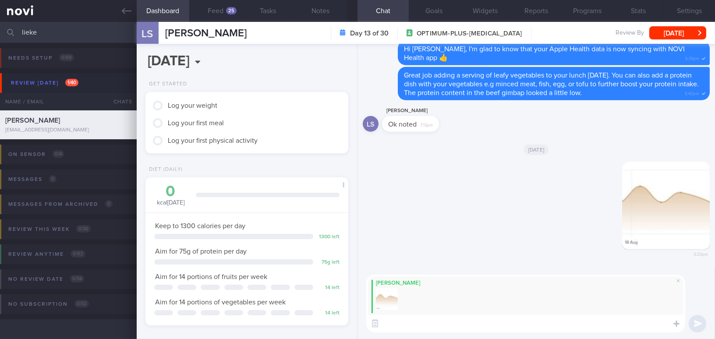
scroll to position [251, 0]
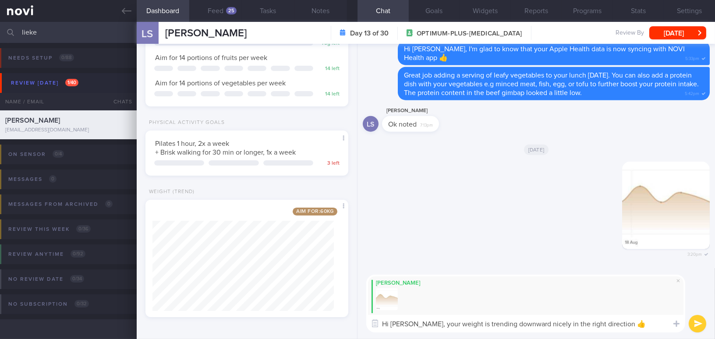
drag, startPoint x: 516, startPoint y: 323, endPoint x: 537, endPoint y: 326, distance: 21.1
click at [537, 326] on textarea "Hi [PERSON_NAME], your weight is trending downward nicely in the right directio…" at bounding box center [525, 324] width 319 height 18
type textarea "Hi Lieke, your weight is trending downward in the right direction 👍"
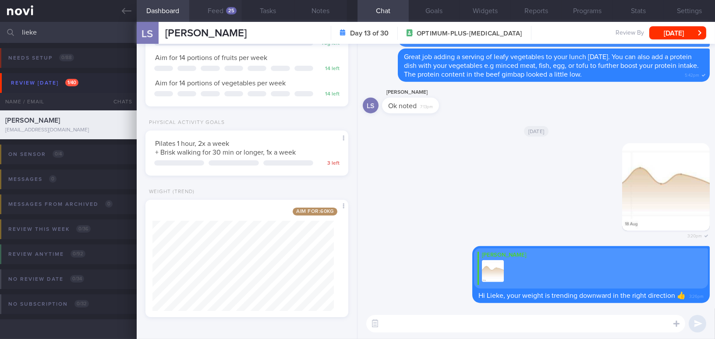
click at [214, 6] on button "Feed 25" at bounding box center [215, 11] width 53 height 22
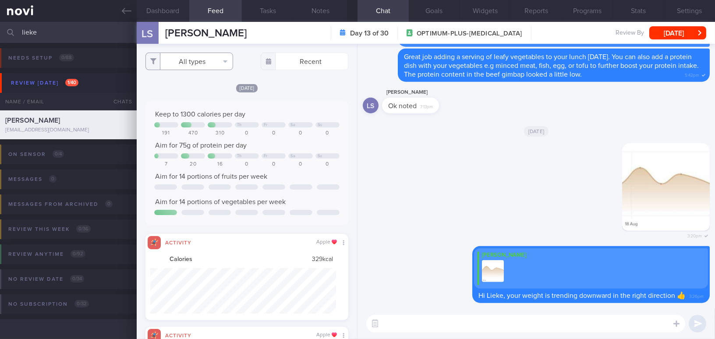
click at [187, 60] on button "All types" at bounding box center [189, 62] width 88 height 18
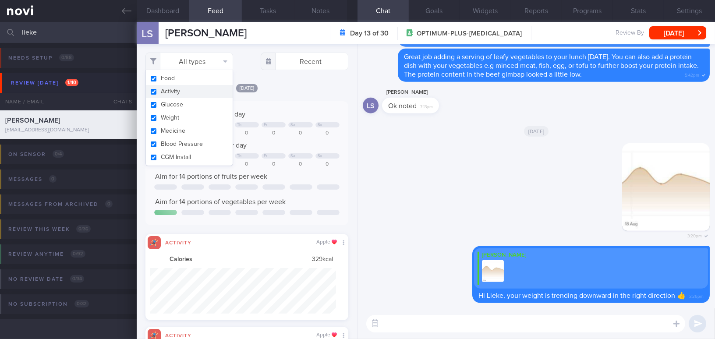
click at [155, 93] on button "Activity" at bounding box center [189, 91] width 87 height 13
checkbox input "false"
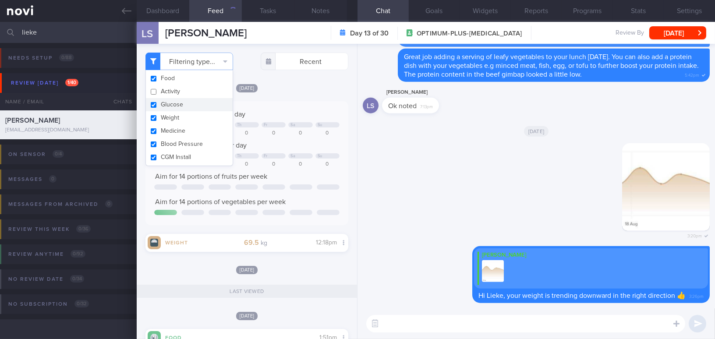
click at [291, 99] on div "[DATE] Keep to 1300 calories per day Th Fr Sa Su 191 470 310 0 0 0 0 Aim for 75…" at bounding box center [246, 167] width 203 height 169
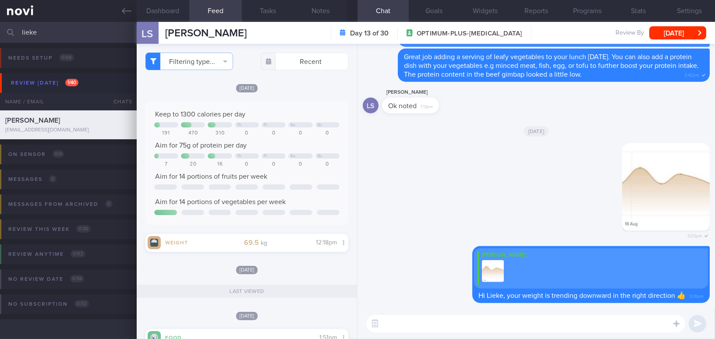
scroll to position [159, 0]
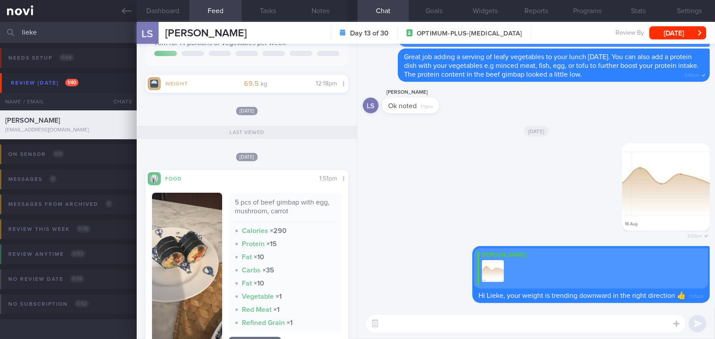
click at [470, 327] on textarea at bounding box center [525, 324] width 319 height 18
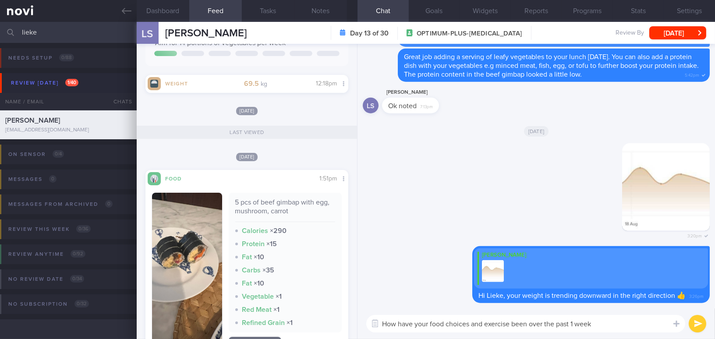
type textarea "How have your food choices and exercise been over the past 1 week?"
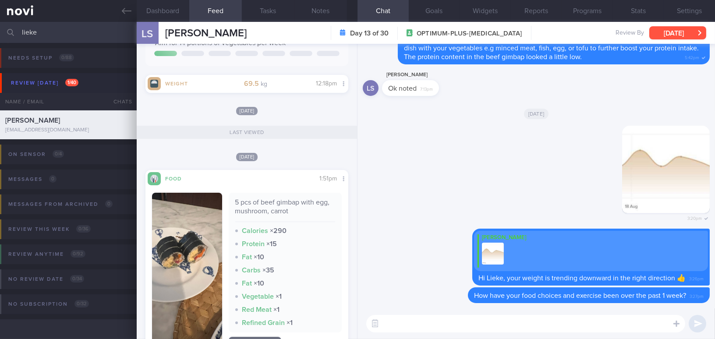
click at [671, 32] on button "[DATE]" at bounding box center [677, 32] width 57 height 13
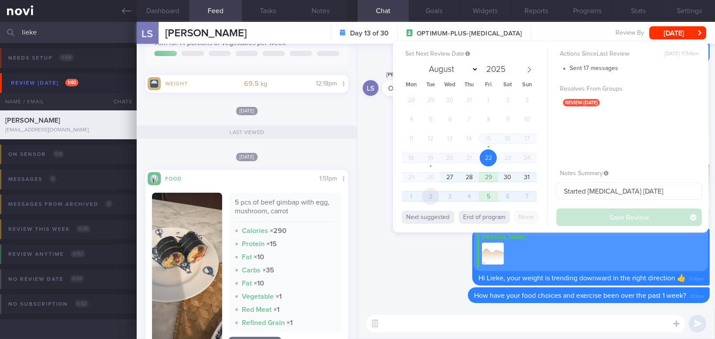
click at [436, 194] on span "2" at bounding box center [430, 196] width 17 height 17
select select "8"
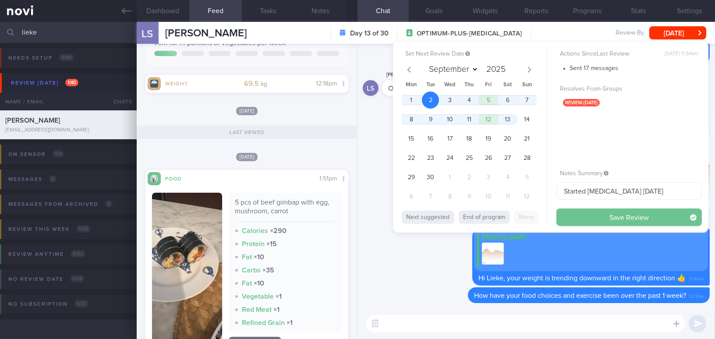
click at [587, 217] on button "Save Review" at bounding box center [628, 218] width 145 height 18
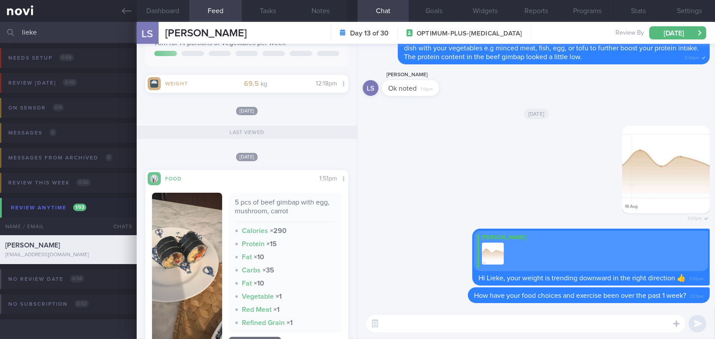
drag, startPoint x: 48, startPoint y: 34, endPoint x: 15, endPoint y: 29, distance: 33.1
click at [15, 29] on div "lieke Assigned patients Assigned patients All active patients Archived patients" at bounding box center [357, 32] width 715 height 21
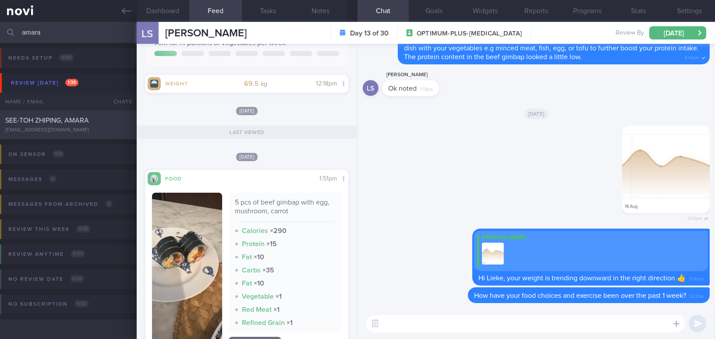
type input "amara"
click at [69, 122] on span "SEE-TOH ZHIPING, AMARA" at bounding box center [47, 120] width 84 height 7
type input "Note client's preference; "Not allowed to do Weight training by CTVS""
type textarea "[DEMOGRAPHIC_DATA] [DEMOGRAPHIC_DATA] Occupation Occupation Smoking Non-smoker …"
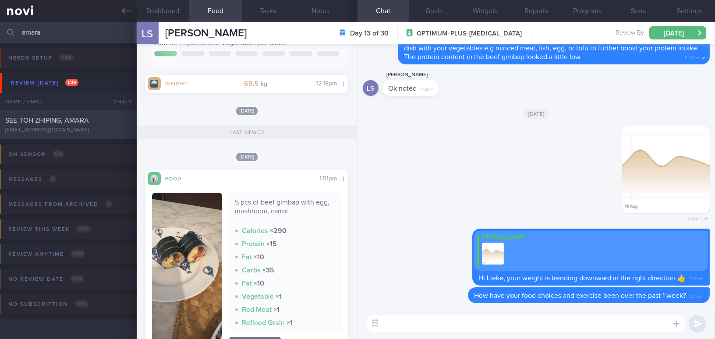
select select "7"
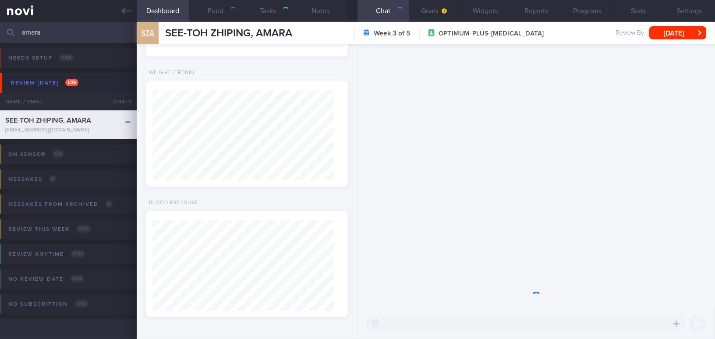
scroll to position [103, 181]
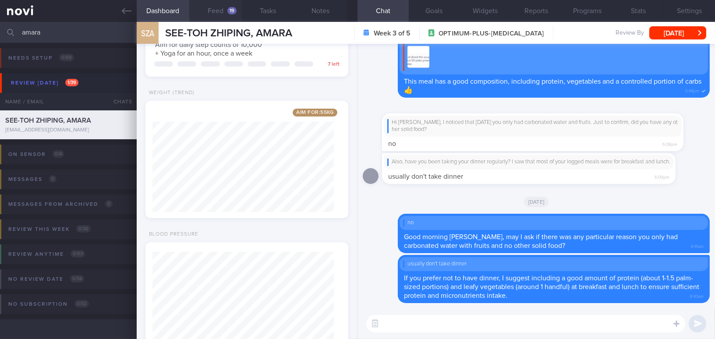
click at [223, 10] on button "Feed 19" at bounding box center [215, 11] width 53 height 22
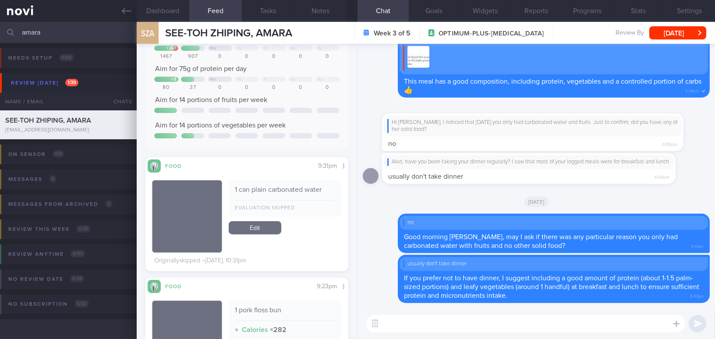
scroll to position [25, 0]
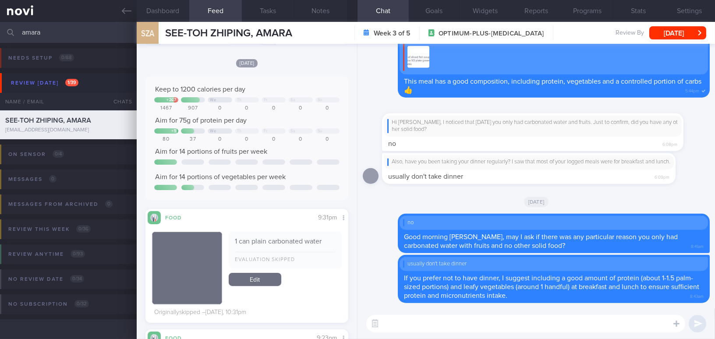
click at [417, 326] on textarea at bounding box center [525, 324] width 319 height 18
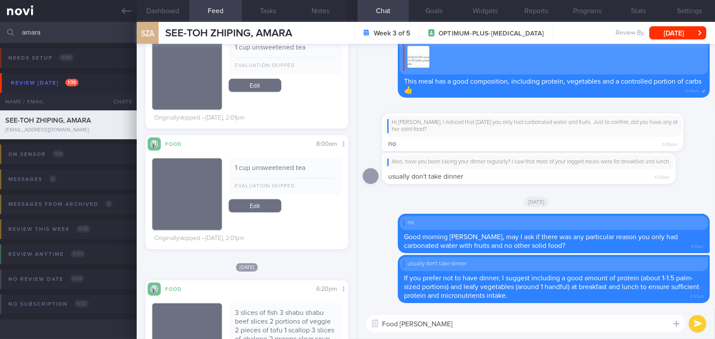
scroll to position [861, 0]
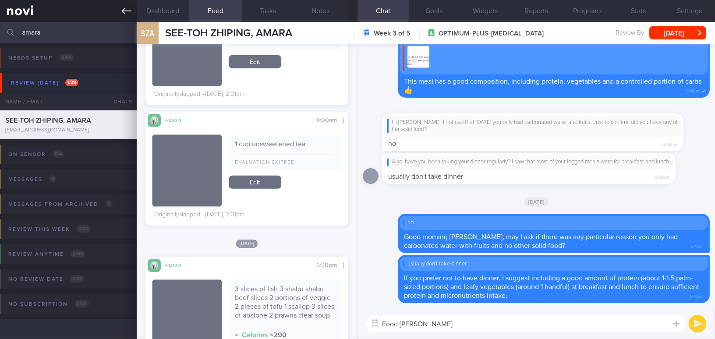
type textarea "Food [PERSON_NAME]"
drag, startPoint x: 435, startPoint y: 328, endPoint x: 349, endPoint y: 326, distance: 85.5
click at [349, 326] on div "Dashboard Feed 19 Tasks Notes Chat Goals Widgets Reports Programs Stats Setting…" at bounding box center [426, 180] width 578 height 317
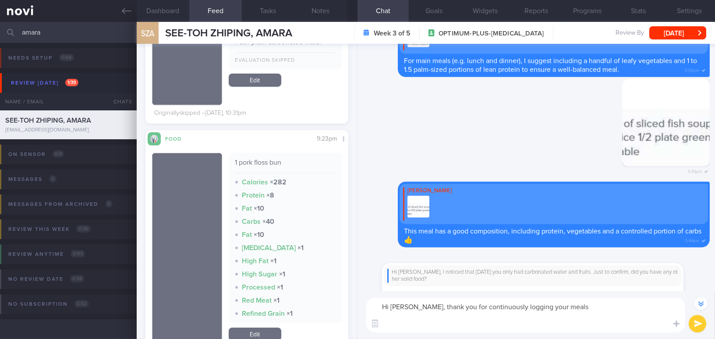
scroll to position [-175, 0]
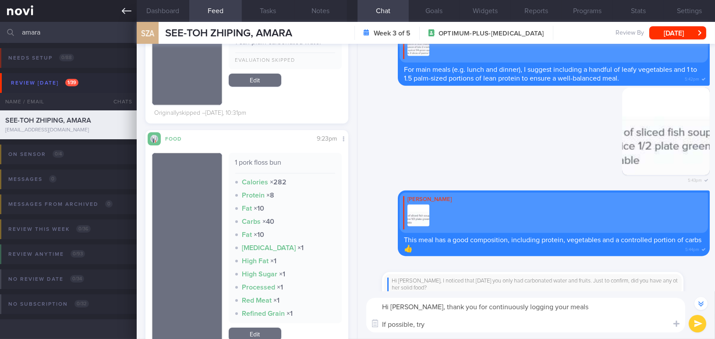
type textarea "Hi [PERSON_NAME], thank you for continuously logging your meals If possible, try"
click at [451, 324] on textarea "Hi [PERSON_NAME], thank you for continuously logging your meals If possible, try" at bounding box center [525, 315] width 319 height 35
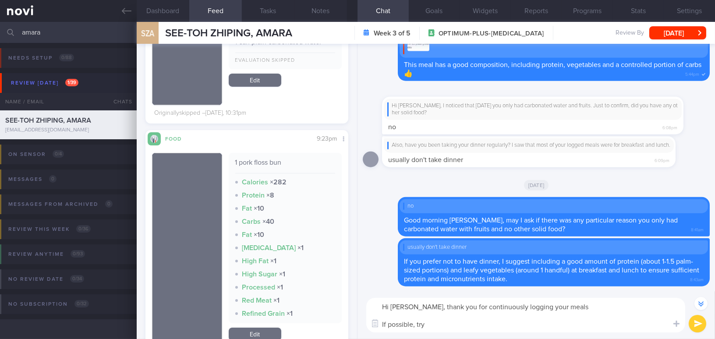
scroll to position [0, 0]
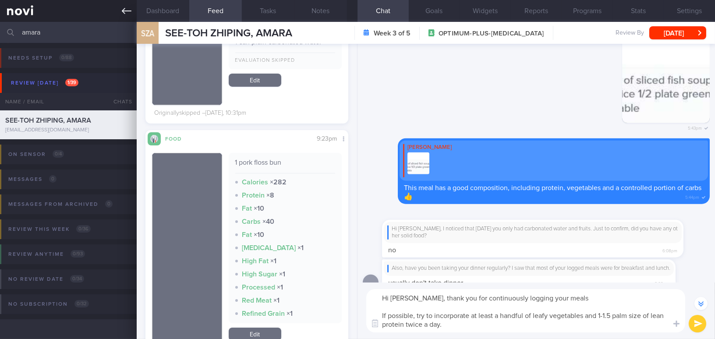
scroll to position [-119, 0]
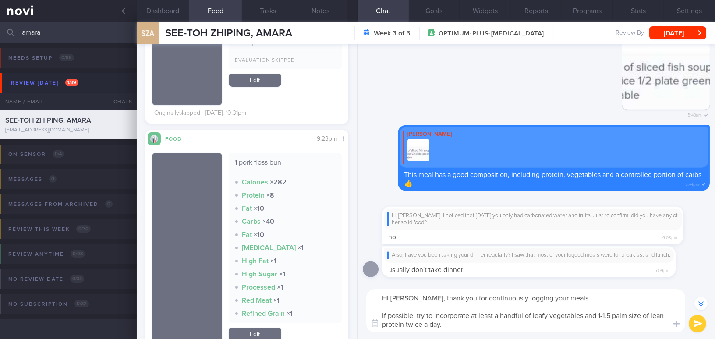
click at [579, 301] on textarea "Hi [PERSON_NAME], thank you for continuously logging your meals If possible, tr…" at bounding box center [525, 310] width 319 height 43
click at [505, 325] on textarea "Hi [PERSON_NAME], thank you for continuously logging your meals 😊 If possible, …" at bounding box center [525, 310] width 319 height 43
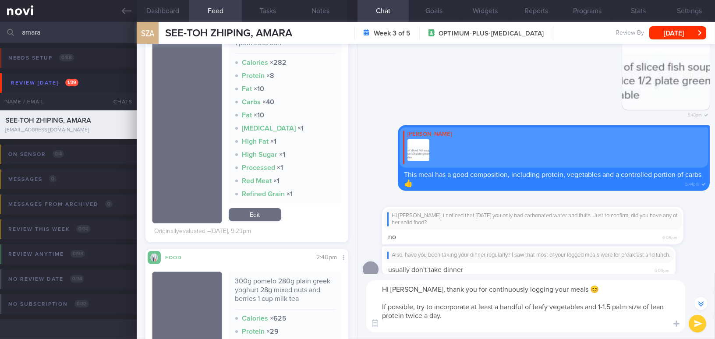
scroll to position [-136, 0]
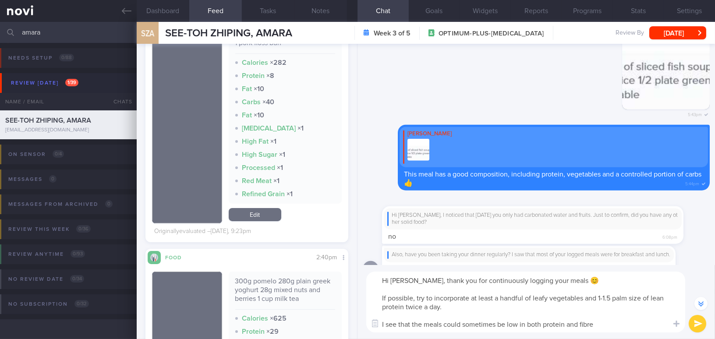
drag, startPoint x: 378, startPoint y: 297, endPoint x: 655, endPoint y: 320, distance: 277.9
click at [655, 320] on textarea "Hi [PERSON_NAME], thank you for continuously logging your meals 😊 If possible, …" at bounding box center [525, 302] width 319 height 61
click at [561, 321] on textarea "Hi [PERSON_NAME], thank you for continuously logging your meals 😊 If possible, …" at bounding box center [525, 302] width 319 height 61
drag, startPoint x: 381, startPoint y: 298, endPoint x: 544, endPoint y: 191, distance: 194.7
click at [645, 339] on html "You are offline! Some functionality will be unavailable Patients New Users Coac…" at bounding box center [357, 169] width 715 height 339
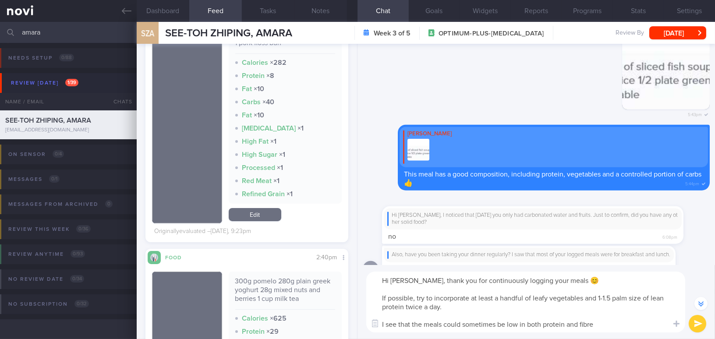
click at [392, 299] on textarea "Hi [PERSON_NAME], thank you for continuously logging your meals 😊 If possible, …" at bounding box center [525, 302] width 319 height 61
drag, startPoint x: 379, startPoint y: 298, endPoint x: 601, endPoint y: 329, distance: 223.8
click at [601, 329] on textarea "Hi [PERSON_NAME], thank you for continuously logging your meals 😊 If possible, …" at bounding box center [525, 302] width 319 height 61
paste textarea "–1.5 palm-sized portions of lean protein twice a day. I’ve noticed that some me…"
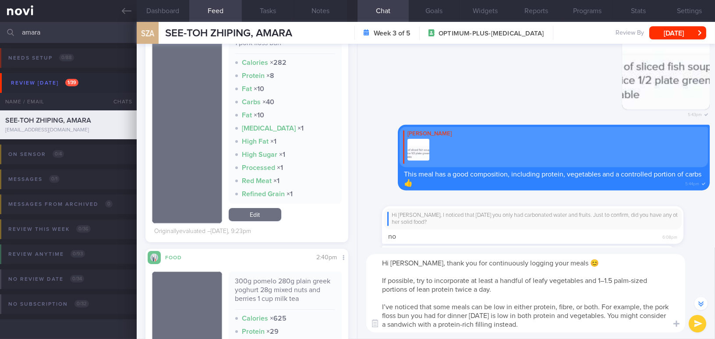
click at [605, 283] on textarea "Hi [PERSON_NAME], thank you for continuously logging your meals 😊 If possible, …" at bounding box center [525, 293] width 319 height 78
click at [453, 287] on textarea "Hi [PERSON_NAME], thank you for continuously logging your meals 😊 If possible, …" at bounding box center [525, 293] width 319 height 78
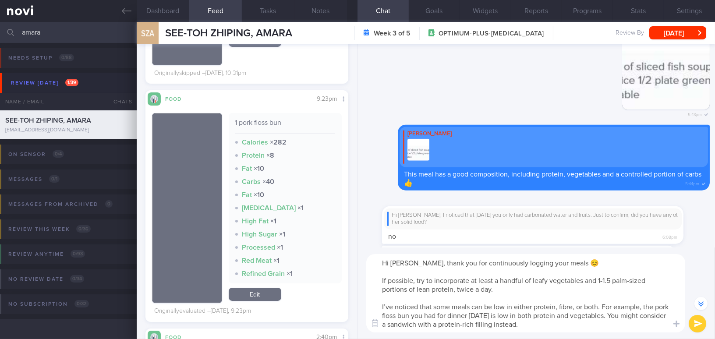
click at [391, 307] on textarea "Hi [PERSON_NAME], thank you for continuously logging your meals 😊 If possible, …" at bounding box center [525, 293] width 319 height 78
type textarea "Hi [PERSON_NAME], thank you for continuously logging your meals 😊 If possible, …"
click at [697, 321] on button "submit" at bounding box center [698, 324] width 18 height 18
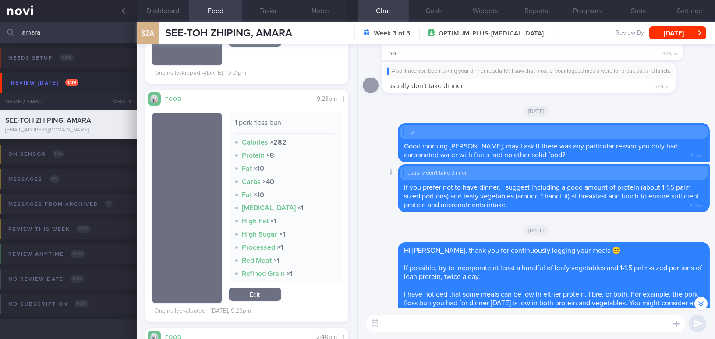
scroll to position [0, 0]
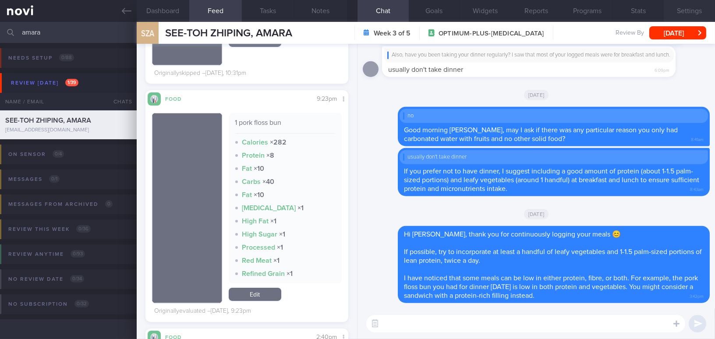
click at [690, 8] on button "Settings" at bounding box center [689, 11] width 51 height 22
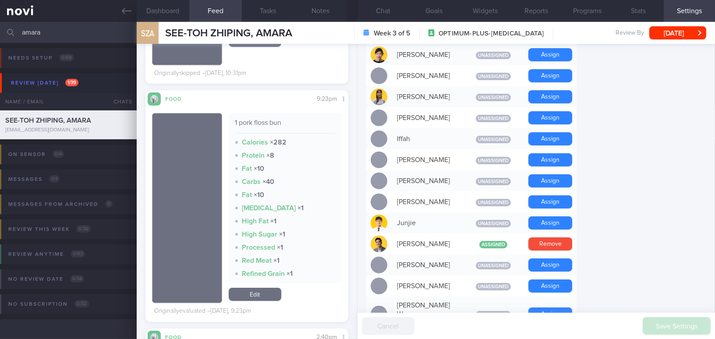
scroll to position [438, 0]
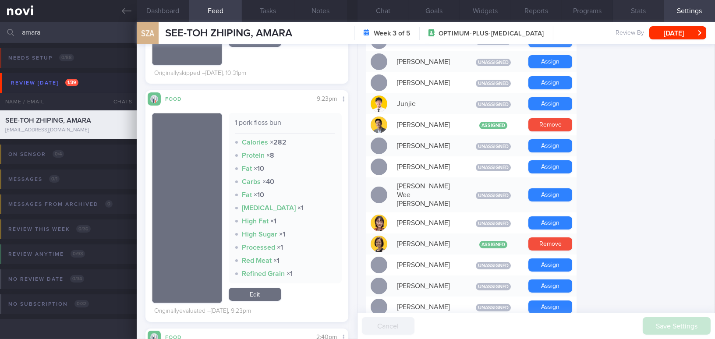
click at [636, 13] on button "Stats" at bounding box center [638, 11] width 51 height 22
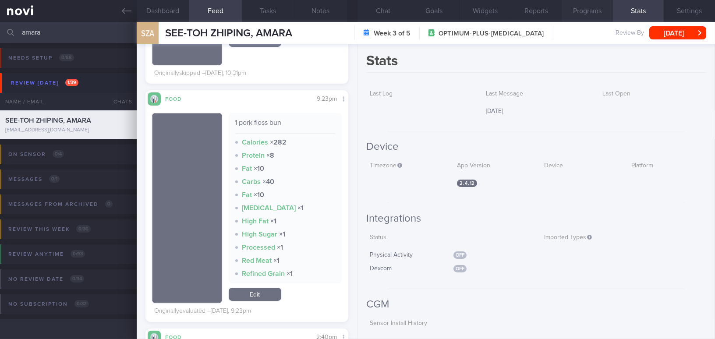
click at [586, 13] on button "Programs" at bounding box center [587, 11] width 51 height 22
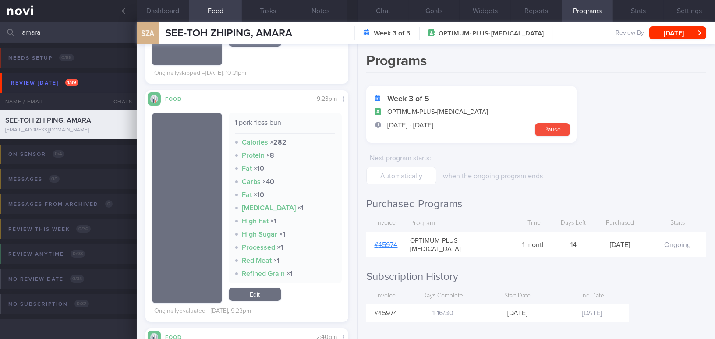
click at [390, 241] on link "# 45974" at bounding box center [386, 244] width 23 height 7
click at [363, 26] on div "SZA SEE-TOH ZHIPING, AMARA SEE-TOH ZHIPING, AMARA [EMAIL_ADDRESS][DOMAIN_NAME] …" at bounding box center [426, 33] width 578 height 22
click at [382, 13] on button "Chat" at bounding box center [383, 11] width 51 height 22
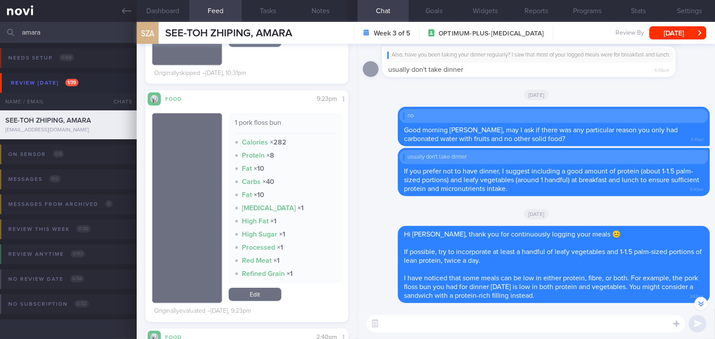
scroll to position [-39, 0]
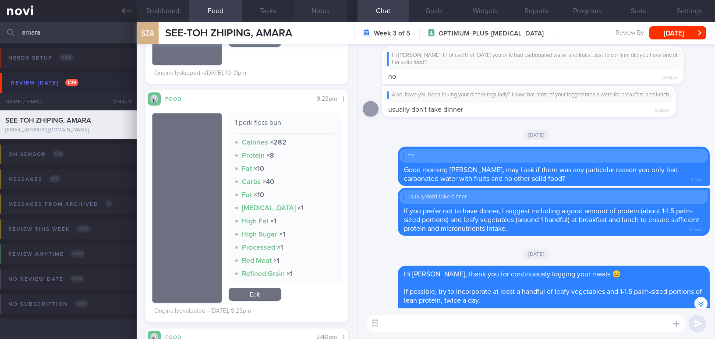
click at [308, 7] on button "Notes" at bounding box center [320, 11] width 53 height 22
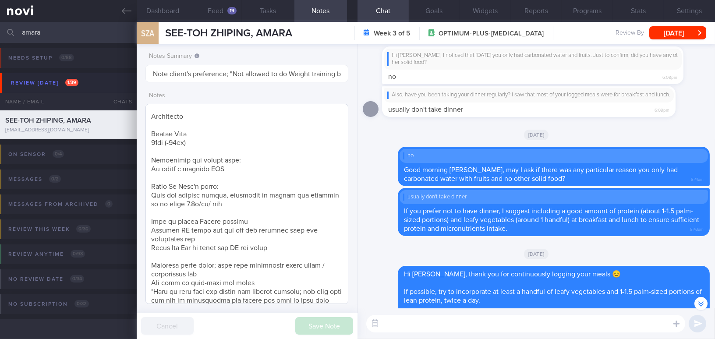
scroll to position [326, 0]
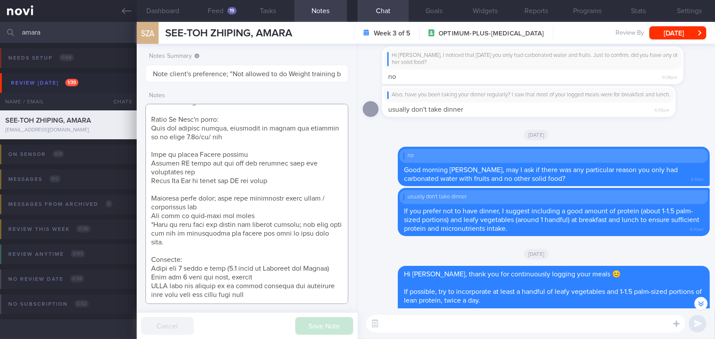
drag, startPoint x: 150, startPoint y: 259, endPoint x: 271, endPoint y: 297, distance: 126.8
click at [271, 297] on textarea at bounding box center [246, 204] width 203 height 200
click at [687, 31] on button "[DATE]" at bounding box center [677, 32] width 57 height 13
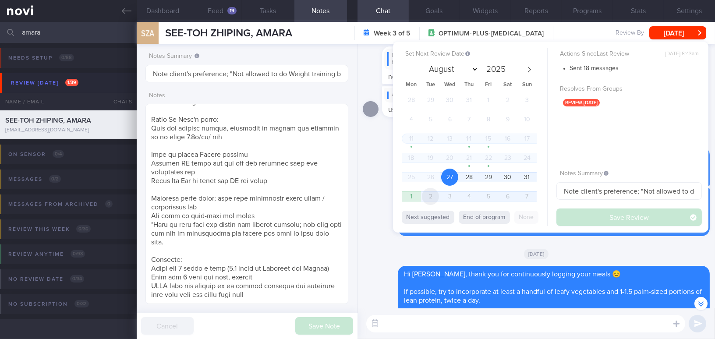
click at [428, 192] on span "2" at bounding box center [430, 196] width 17 height 17
select select "8"
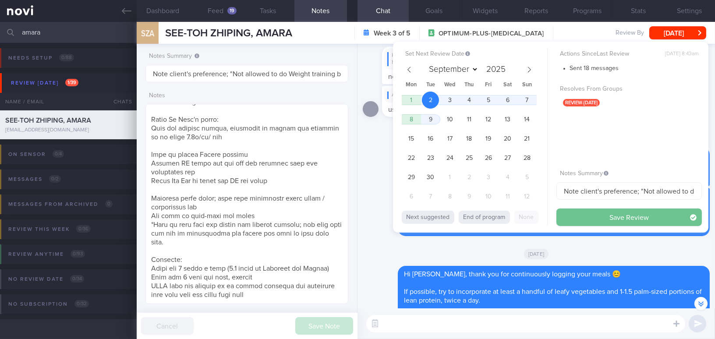
click at [574, 211] on button "Save Review" at bounding box center [628, 218] width 145 height 18
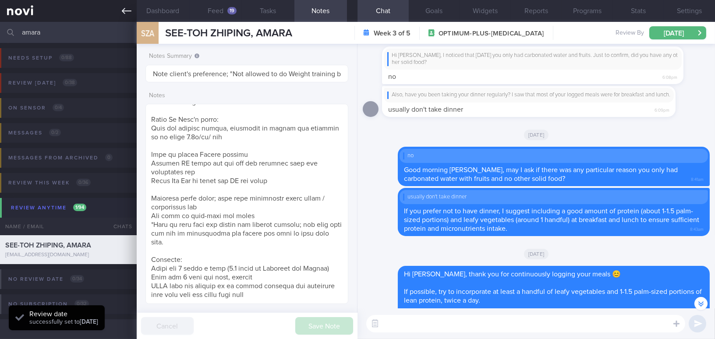
drag, startPoint x: 47, startPoint y: 35, endPoint x: 0, endPoint y: 19, distance: 49.5
click at [0, 19] on div "Patients New Users Coaches [GEOGRAPHIC_DATA] Assigned patients Assigned patient…" at bounding box center [357, 169] width 715 height 339
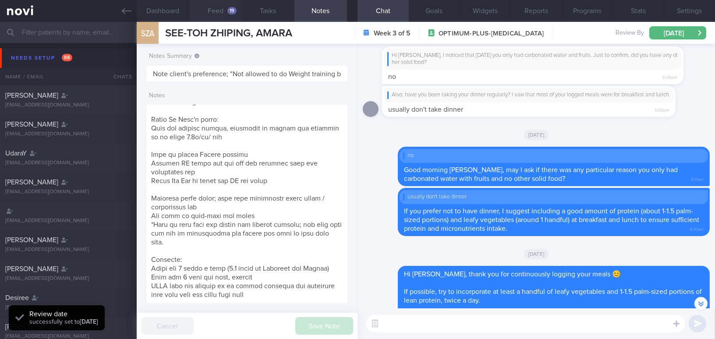
click at [217, 6] on button "Feed 19" at bounding box center [215, 11] width 53 height 22
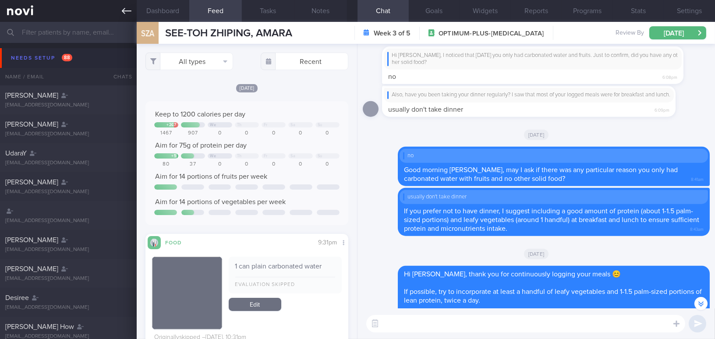
click at [125, 6] on icon at bounding box center [127, 11] width 10 height 10
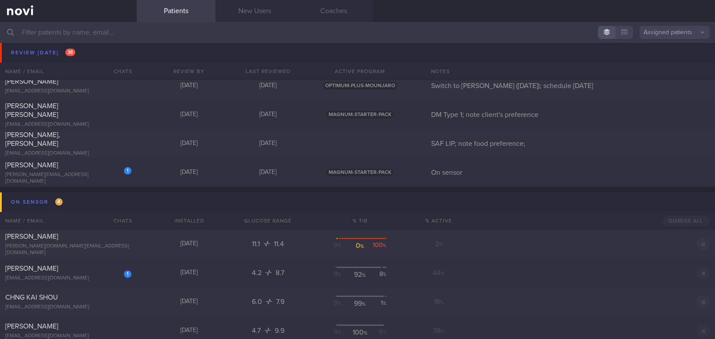
scroll to position [3632, 0]
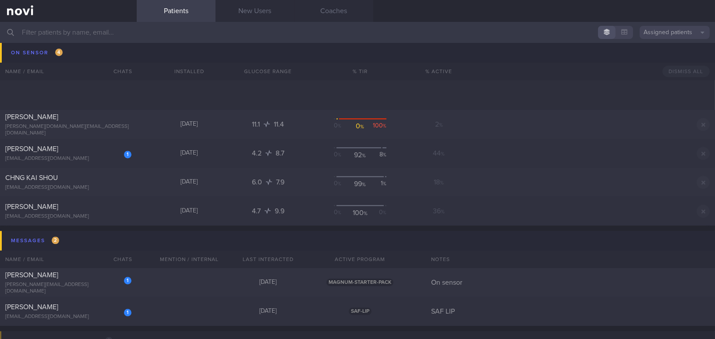
scroll to position [3784, 0]
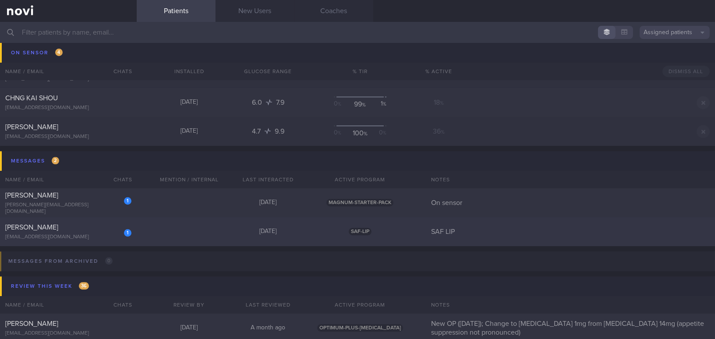
click at [92, 229] on div "[PERSON_NAME]" at bounding box center [67, 227] width 124 height 9
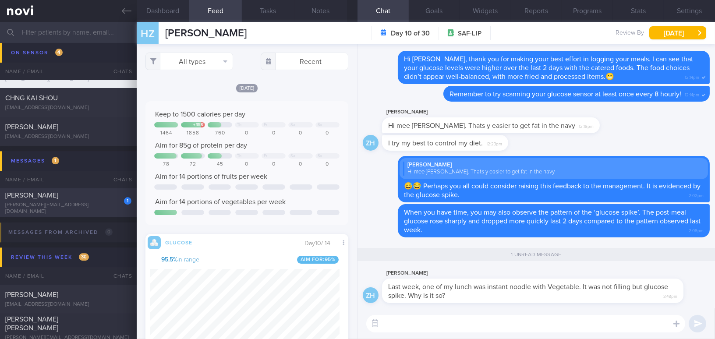
scroll to position [124, 189]
drag, startPoint x: 480, startPoint y: 280, endPoint x: 564, endPoint y: 280, distance: 84.1
click at [564, 280] on div "[PERSON_NAME] Last week, one of my lunch was instant noodle with Vegetable. It …" at bounding box center [546, 285] width 328 height 35
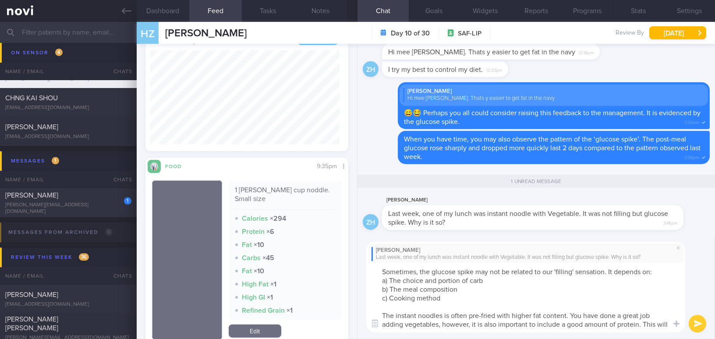
scroll to position [0, 0]
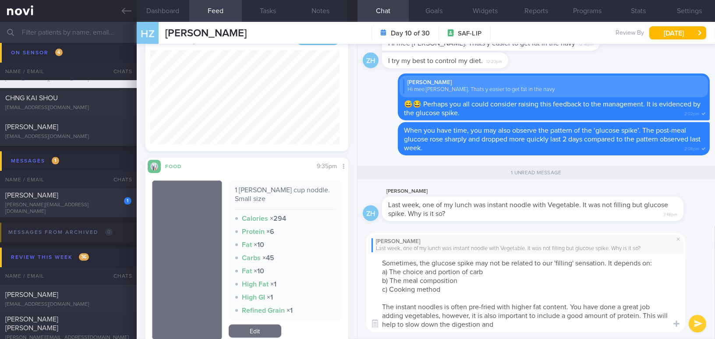
type textarea "Sometimes, the glucose spike may not be related to our 'filling' sensation. It …"
drag, startPoint x: 378, startPoint y: 262, endPoint x: 519, endPoint y: 330, distance: 156.8
click at [519, 330] on textarea "Sometimes, the glucose spike may not be related to our 'filling' sensation. It …" at bounding box center [525, 293] width 319 height 78
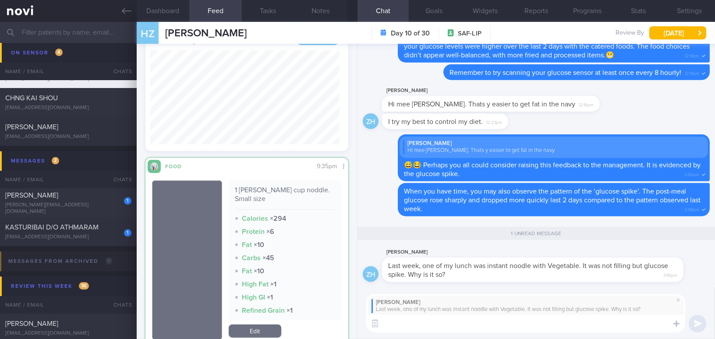
paste textarea "Sometimes, glucose spikes may not be directly related to our feeling of fullnes…"
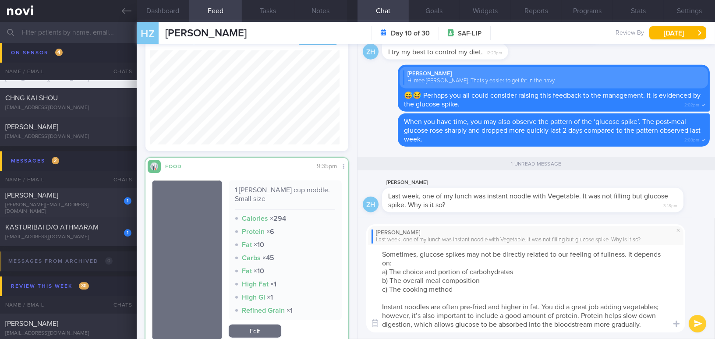
drag, startPoint x: 484, startPoint y: 269, endPoint x: 518, endPoint y: 269, distance: 34.2
click at [518, 269] on textarea "Sometimes, glucose spikes may not be directly related to our feeling of fullnes…" at bounding box center [525, 288] width 319 height 87
click at [659, 304] on textarea "Sometimes, glucose spikes may not be directly related to our feeling of fullnes…" at bounding box center [525, 288] width 319 height 87
click at [420, 313] on textarea "Sometimes, glucose spikes may not be directly related to our feeling of fullnes…" at bounding box center [525, 288] width 319 height 87
drag, startPoint x: 585, startPoint y: 313, endPoint x: 604, endPoint y: 312, distance: 19.3
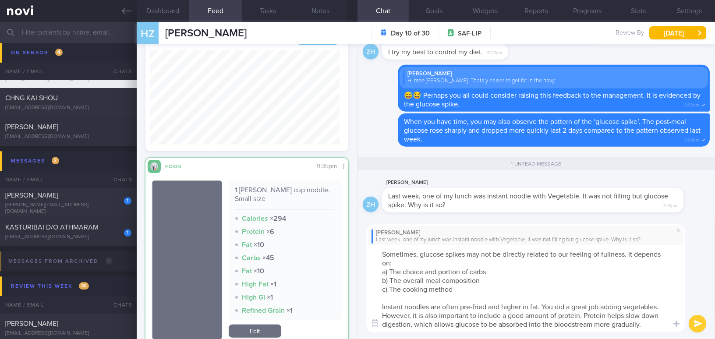
click at [604, 312] on textarea "Sometimes, glucose spikes may not be directly related to our feeling of fullnes…" at bounding box center [525, 288] width 319 height 87
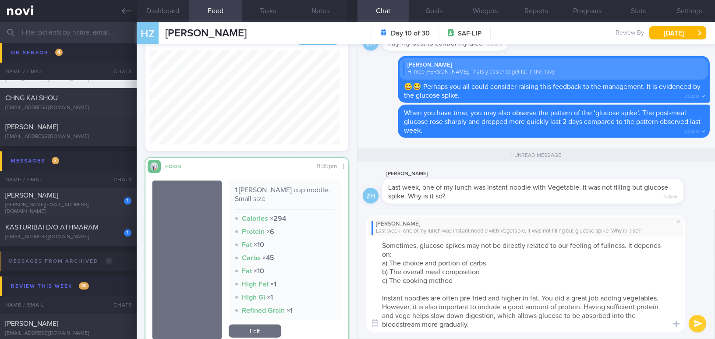
click at [490, 324] on textarea "Sometimes, glucose spikes may not be directly related to our feeling of fullnes…" at bounding box center [525, 285] width 319 height 96
type textarea "Sometimes, glucose spikes may not be directly related to our feeling of fullnes…"
click at [694, 321] on button "submit" at bounding box center [698, 324] width 18 height 18
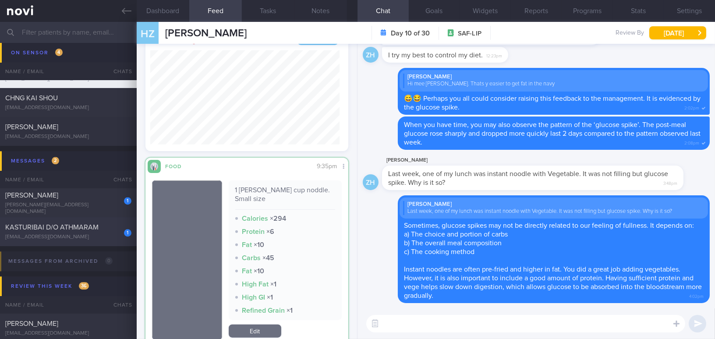
click at [56, 226] on span "KASTURIBAI D/O ATHMARAM" at bounding box center [51, 227] width 93 height 7
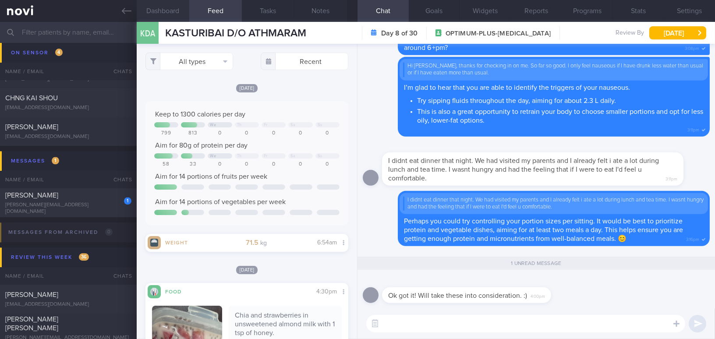
click at [166, 8] on button "Dashboard" at bounding box center [163, 11] width 53 height 22
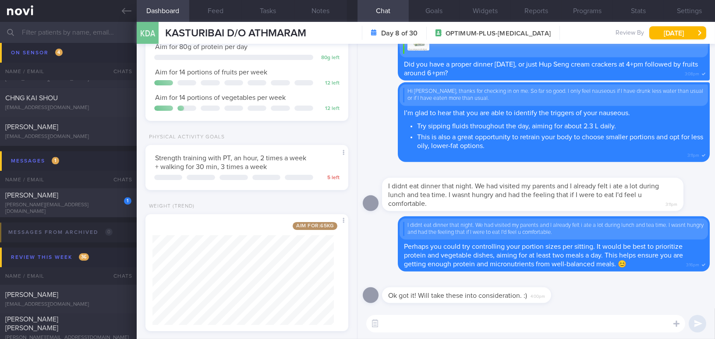
scroll to position [133, 0]
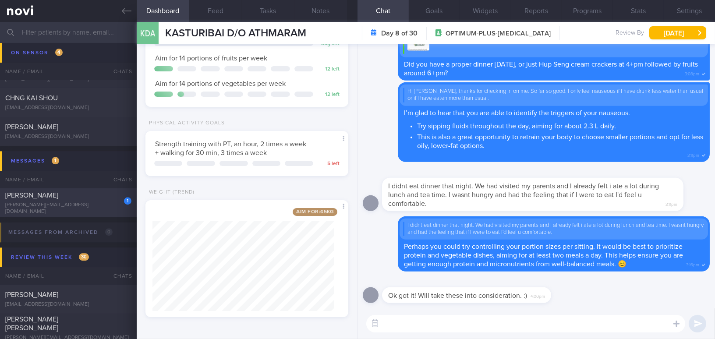
click at [50, 204] on div "[PERSON_NAME][EMAIL_ADDRESS][DOMAIN_NAME]" at bounding box center [68, 208] width 126 height 13
type input "On sensor"
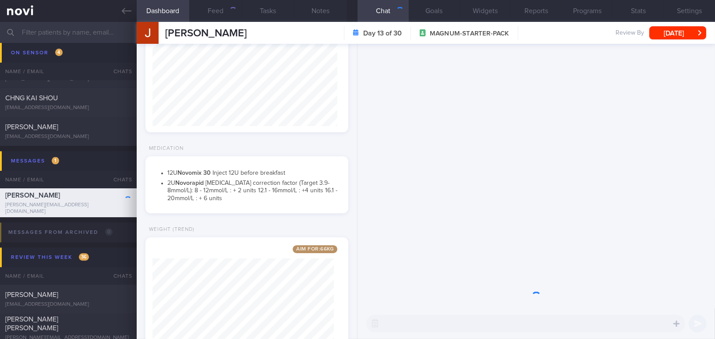
scroll to position [92, 184]
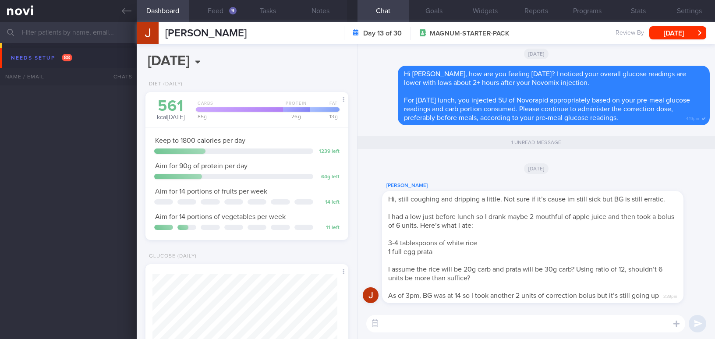
select select "7"
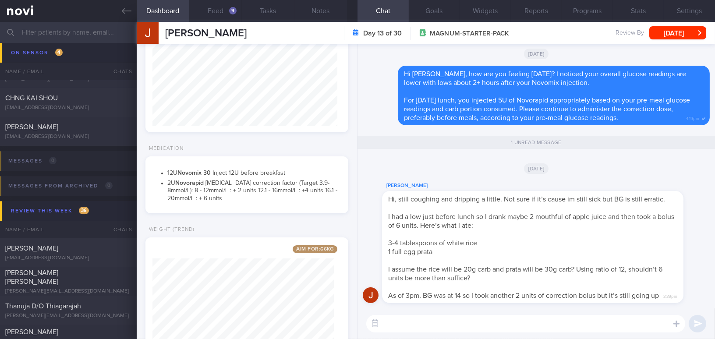
scroll to position [120, 0]
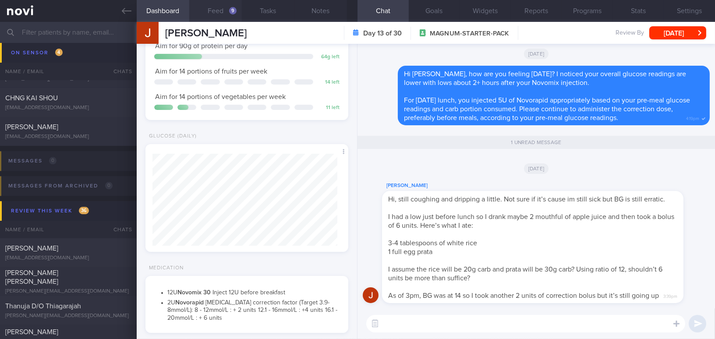
click at [219, 14] on button "Feed 9" at bounding box center [215, 11] width 53 height 22
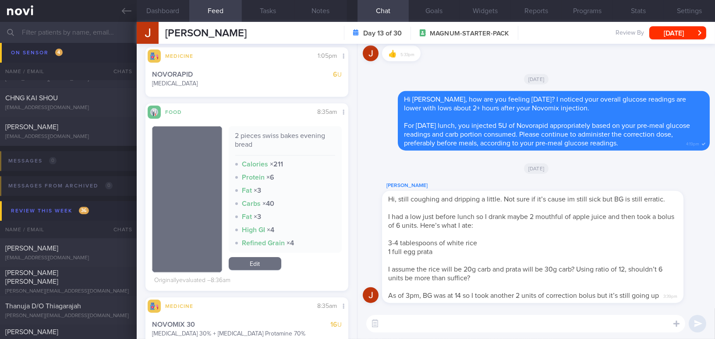
scroll to position [557, 0]
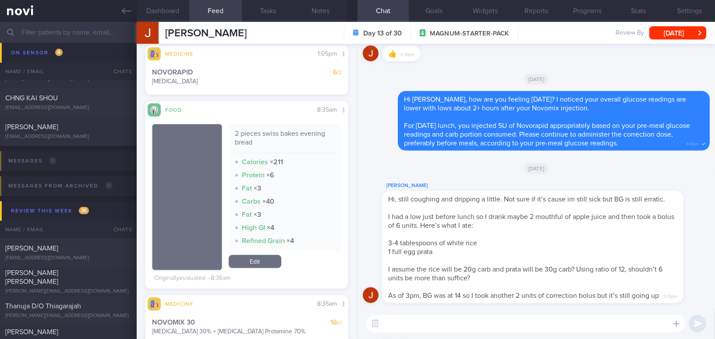
click at [427, 331] on textarea at bounding box center [525, 324] width 319 height 18
type textarea "I"
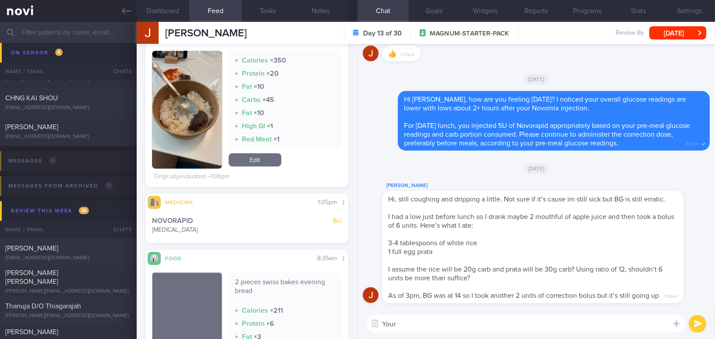
scroll to position [398, 0]
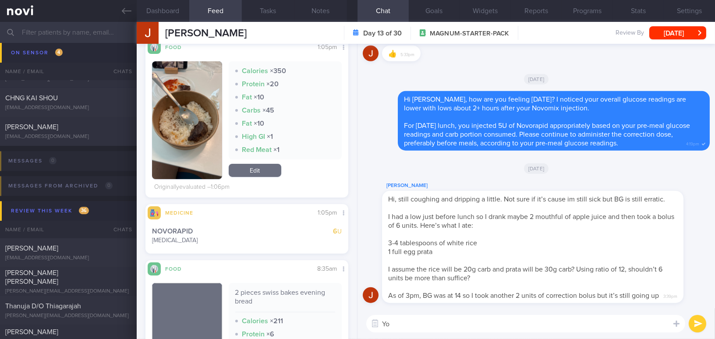
type textarea "Y"
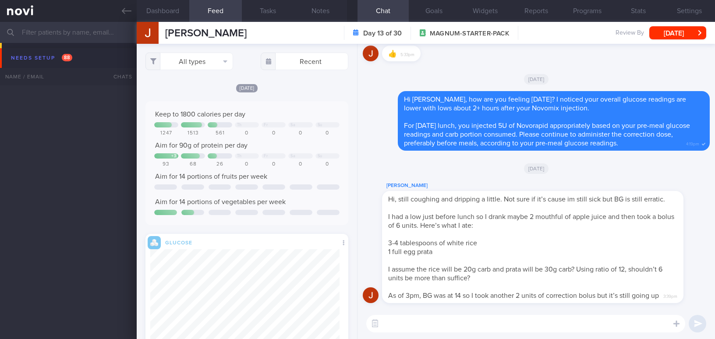
select select "7"
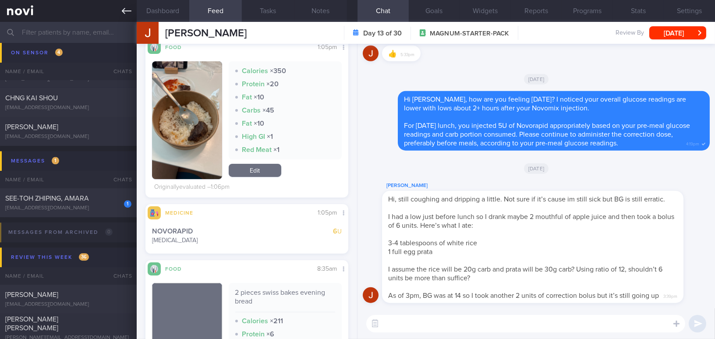
click at [127, 14] on icon at bounding box center [127, 11] width 10 height 10
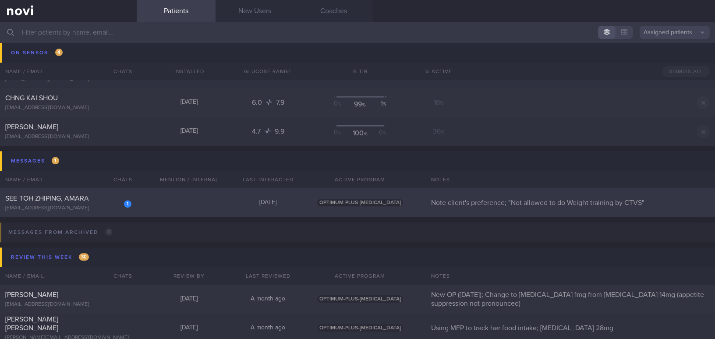
click at [99, 199] on div "SEE-TOH ZHIPING, AMARA" at bounding box center [67, 198] width 124 height 9
select select "8"
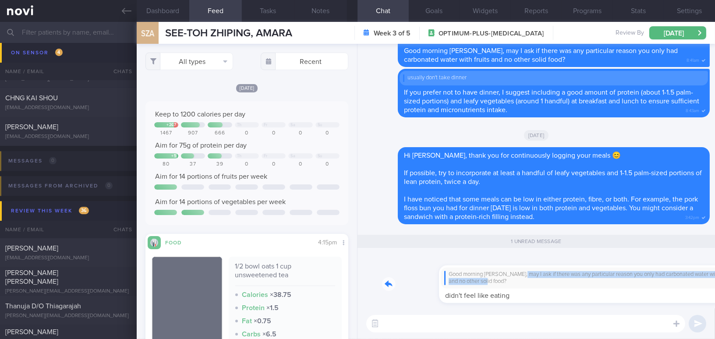
drag, startPoint x: 465, startPoint y: 273, endPoint x: 644, endPoint y: 280, distance: 179.3
click at [644, 280] on div "Good morning Amara, may I ask if there was any particular reason you only had c…" at bounding box center [546, 279] width 328 height 49
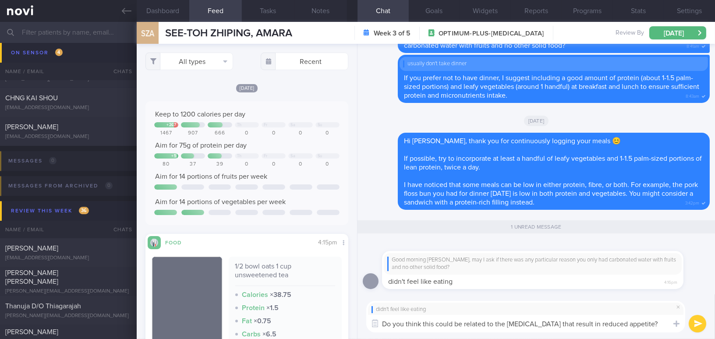
drag, startPoint x: 638, startPoint y: 321, endPoint x: 309, endPoint y: 323, distance: 329.5
click at [309, 323] on div "Dashboard Feed 1 Tasks Notes Chat 1 Goals Widgets Reports Programs Stats Settin…" at bounding box center [426, 180] width 578 height 317
click at [642, 326] on textarea "Do you think this could be related to the Wegovy that result in reduced appetit…" at bounding box center [525, 324] width 319 height 18
drag, startPoint x: 461, startPoint y: 323, endPoint x: 229, endPoint y: 316, distance: 232.3
click at [229, 316] on div "Dashboard Feed 1 Tasks Notes Chat 1 Goals Widgets Reports Programs Stats Settin…" at bounding box center [426, 180] width 578 height 317
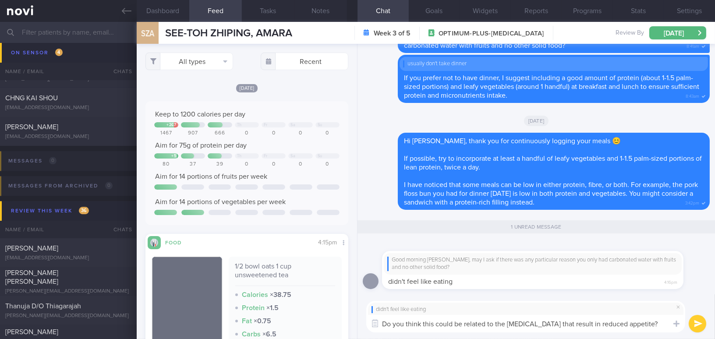
paste textarea "Wegovy, which may be causing a"
type textarea "Do you think this could be related to Wegovy, which may be causing a reduced ap…"
click at [695, 323] on button "submit" at bounding box center [698, 324] width 18 height 18
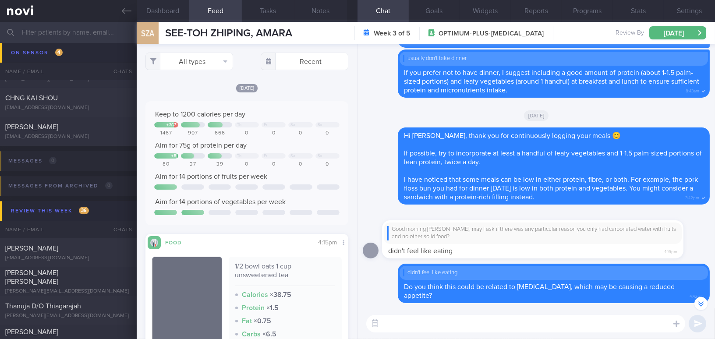
scroll to position [-22, 0]
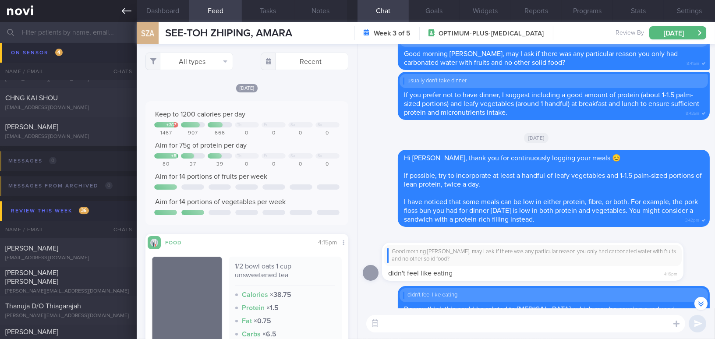
click at [127, 11] on icon at bounding box center [127, 11] width 10 height 6
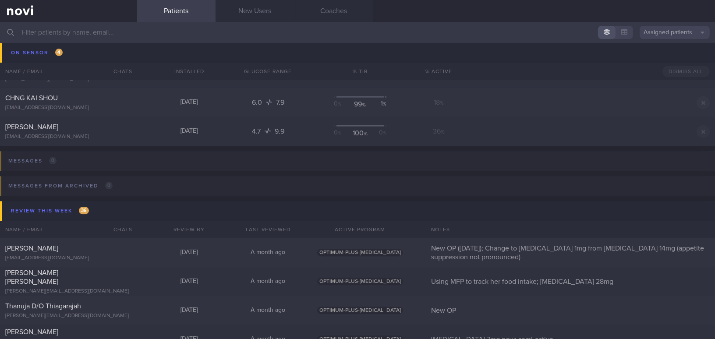
click at [106, 32] on input "text" at bounding box center [357, 32] width 715 height 21
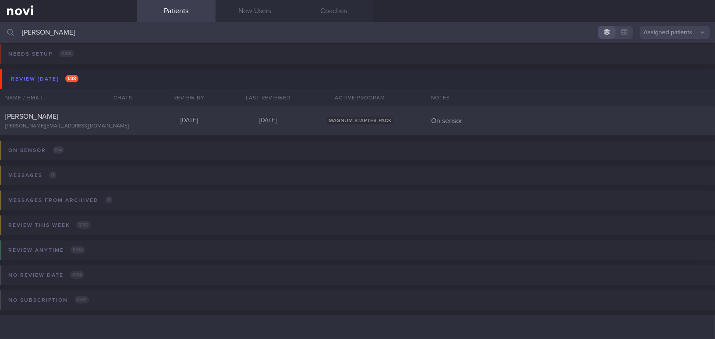
scroll to position [4, 0]
type input "[PERSON_NAME]"
click at [66, 119] on div "[PERSON_NAME]" at bounding box center [67, 117] width 124 height 9
select select "7"
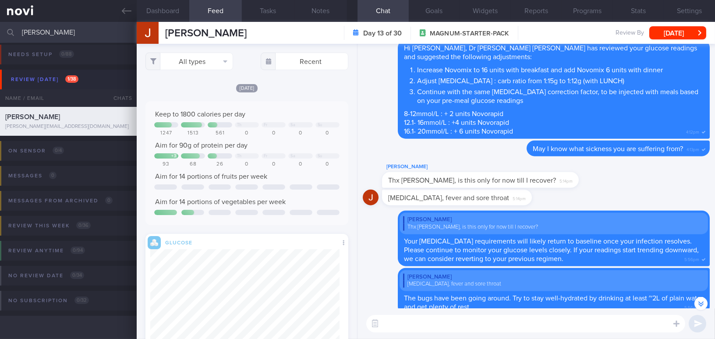
scroll to position [-1314, 0]
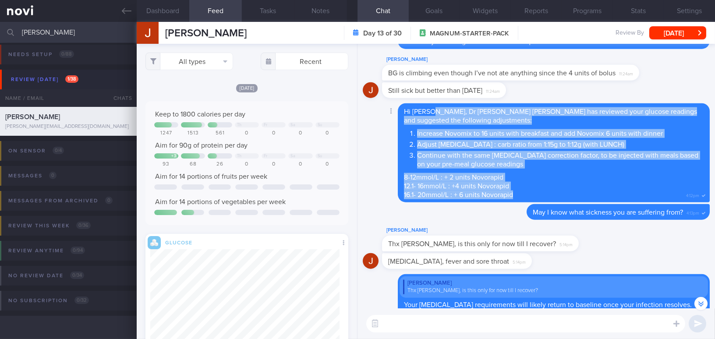
drag, startPoint x: 431, startPoint y: 112, endPoint x: 517, endPoint y: 197, distance: 121.4
click at [517, 197] on div "Hi Jake, Dr Sue Anne has reviewed your glucose readings and suggested the follo…" at bounding box center [554, 152] width 312 height 99
copy span "Dr Sue Anne has reviewed your glucose readings and suggested the following adju…"
click at [505, 173] on div "Hi Jake, Dr Sue Anne has reviewed your glucose readings and suggested the follo…" at bounding box center [554, 152] width 312 height 99
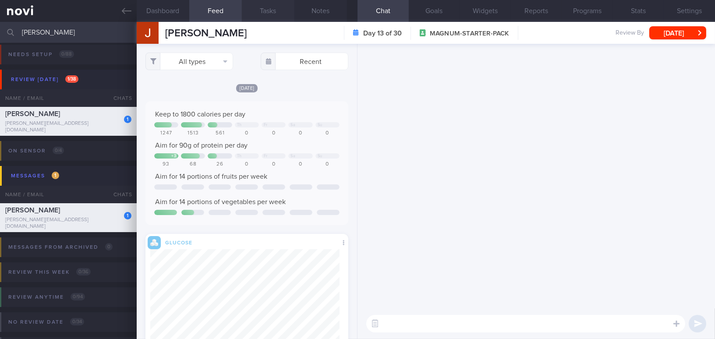
scroll to position [0, 0]
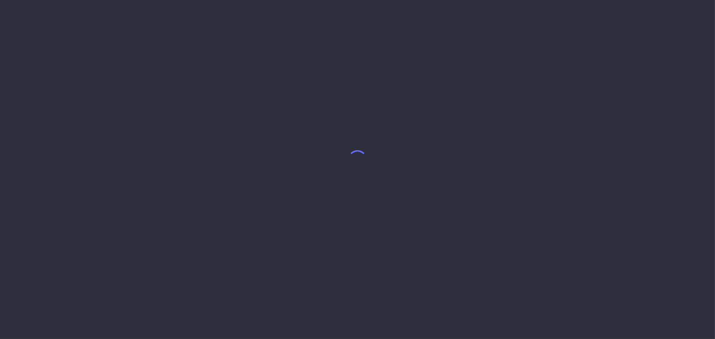
select select "7"
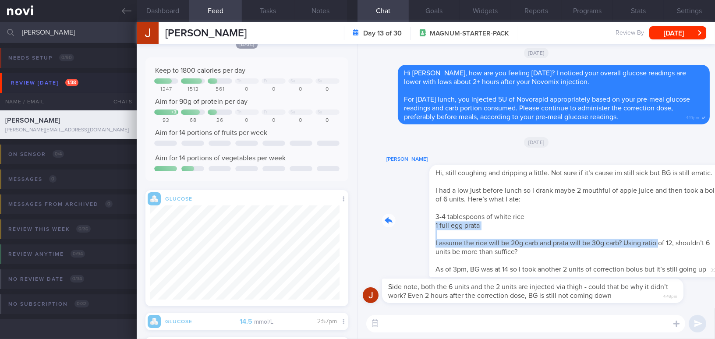
drag, startPoint x: 481, startPoint y: 215, endPoint x: 613, endPoint y: 231, distance: 133.4
click at [613, 231] on div "[PERSON_NAME] Hi, still coughing and dripping a little. Not sure if it’s cause …" at bounding box center [546, 215] width 328 height 123
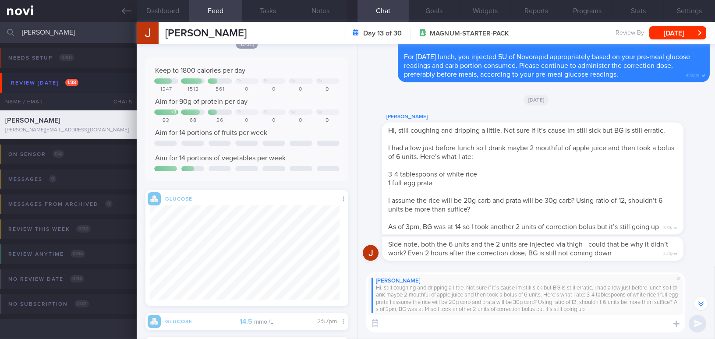
scroll to position [-42, 0]
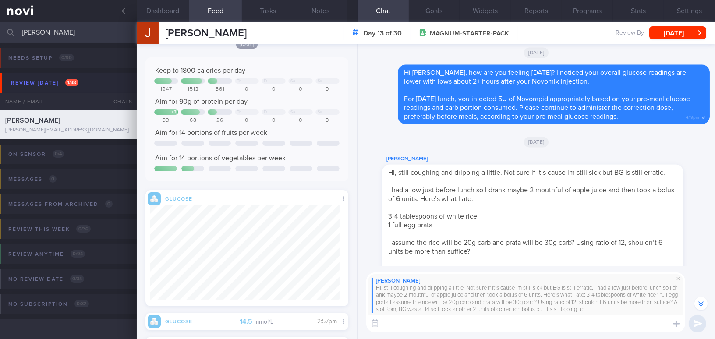
paste textarea "Hi [PERSON_NAME], I noticed that when you had little or no carbs at breakfast w…"
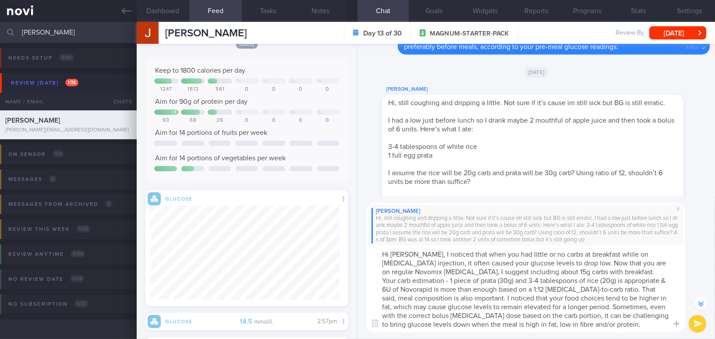
scroll to position [-111, 0]
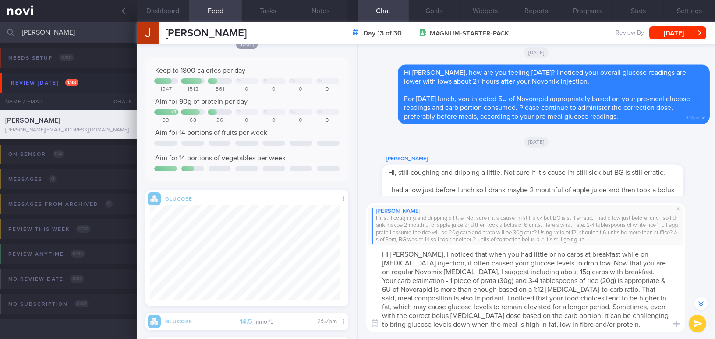
click at [544, 271] on textarea "Hi [PERSON_NAME], I noticed that when you had little or no carbs at breakfast w…" at bounding box center [525, 288] width 319 height 87
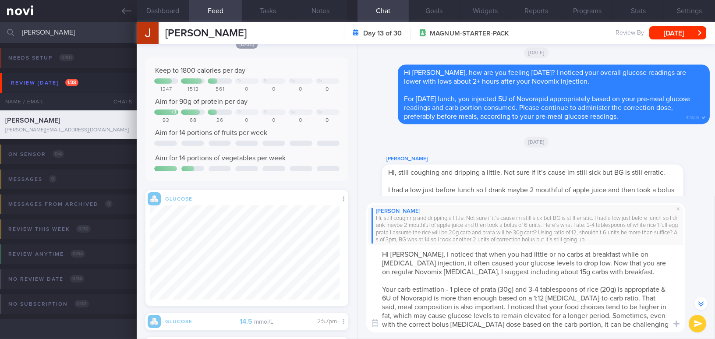
scroll to position [-120, 0]
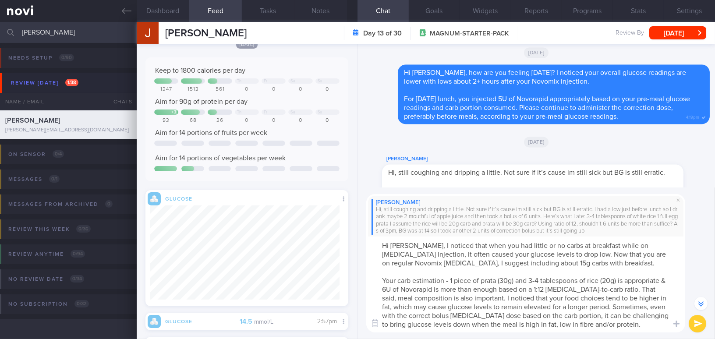
type textarea "Hi [PERSON_NAME], I noticed that when you had little or no carbs at breakfast w…"
click at [694, 323] on button "submit" at bounding box center [698, 324] width 18 height 18
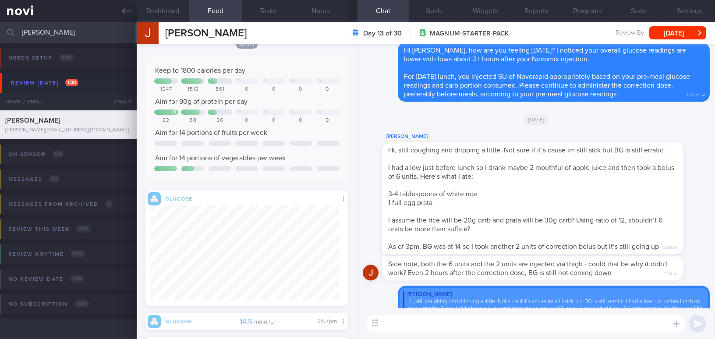
scroll to position [0, 0]
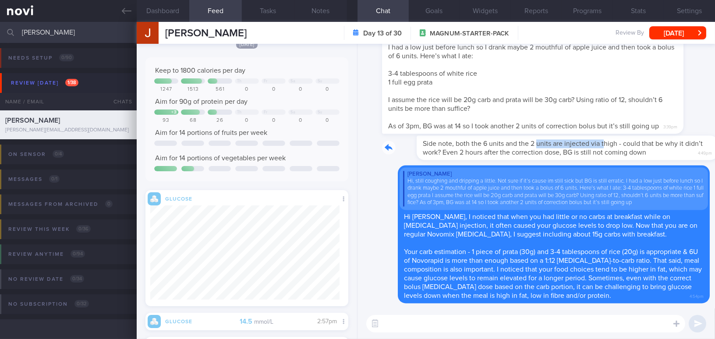
drag, startPoint x: 503, startPoint y: 138, endPoint x: 570, endPoint y: 142, distance: 67.2
click at [570, 142] on div "Side note, both the 6 units and the 2 units are injected via thigh - could that…" at bounding box center [546, 147] width 328 height 25
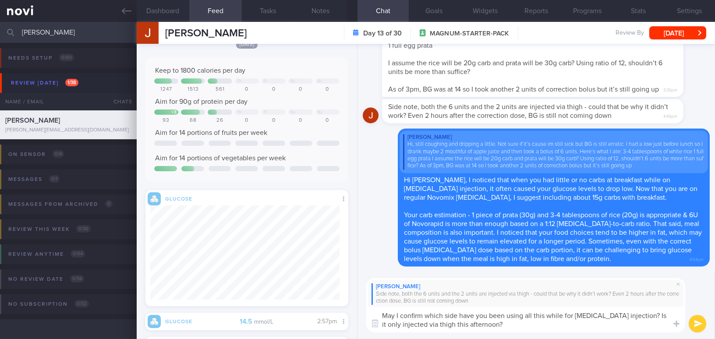
drag, startPoint x: 488, startPoint y: 329, endPoint x: 325, endPoint y: 305, distance: 164.8
click at [325, 305] on div "Dashboard Feed Tasks Notes Chat Goals Widgets Reports Programs Stats Settings […" at bounding box center [426, 180] width 578 height 317
click at [452, 330] on textarea "May I confirm which side have you been using all this while for [MEDICAL_DATA] …" at bounding box center [525, 320] width 319 height 26
click at [279, 291] on div "Dashboard Feed Tasks Notes Chat Goals Widgets Reports Programs Stats Settings […" at bounding box center [426, 180] width 578 height 317
paste textarea "te you have been using for [MEDICAL_DATA] injections all this while? Did you on…"
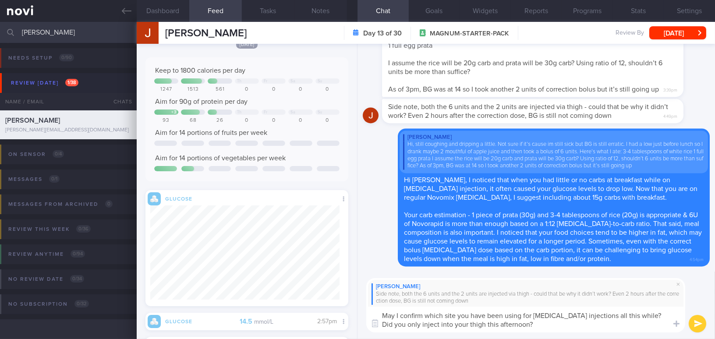
drag, startPoint x: 400, startPoint y: 323, endPoint x: 428, endPoint y: 325, distance: 28.1
click at [428, 325] on textarea "May I confirm which site you have been using for [MEDICAL_DATA] injections all …" at bounding box center [525, 320] width 319 height 26
type textarea "May I confirm which site you have been using for [MEDICAL_DATA] injections all …"
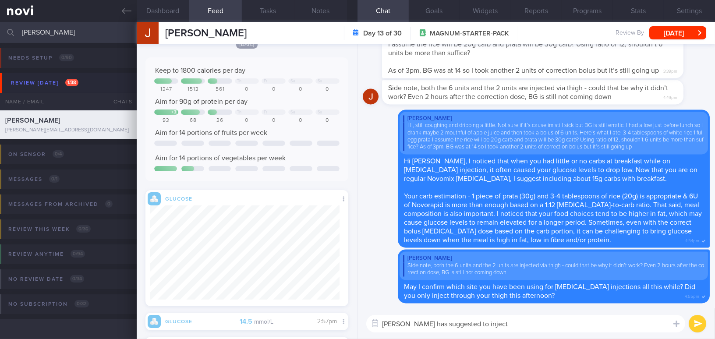
paste textarea "upper outer thigh."
click at [483, 325] on textarea "[PERSON_NAME] has suggested to inject upper outer thigh." at bounding box center [525, 324] width 319 height 18
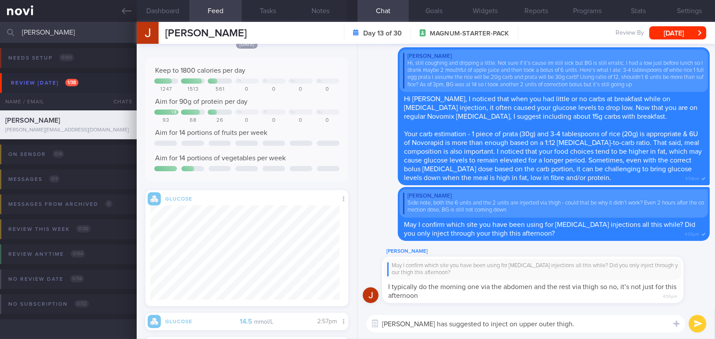
click at [567, 324] on textarea "[PERSON_NAME] has suggested to inject on upper outer thigh." at bounding box center [525, 324] width 319 height 18
type textarea "[PERSON_NAME] has suggested to inject on upper outer thigh."
click at [697, 323] on button "submit" at bounding box center [698, 324] width 18 height 18
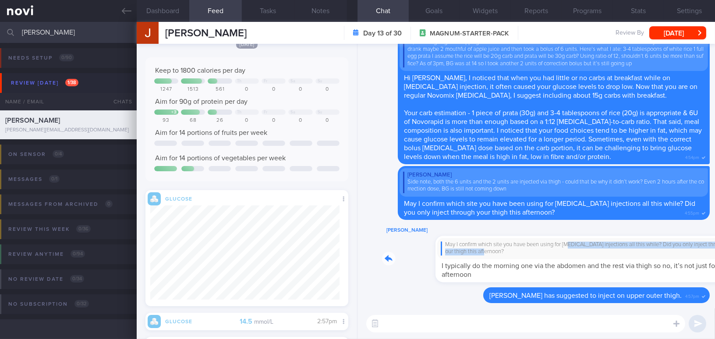
drag, startPoint x: 517, startPoint y: 241, endPoint x: 678, endPoint y: 251, distance: 161.5
click at [678, 251] on div "[PERSON_NAME] May I confirm which site you have been using for [MEDICAL_DATA] i…" at bounding box center [546, 253] width 328 height 57
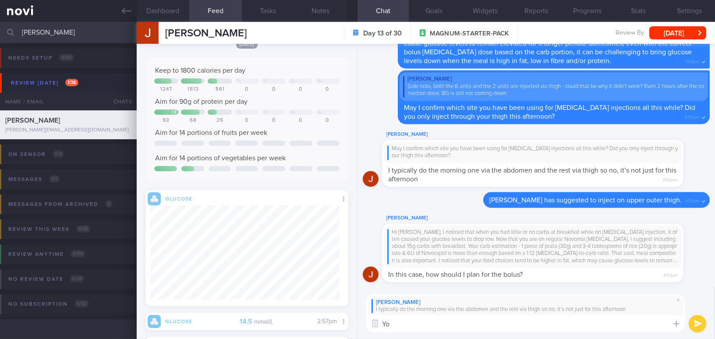
type textarea "Y"
click at [680, 301] on span at bounding box center [678, 300] width 11 height 11
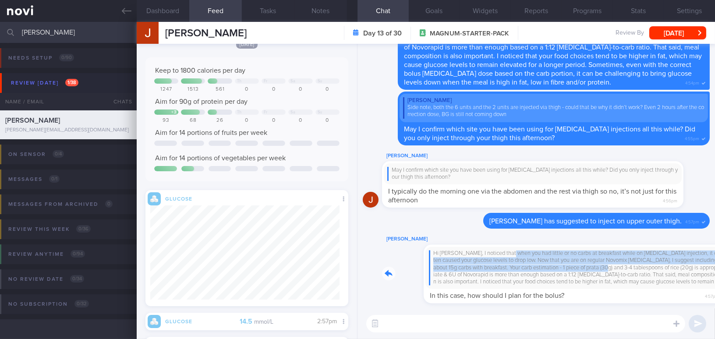
drag, startPoint x: 469, startPoint y: 255, endPoint x: 572, endPoint y: 265, distance: 103.4
click at [572, 265] on div "Jake Chia Hi Jake, I noticed that when you had little or no carbs at breakfast …" at bounding box center [546, 268] width 328 height 69
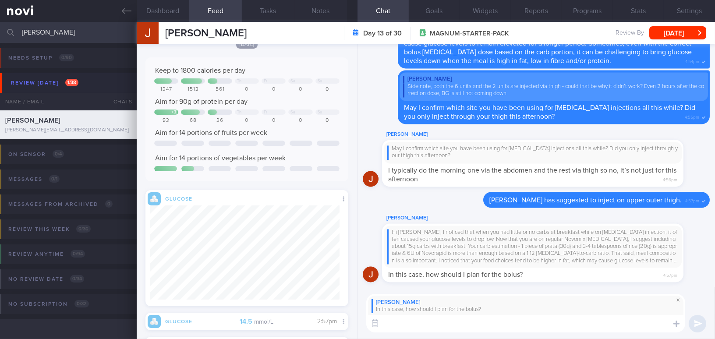
click at [676, 300] on span at bounding box center [678, 300] width 11 height 11
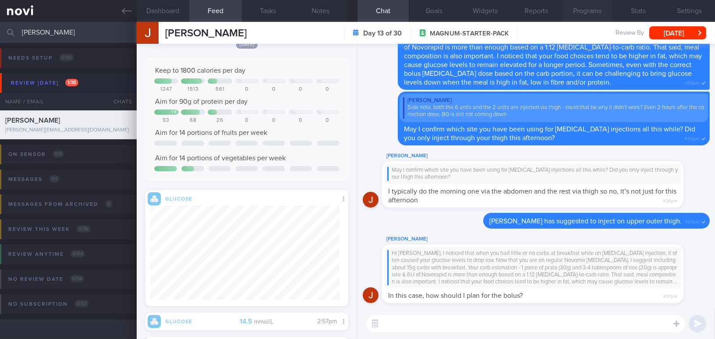
click at [592, 9] on button "Programs" at bounding box center [587, 11] width 51 height 22
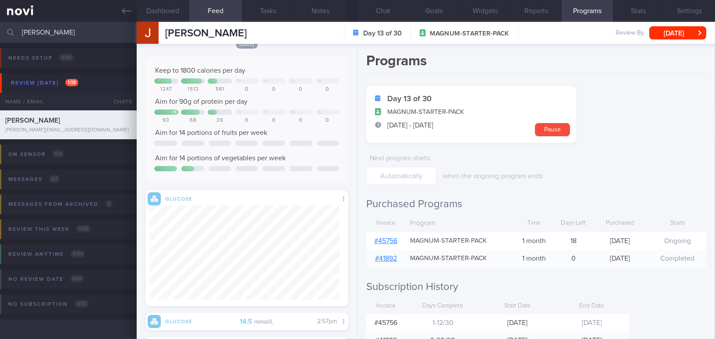
click at [386, 240] on link "# 45756" at bounding box center [386, 240] width 23 height 7
click at [382, 13] on button "Chat" at bounding box center [383, 11] width 51 height 22
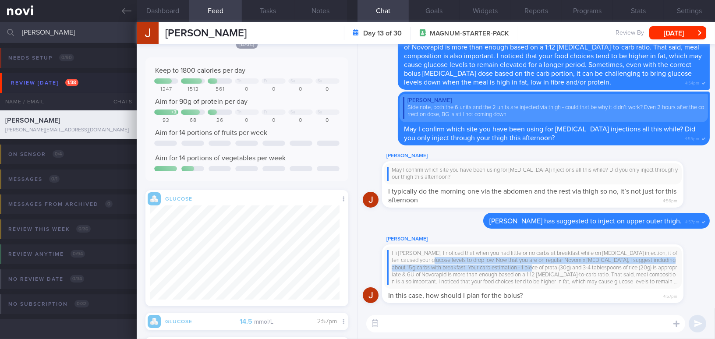
drag, startPoint x: 427, startPoint y: 258, endPoint x: 532, endPoint y: 269, distance: 105.3
click at [532, 269] on div "Jake Chia Hi Jake, I noticed that when you had little or no carbs at breakfast …" at bounding box center [546, 268] width 328 height 69
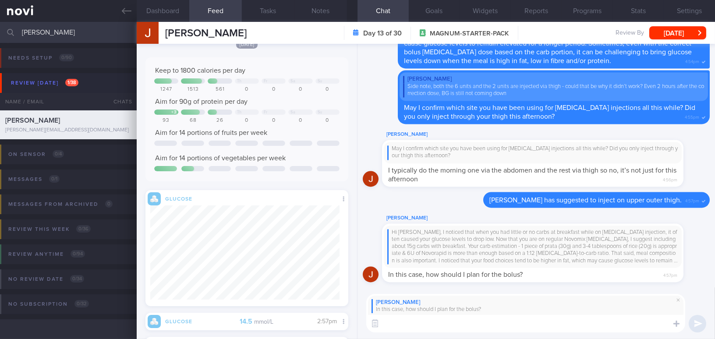
paste textarea "You may continue to bolus based on the 1:12 insulin-to-carb ratio. I suggest mo…"
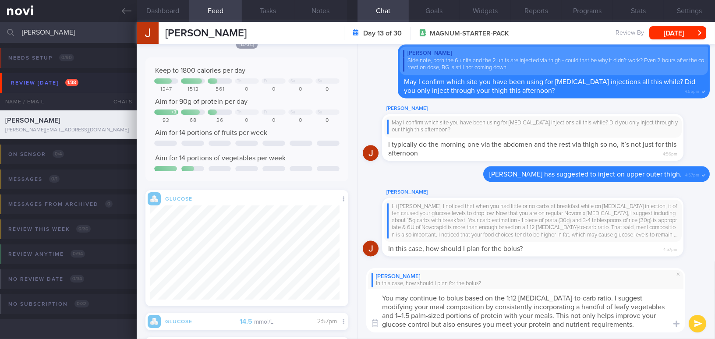
click at [638, 302] on textarea "You may continue to bolus based on the 1:12 insulin-to-carb ratio. I suggest mo…" at bounding box center [525, 310] width 319 height 43
click at [540, 323] on textarea "You may continue to bolus based on the 1:12 insulin-to-carb ratio. I suggest mo…" at bounding box center [525, 310] width 319 height 43
drag, startPoint x: 446, startPoint y: 323, endPoint x: 616, endPoint y: 345, distance: 171.4
click at [616, 339] on html "You are offline! Some functionality will be unavailable Patients New Users Coac…" at bounding box center [357, 169] width 715 height 339
type textarea "You may continue to bolus based on the 1:12 insulin-to-carb ratio. I suggest mo…"
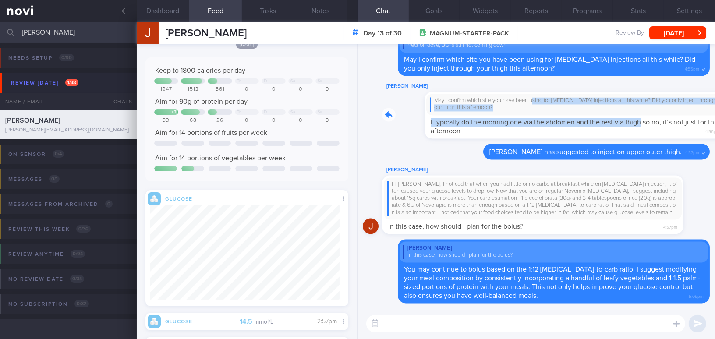
drag, startPoint x: 491, startPoint y: 102, endPoint x: 599, endPoint y: 119, distance: 109.1
click at [599, 119] on div "Jake Chia May I confirm which site you have been using for insulin injections a…" at bounding box center [546, 109] width 328 height 57
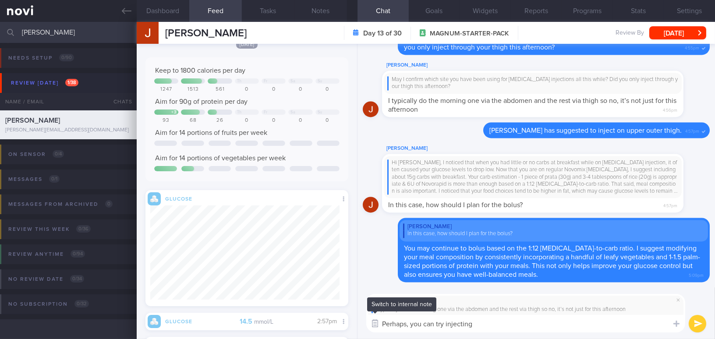
drag, startPoint x: 481, startPoint y: 323, endPoint x: 369, endPoint y: 327, distance: 112.2
click at [369, 327] on div "Food repository Chat Templates Admin CGM Weight Nutrition Physical Activity Inf…" at bounding box center [537, 313] width 358 height 52
paste textarea "you can try injecting into the abdomen as well, but be sure to rotate sides."
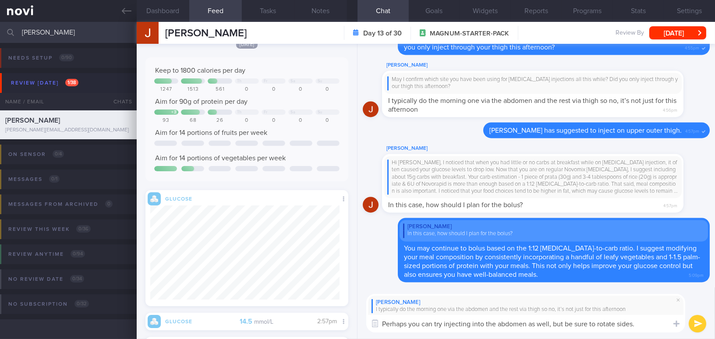
drag, startPoint x: 529, startPoint y: 323, endPoint x: 552, endPoint y: 324, distance: 22.4
click at [552, 324] on textarea "Perhaps you can try injecting into the abdomen as well, but be sure to rotate s…" at bounding box center [525, 324] width 319 height 18
drag, startPoint x: 576, startPoint y: 325, endPoint x: 660, endPoint y: 326, distance: 84.6
click at [660, 326] on textarea "Perhaps you can try injecting into the abdomen for 1 whole day but be sure to r…" at bounding box center [525, 324] width 319 height 18
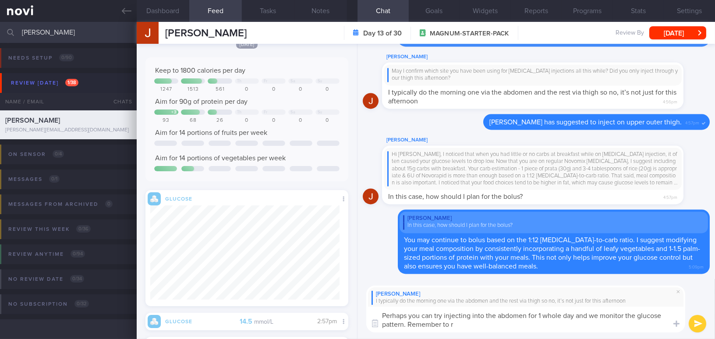
type textarea "Perhaps you can try injecting into the abdomen for 1 whole day and we monitor t…"
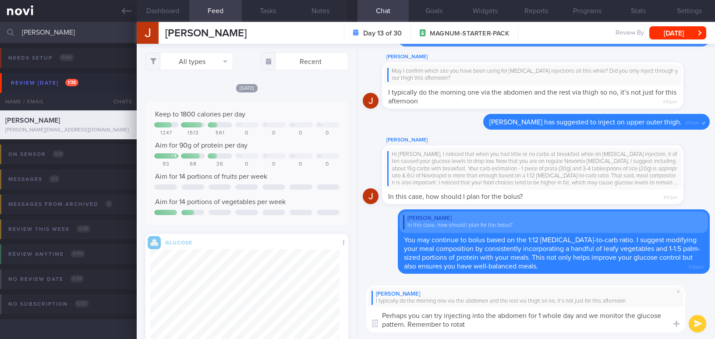
select select "7"
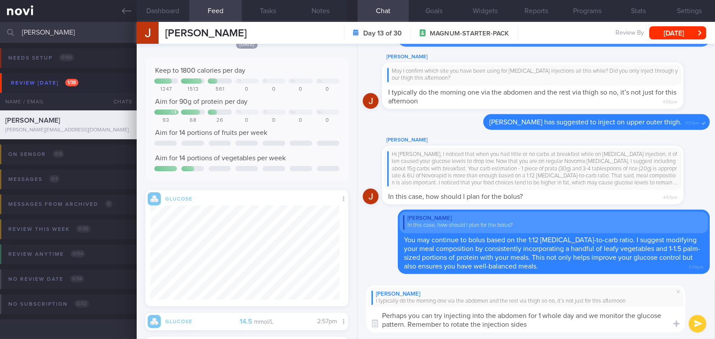
type textarea "Perhaps you can try injecting into the abdomen for 1 whole day and we monitor t…"
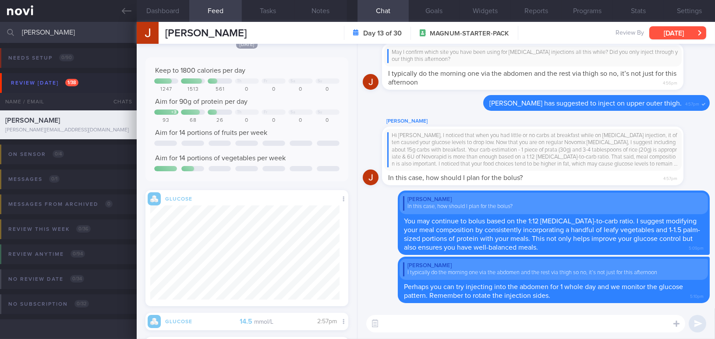
click at [678, 28] on button "[DATE]" at bounding box center [677, 32] width 57 height 13
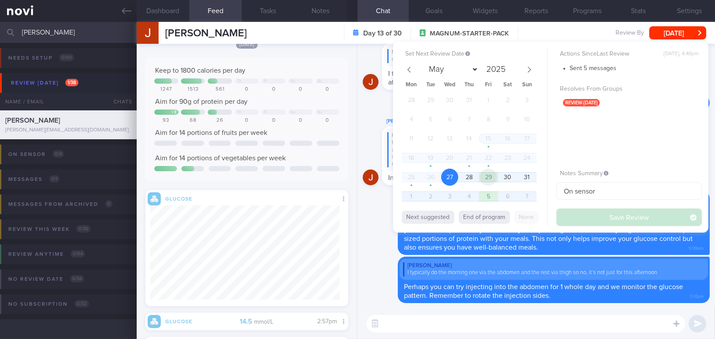
click at [483, 177] on span "29" at bounding box center [488, 177] width 17 height 17
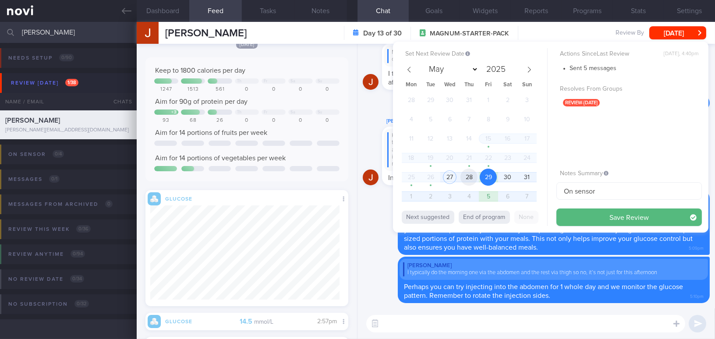
click at [469, 179] on span "28" at bounding box center [468, 177] width 17 height 17
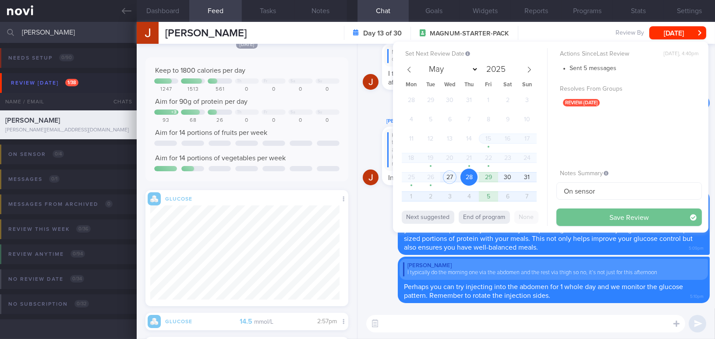
click at [572, 214] on button "Save Review" at bounding box center [628, 218] width 145 height 18
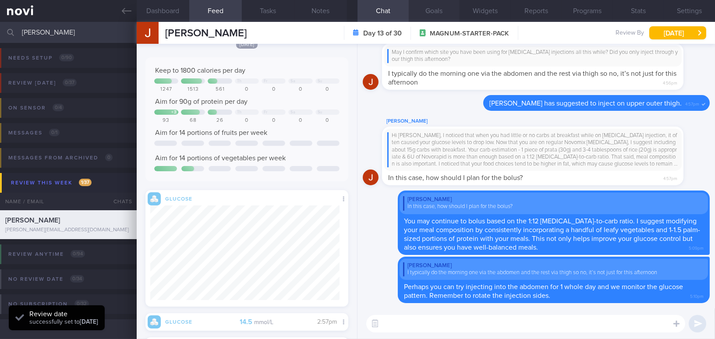
scroll to position [105, 189]
click at [153, 4] on button "Dashboard" at bounding box center [163, 11] width 53 height 22
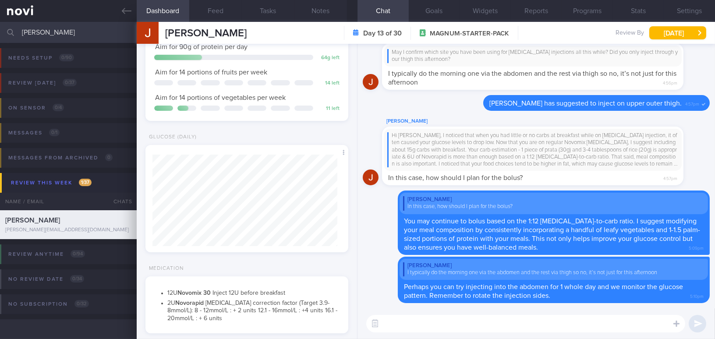
scroll to position [199, 0]
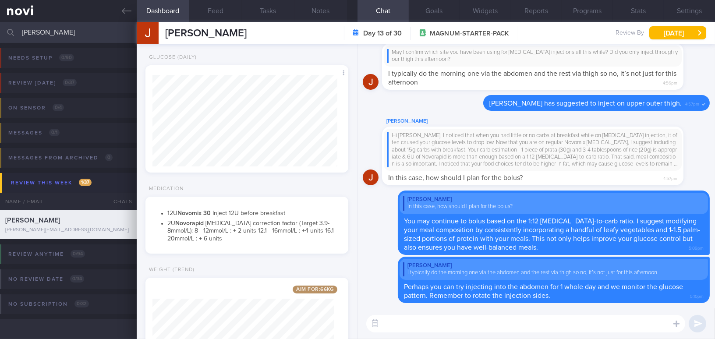
drag, startPoint x: 44, startPoint y: 33, endPoint x: 4, endPoint y: 32, distance: 40.3
click at [4, 32] on div "jake Assigned patients Assigned patients All active patients Archived patients" at bounding box center [357, 32] width 715 height 21
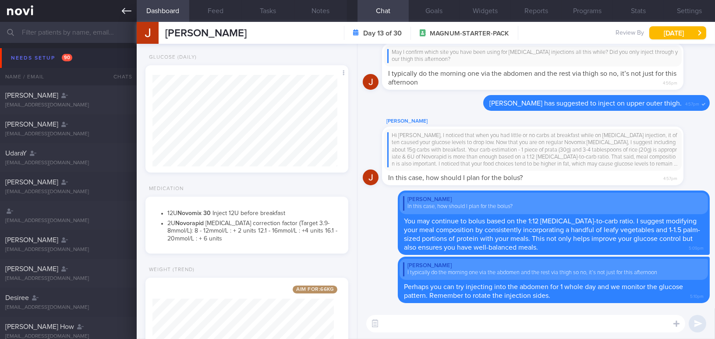
click at [117, 14] on link at bounding box center [68, 11] width 137 height 22
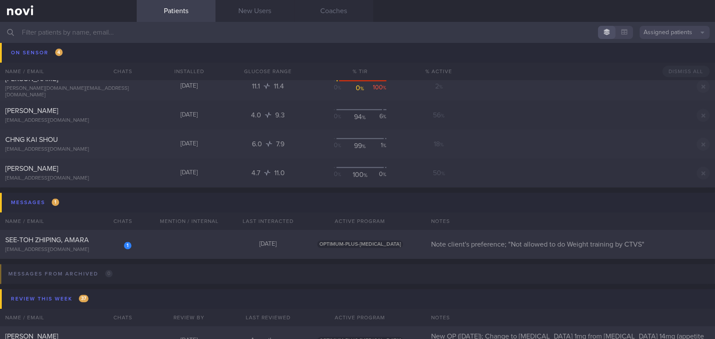
scroll to position [3784, 0]
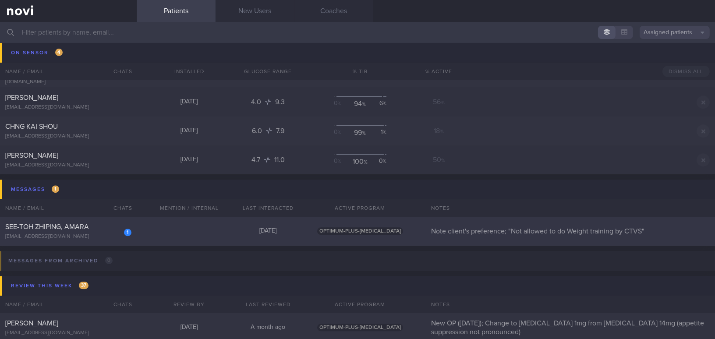
click at [64, 227] on span "SEE-TOH ZHIPING, AMARA" at bounding box center [47, 226] width 84 height 7
select select "8"
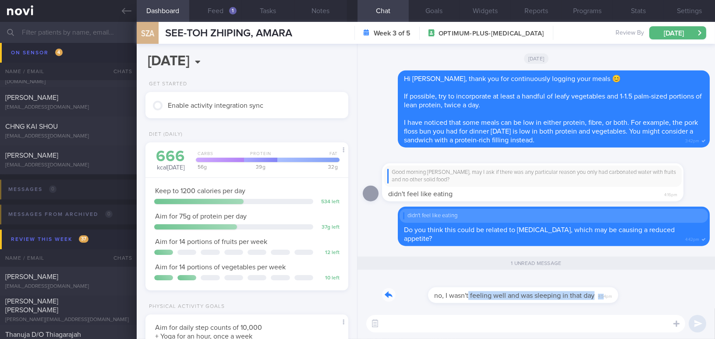
drag, startPoint x: 422, startPoint y: 289, endPoint x: 557, endPoint y: 288, distance: 135.4
click at [557, 288] on div "no, I wasn't feeling well and was sleeping in that day 4:54pm" at bounding box center [490, 290] width 216 height 26
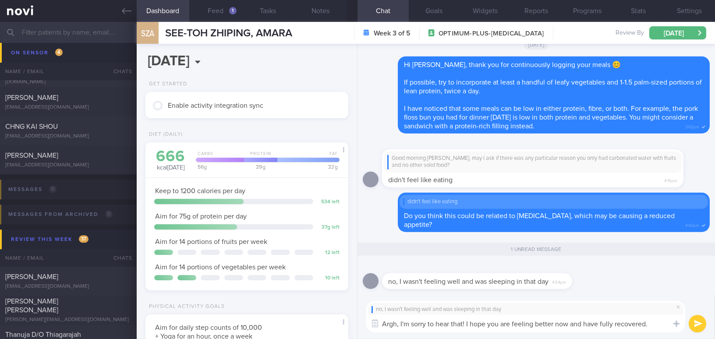
drag, startPoint x: 655, startPoint y: 325, endPoint x: 435, endPoint y: 326, distance: 219.9
click at [340, 322] on div "Dashboard Feed 1 Tasks Notes Chat 1 Goals Widgets Reports Programs Stats Settin…" at bounding box center [426, 180] width 578 height 317
click at [655, 324] on textarea "Argh, I'm sorry to hear that! I hope you are feeling better now and have fully …" at bounding box center [525, 324] width 319 height 18
drag, startPoint x: 655, startPoint y: 324, endPoint x: 322, endPoint y: 326, distance: 333.9
click at [322, 326] on div "Dashboard Feed 1 Tasks Notes Chat 1 Goals Widgets Reports Programs Stats Settin…" at bounding box center [426, 180] width 578 height 317
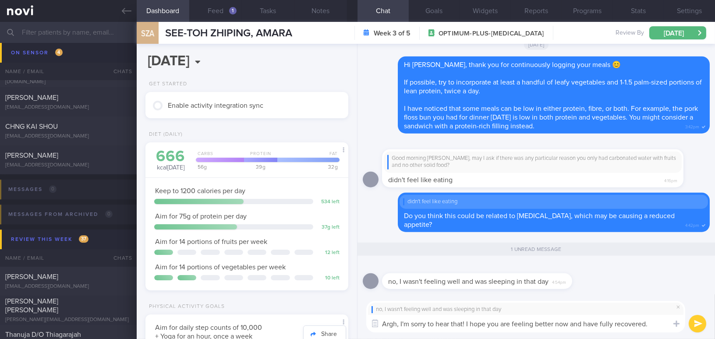
paste textarea "’m sorry to hear that! I hope you’"
type textarea "Argh, I’m sorry to hear that! I hope you’re feeling better now and have fully r…"
click at [699, 322] on button "submit" at bounding box center [698, 324] width 18 height 18
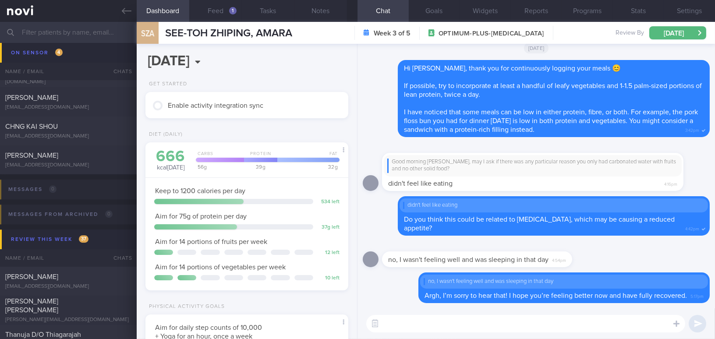
click at [66, 22] on input "text" at bounding box center [357, 32] width 715 height 21
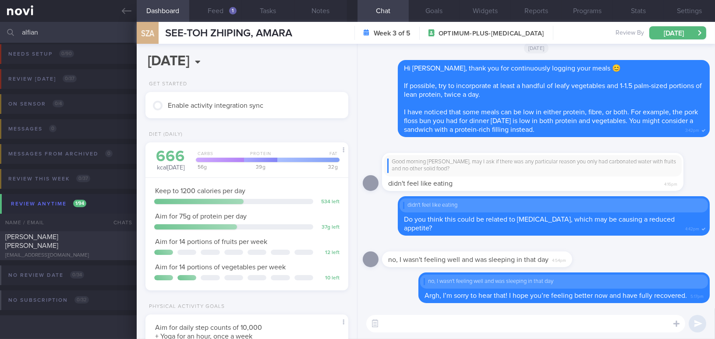
scroll to position [4, 0]
type input "alfian"
click at [58, 243] on span "ALFIAN POON YONG SHENG" at bounding box center [31, 242] width 53 height 16
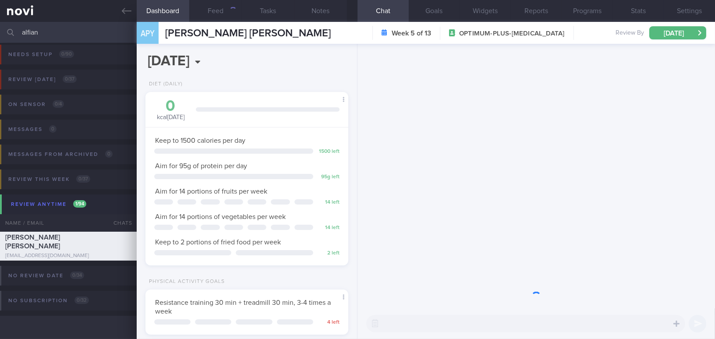
scroll to position [103, 181]
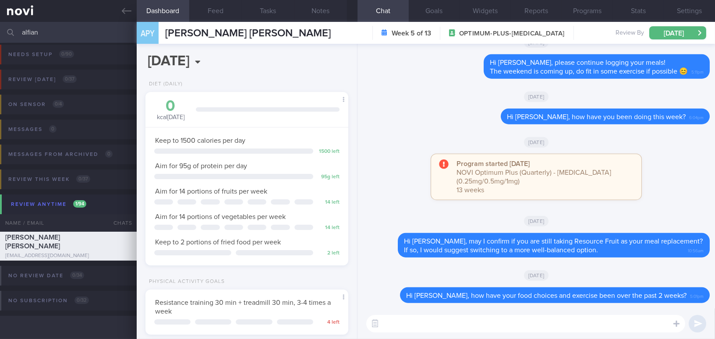
drag, startPoint x: 51, startPoint y: 33, endPoint x: 0, endPoint y: 29, distance: 50.9
click at [0, 29] on input "alfian" at bounding box center [357, 32] width 715 height 21
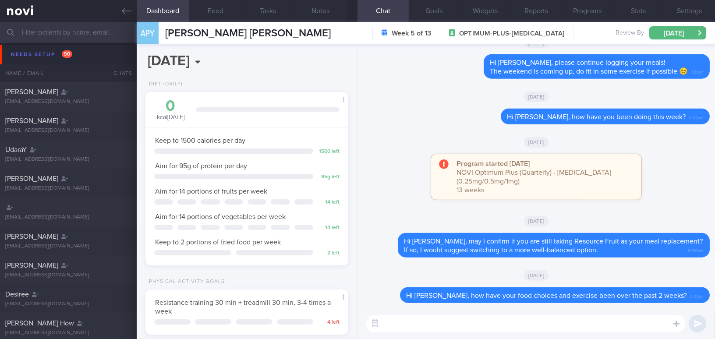
click at [59, 27] on input "text" at bounding box center [357, 32] width 715 height 21
click at [105, 31] on input "text" at bounding box center [357, 32] width 715 height 21
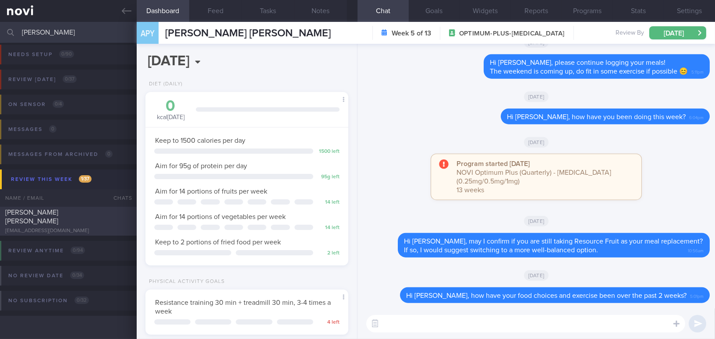
type input "joey"
click at [59, 228] on div "joeytayweiying@gmail.com" at bounding box center [68, 231] width 126 height 7
select select "7"
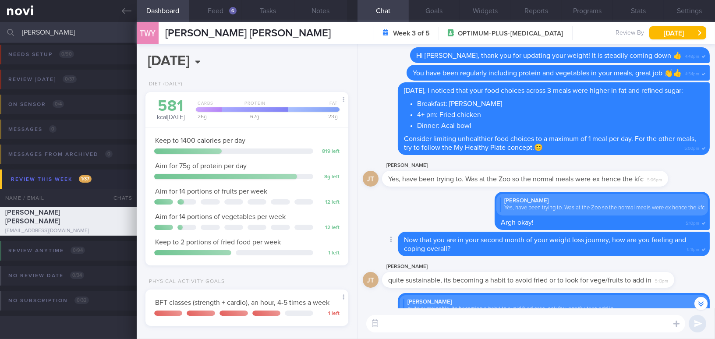
scroll to position [-118, 0]
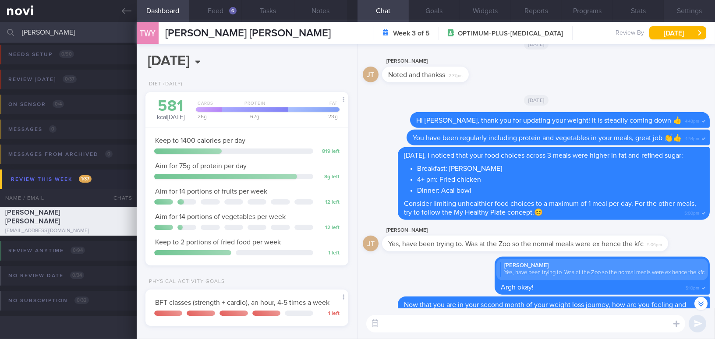
click at [681, 4] on button "Settings" at bounding box center [689, 11] width 51 height 22
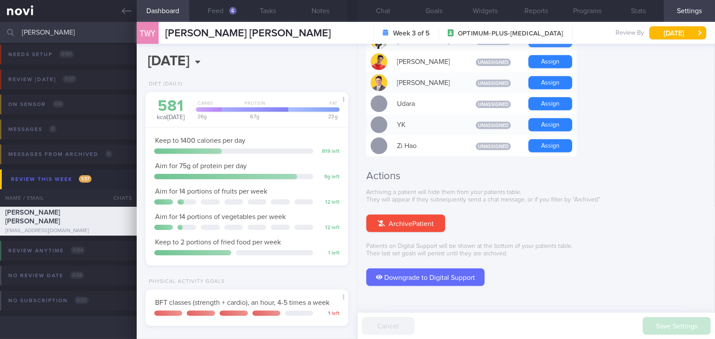
scroll to position [813, 0]
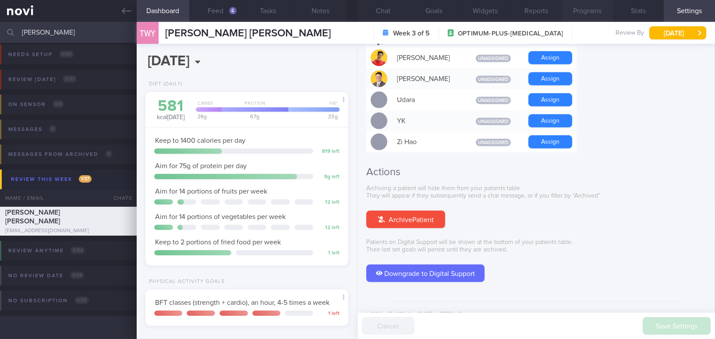
click at [581, 14] on button "Programs" at bounding box center [587, 11] width 51 height 22
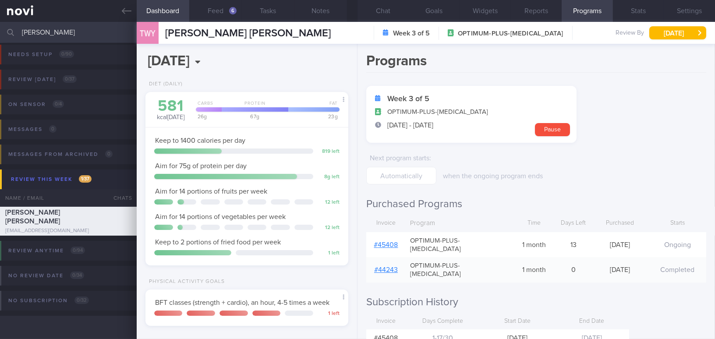
click at [382, 241] on link "# 45408" at bounding box center [386, 244] width 24 height 7
click at [321, 11] on button "Notes" at bounding box center [320, 11] width 53 height 22
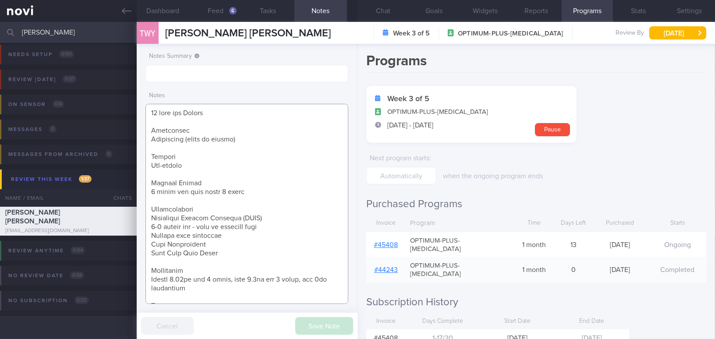
click at [151, 216] on textarea at bounding box center [246, 204] width 203 height 200
type textarea "24 year old Female Occupation Occupation (works in office) Smoking Non-smoker A…"
click at [328, 330] on button "Save Note" at bounding box center [324, 326] width 58 height 18
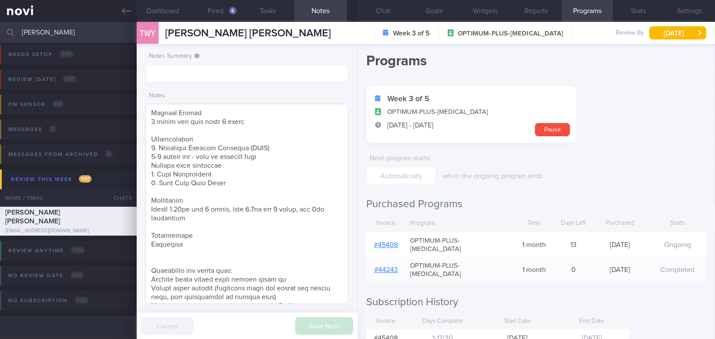
scroll to position [57, 0]
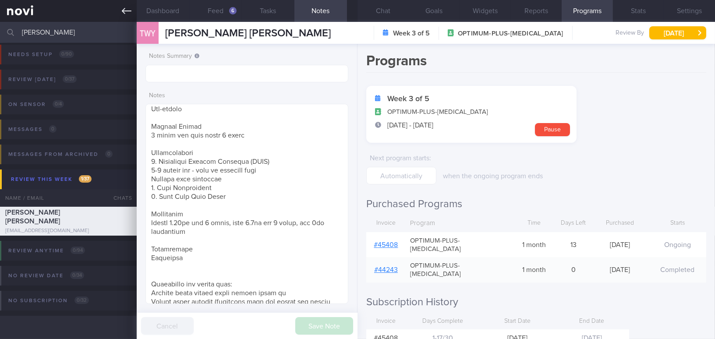
click at [126, 11] on icon at bounding box center [127, 11] width 10 height 6
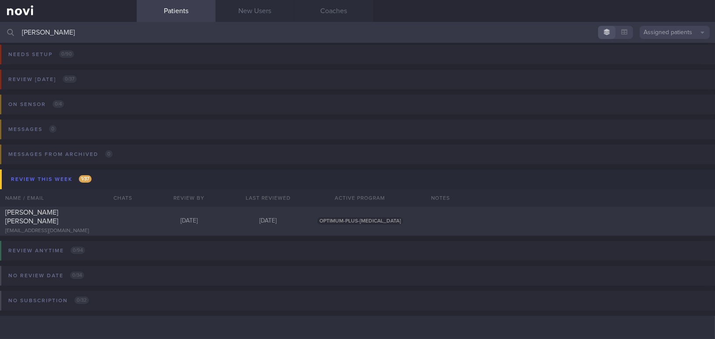
drag, startPoint x: 33, startPoint y: 32, endPoint x: 0, endPoint y: 22, distance: 34.8
click at [0, 22] on input "joey" at bounding box center [357, 32] width 715 height 21
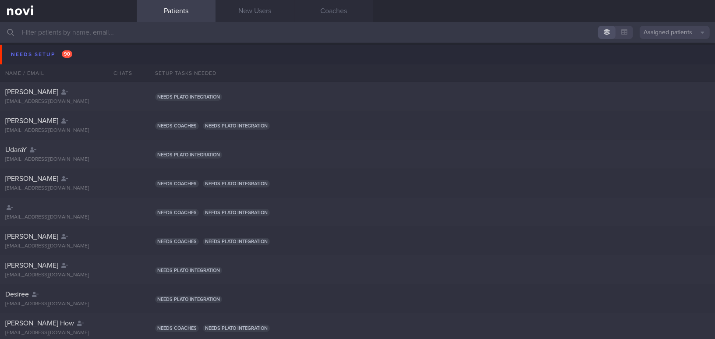
click at [661, 35] on button "Assigned patients" at bounding box center [675, 32] width 70 height 13
click at [662, 63] on button "All active patients" at bounding box center [675, 60] width 70 height 13
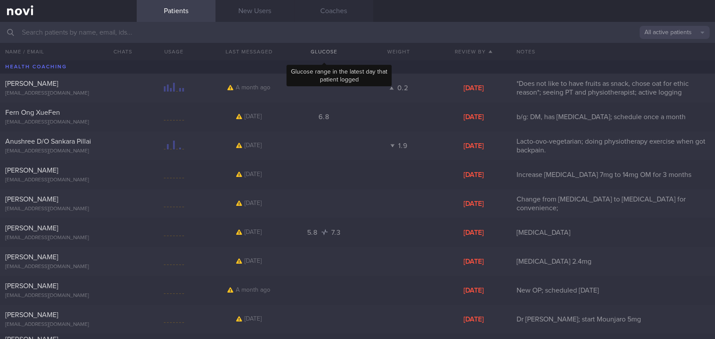
click at [296, 43] on button "Glucose" at bounding box center [324, 52] width 75 height 18
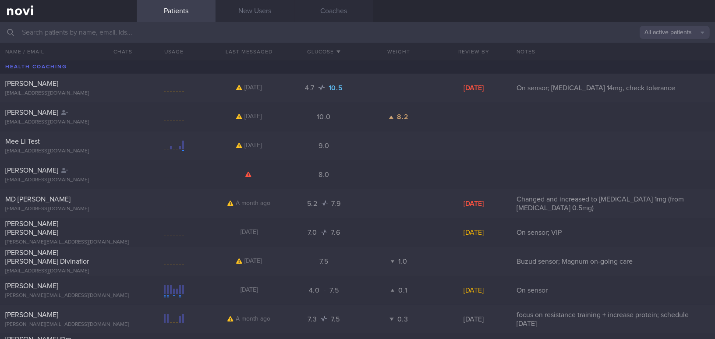
click at [175, 40] on input "text" at bounding box center [357, 32] width 715 height 21
type input "a"
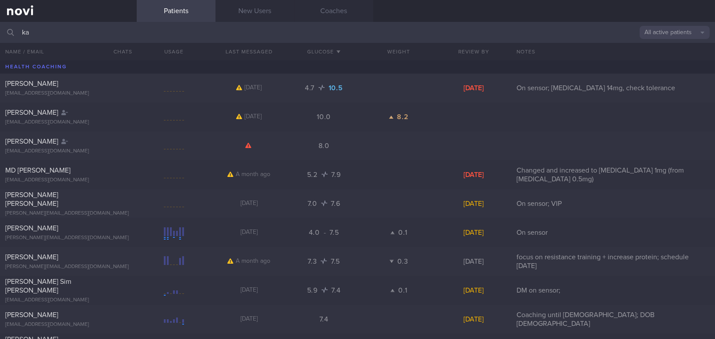
type input "kar"
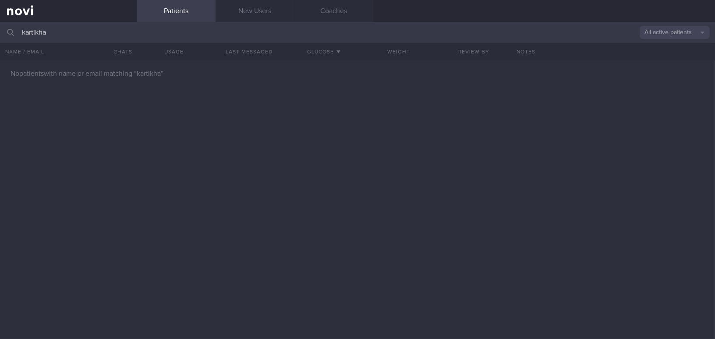
drag, startPoint x: 88, startPoint y: 35, endPoint x: 11, endPoint y: 28, distance: 76.6
click at [11, 28] on div "kartikha All active patients Assigned patients All active patients Archived pat…" at bounding box center [357, 32] width 715 height 21
type input "kartikha"
click at [658, 28] on button "All active patients" at bounding box center [675, 32] width 70 height 13
click at [653, 74] on button "Archived patients" at bounding box center [675, 73] width 70 height 13
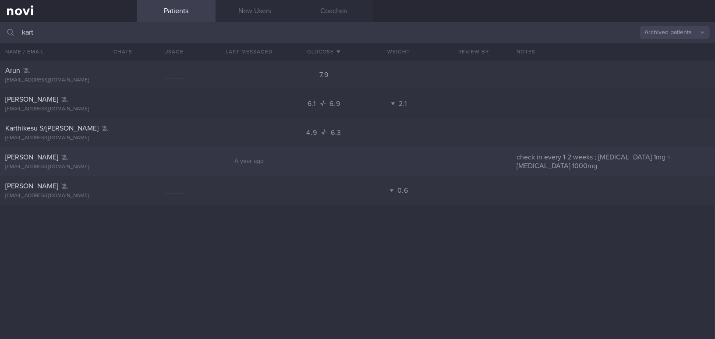
type input "kart"
click at [51, 156] on span "[PERSON_NAME]" at bounding box center [31, 157] width 53 height 7
select select "7"
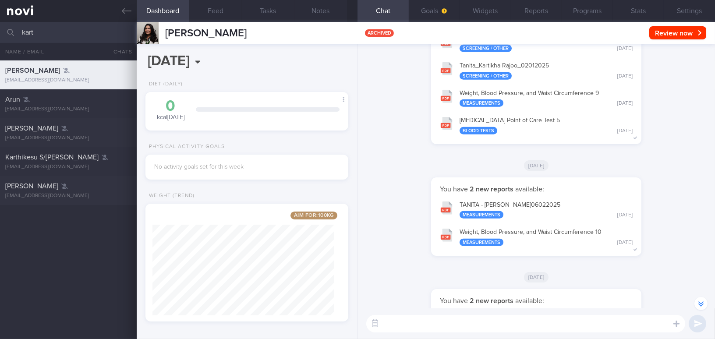
scroll to position [103, 181]
click at [696, 6] on button "Settings" at bounding box center [689, 11] width 51 height 22
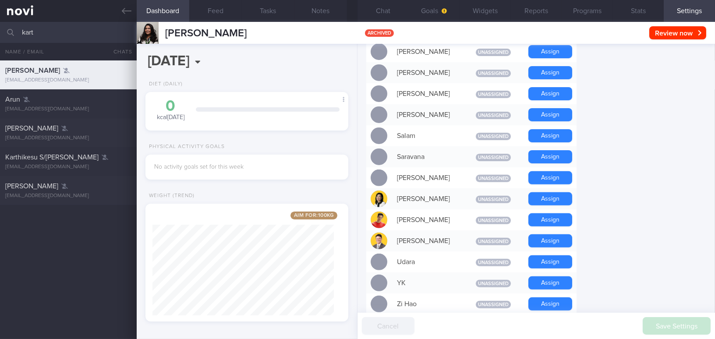
scroll to position [637, 0]
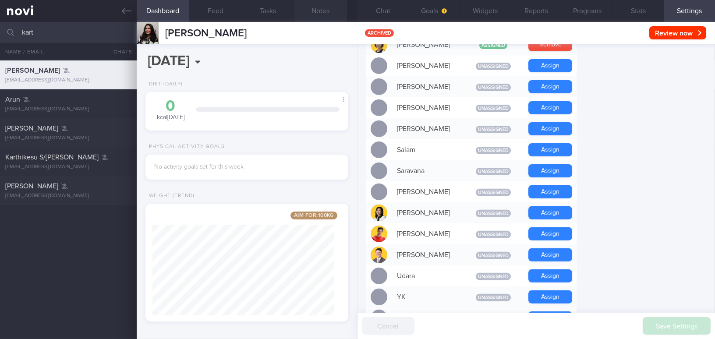
click at [319, 10] on button "Notes" at bounding box center [320, 11] width 53 height 22
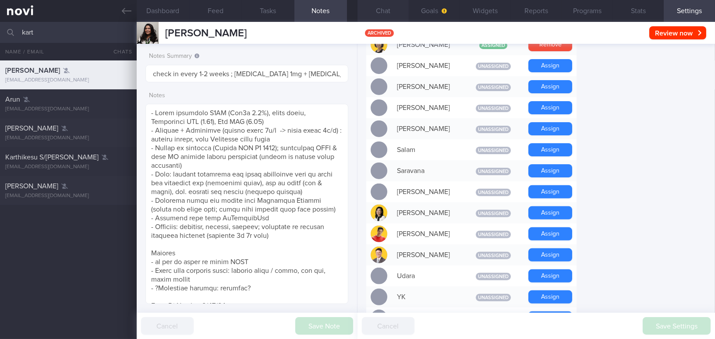
click at [387, 16] on button "Chat" at bounding box center [383, 11] width 51 height 22
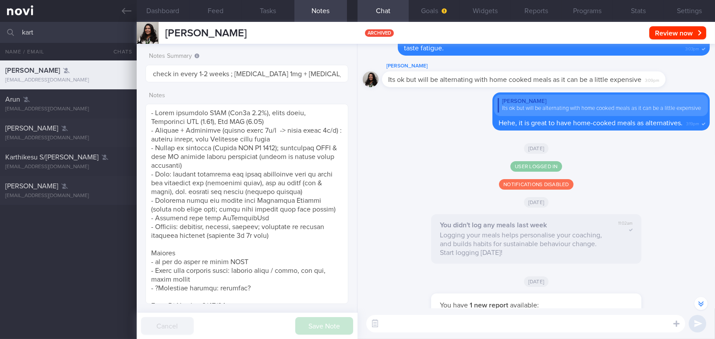
scroll to position [-3089, 0]
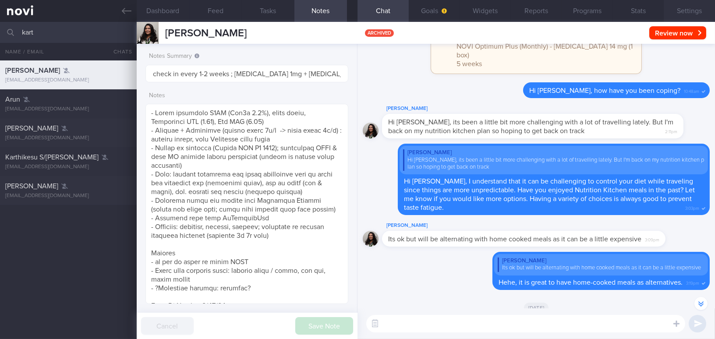
click at [693, 20] on button "Settings" at bounding box center [689, 11] width 51 height 22
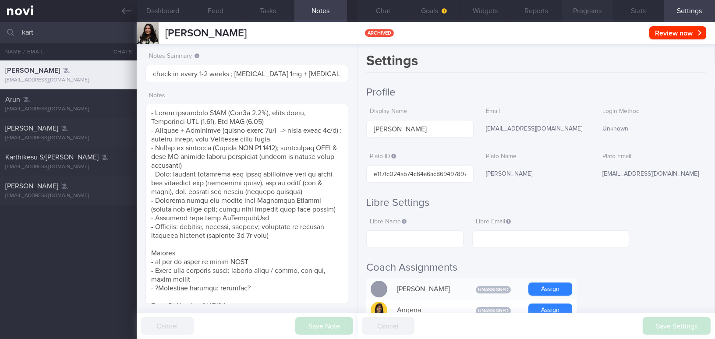
click at [585, 4] on button "Programs" at bounding box center [587, 11] width 51 height 22
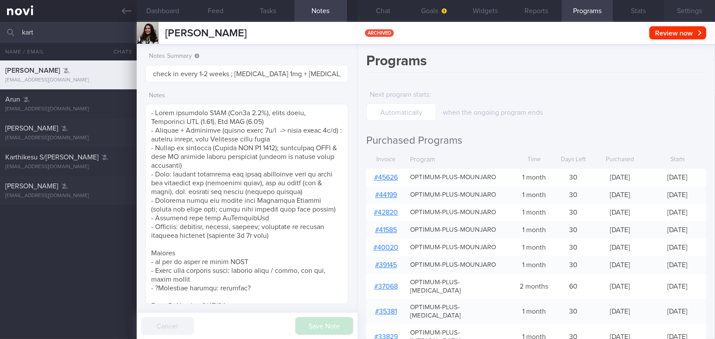
click at [694, 15] on button "Settings" at bounding box center [689, 11] width 51 height 22
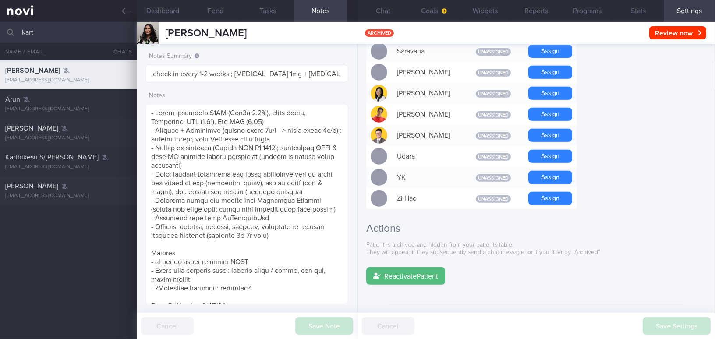
scroll to position [759, 0]
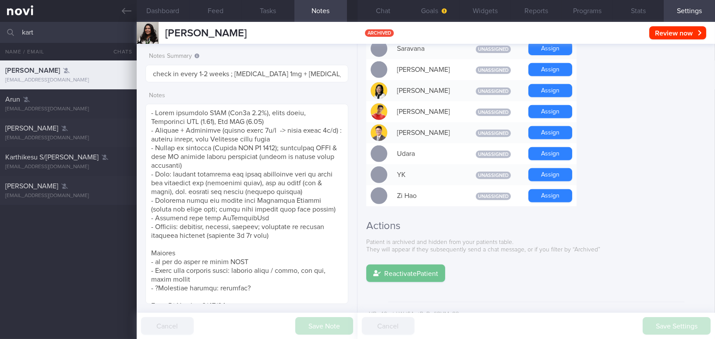
click at [424, 265] on button "Reactivate Patient" at bounding box center [405, 274] width 79 height 18
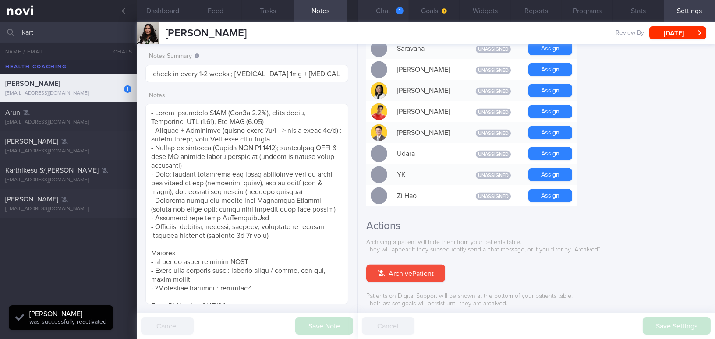
click at [392, 9] on button "Chat 1" at bounding box center [383, 11] width 51 height 22
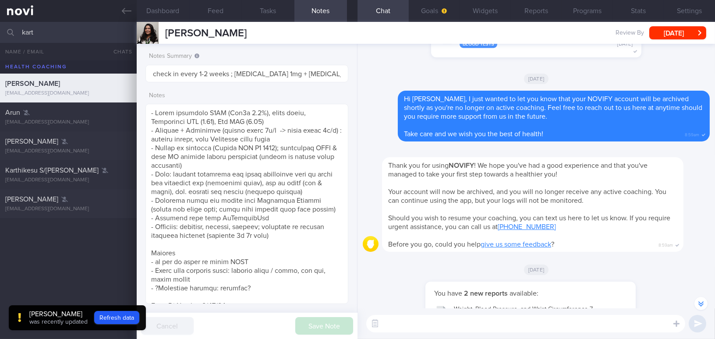
scroll to position [-1156, 0]
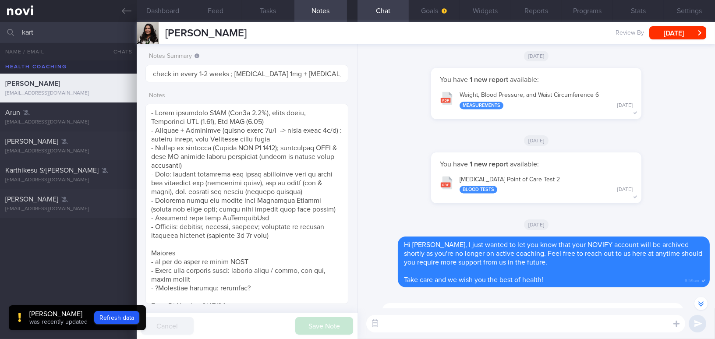
drag, startPoint x: 42, startPoint y: 29, endPoint x: 0, endPoint y: 28, distance: 41.6
click at [0, 28] on input "kart" at bounding box center [357, 32] width 715 height 21
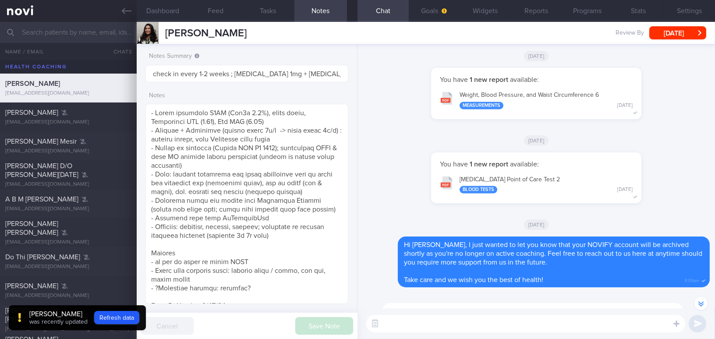
drag, startPoint x: 167, startPoint y: 33, endPoint x: 299, endPoint y: 34, distance: 131.9
click at [299, 34] on div "Kartikha Govinda Rajoo Kartikha Govinda Rajoo kartikha.rajoo@gmail.com Review B…" at bounding box center [426, 33] width 578 height 22
copy span "[PERSON_NAME]"
drag, startPoint x: 89, startPoint y: 26, endPoint x: 111, endPoint y: 23, distance: 22.6
click at [89, 26] on input "text" at bounding box center [357, 32] width 715 height 21
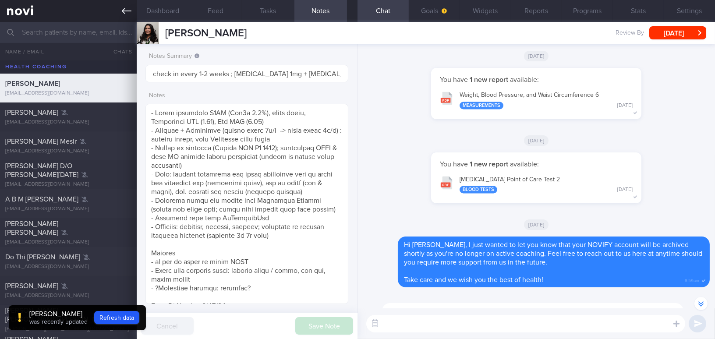
click at [123, 13] on icon at bounding box center [127, 11] width 10 height 10
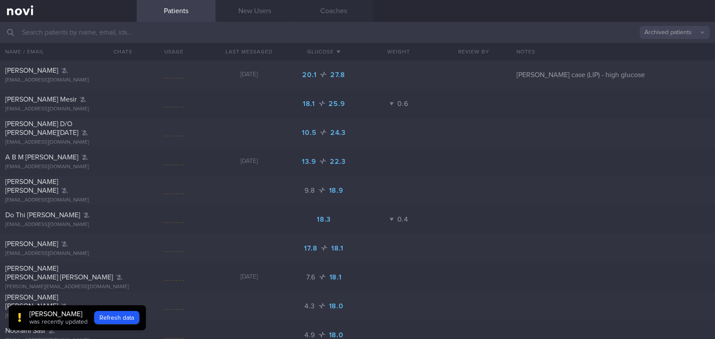
click at [665, 33] on button "Archived patients" at bounding box center [675, 32] width 70 height 13
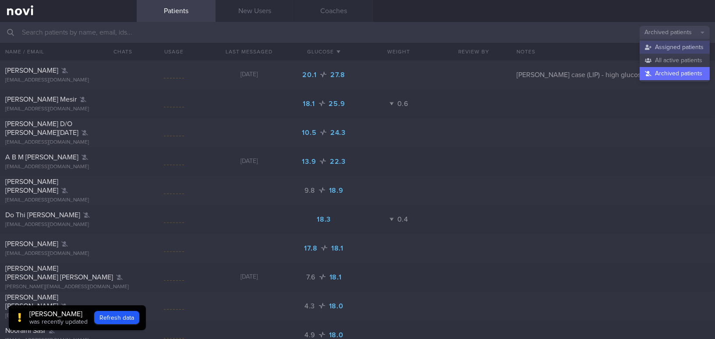
click at [662, 49] on button "Assigned patients" at bounding box center [675, 47] width 70 height 13
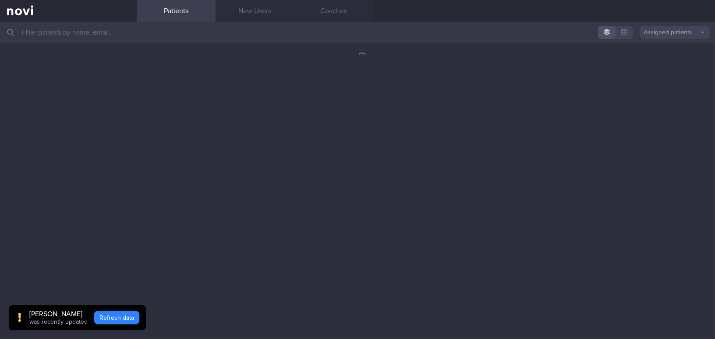
click at [125, 315] on button "Refresh data" at bounding box center [116, 317] width 45 height 13
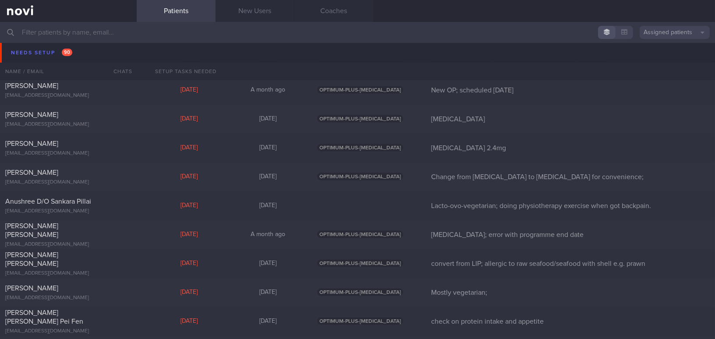
scroll to position [2509, 0]
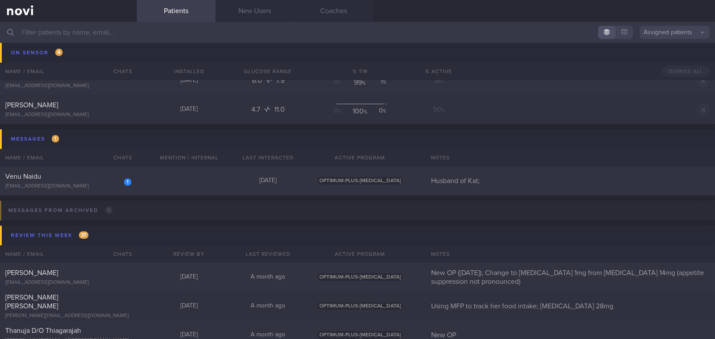
scroll to position [3864, 0]
click at [79, 182] on div "1 [PERSON_NAME] [EMAIL_ADDRESS][DOMAIN_NAME]" at bounding box center [68, 181] width 137 height 18
select select "7"
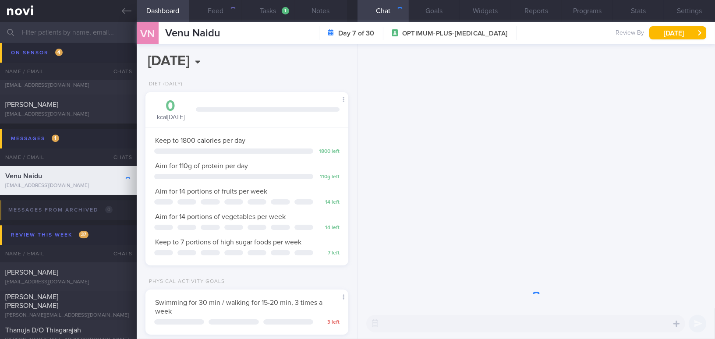
scroll to position [103, 181]
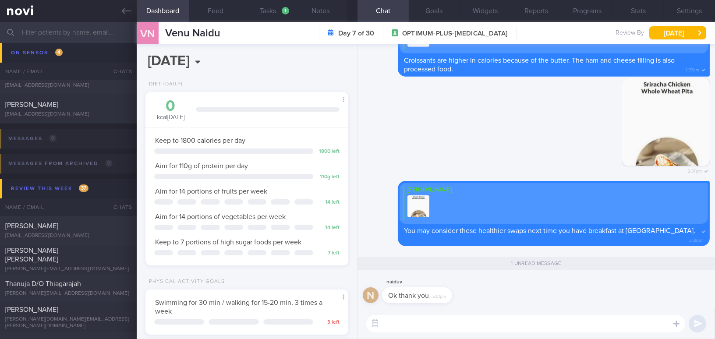
click at [500, 322] on textarea at bounding box center [525, 324] width 319 height 18
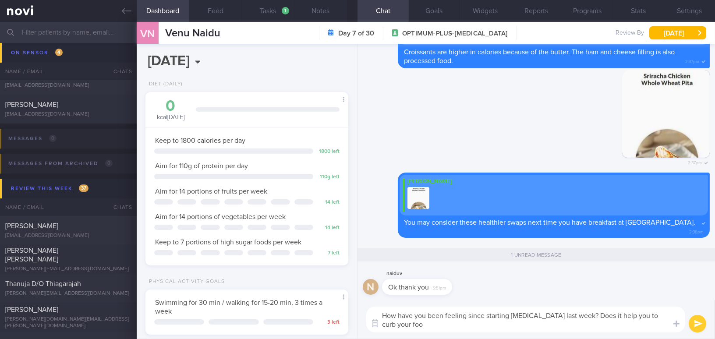
scroll to position [0, 0]
type textarea "How have you been feeling since starting [MEDICAL_DATA] last week? Does it help…"
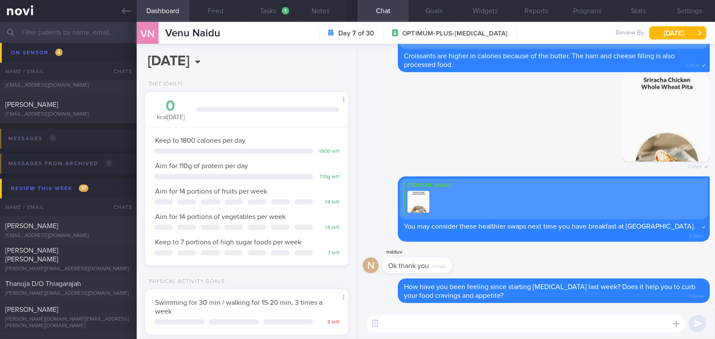
click at [80, 32] on input "text" at bounding box center [357, 32] width 715 height 21
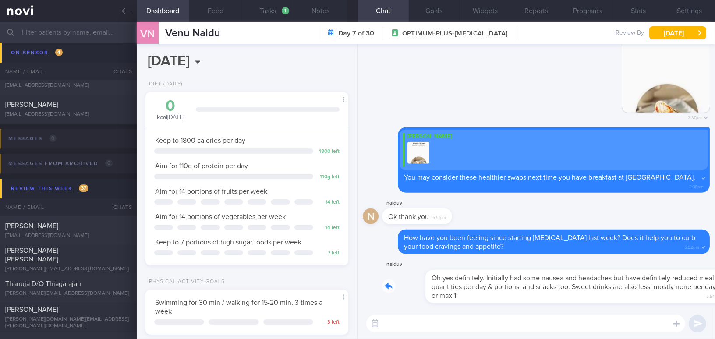
drag, startPoint x: 474, startPoint y: 271, endPoint x: 585, endPoint y: 281, distance: 111.3
click at [585, 281] on div "naiduv Oh yes definitely. Initially had some nausea and headaches but have defi…" at bounding box center [546, 281] width 328 height 44
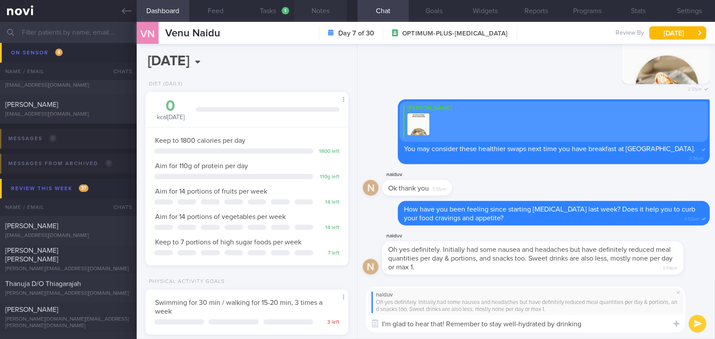
click at [322, 4] on button "Notes" at bounding box center [320, 11] width 53 height 22
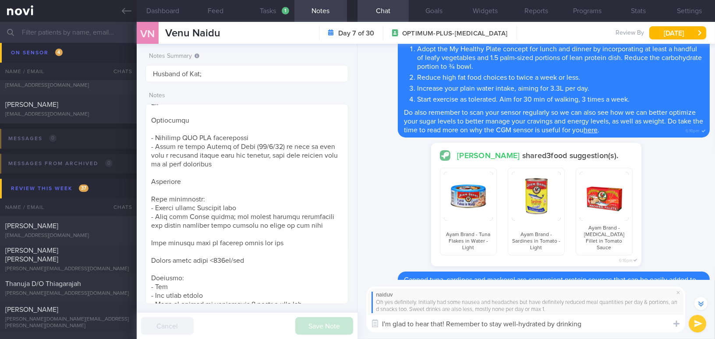
scroll to position [-5285, 0]
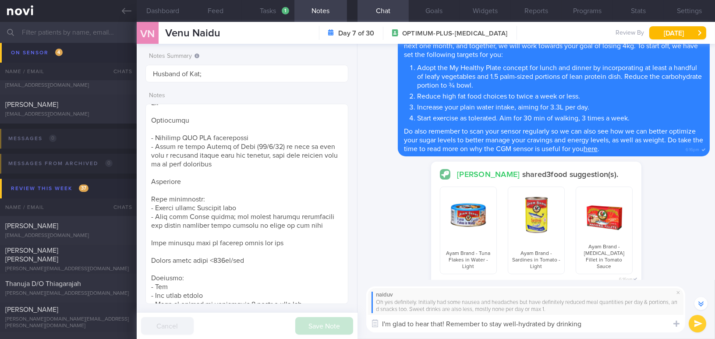
click at [623, 323] on textarea "I'm glad to hear that! Remember to stay well-hydrated by drinking" at bounding box center [525, 324] width 319 height 18
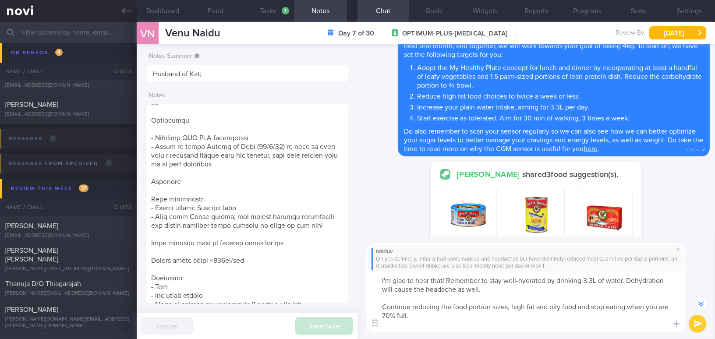
scroll to position [-5338, 0]
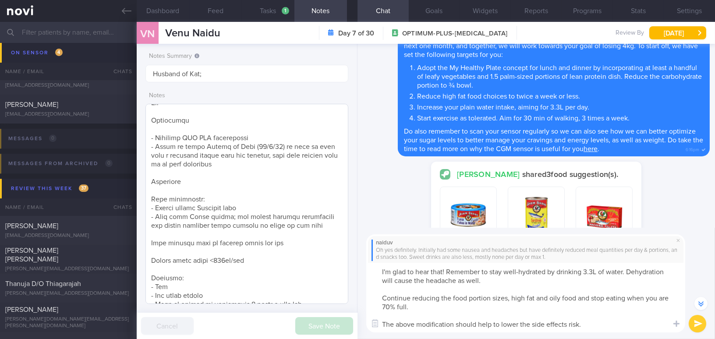
drag, startPoint x: 597, startPoint y: 323, endPoint x: 322, endPoint y: 239, distance: 287.8
click at [322, 239] on div "Dashboard Feed Tasks 1 Notes Chat Goals Widgets Reports Programs Stats Settings…" at bounding box center [426, 180] width 578 height 317
click at [426, 277] on textarea "I'm glad to hear that! Remember to stay well-hydrated by drinking 3.3L of water…" at bounding box center [525, 298] width 319 height 70
drag, startPoint x: 588, startPoint y: 326, endPoint x: 308, endPoint y: 272, distance: 284.7
click at [308, 272] on div "Dashboard Feed Tasks 1 Notes Chat Goals Widgets Reports Programs Stats Settings…" at bounding box center [426, 180] width 578 height 317
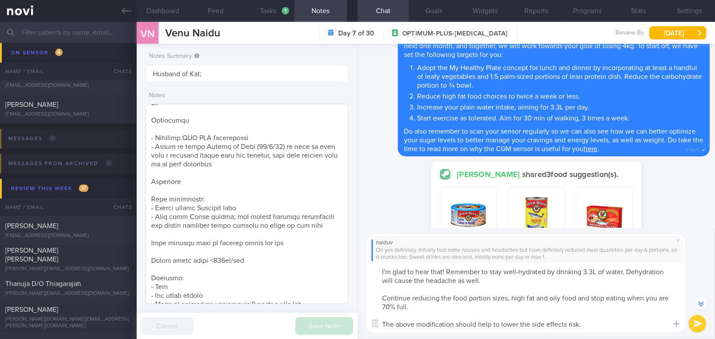
paste textarea "’m glad to hear that! Remember to stay well-hydrated by drinking around 3.3 L o…"
click at [414, 305] on textarea "I’m glad to hear that! Remember to stay well-hydrated by drinking around 3.3 L …" at bounding box center [525, 298] width 319 height 70
click at [594, 325] on textarea "I’m glad to hear that! Remember to stay well-hydrated by drinking around 3.3 L …" at bounding box center [525, 298] width 319 height 70
type textarea "I’m glad to hear that! Remember to stay well-hydrated by drinking around 3.3 L …"
click at [693, 325] on button "submit" at bounding box center [698, 324] width 18 height 18
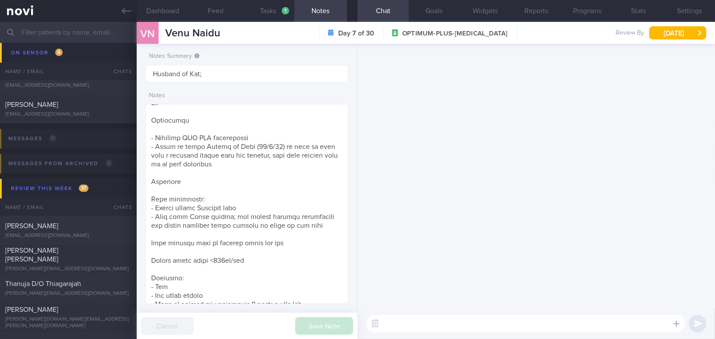
scroll to position [0, 0]
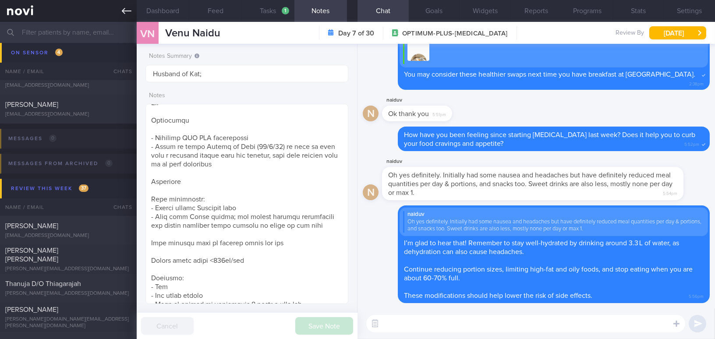
click at [122, 13] on icon at bounding box center [127, 11] width 10 height 10
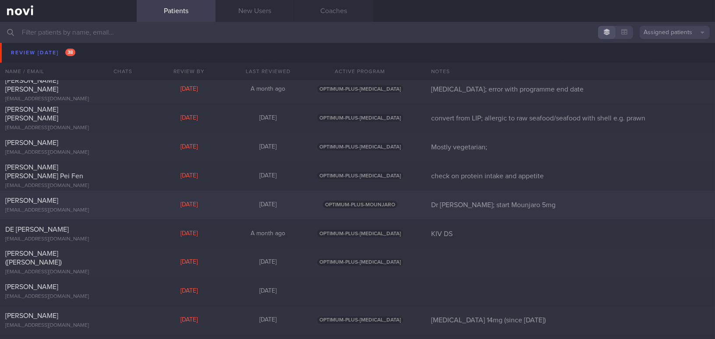
scroll to position [2827, 0]
